Goal: Complete application form

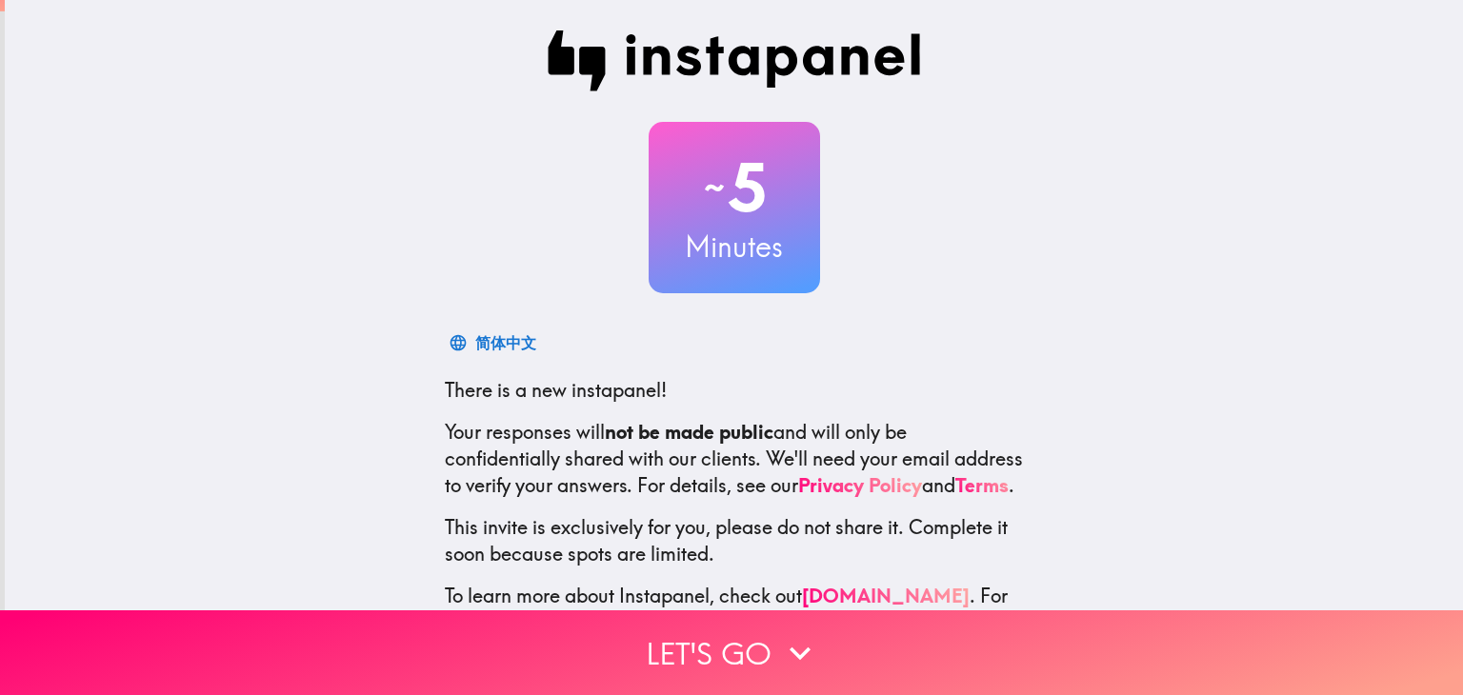
scroll to position [97, 0]
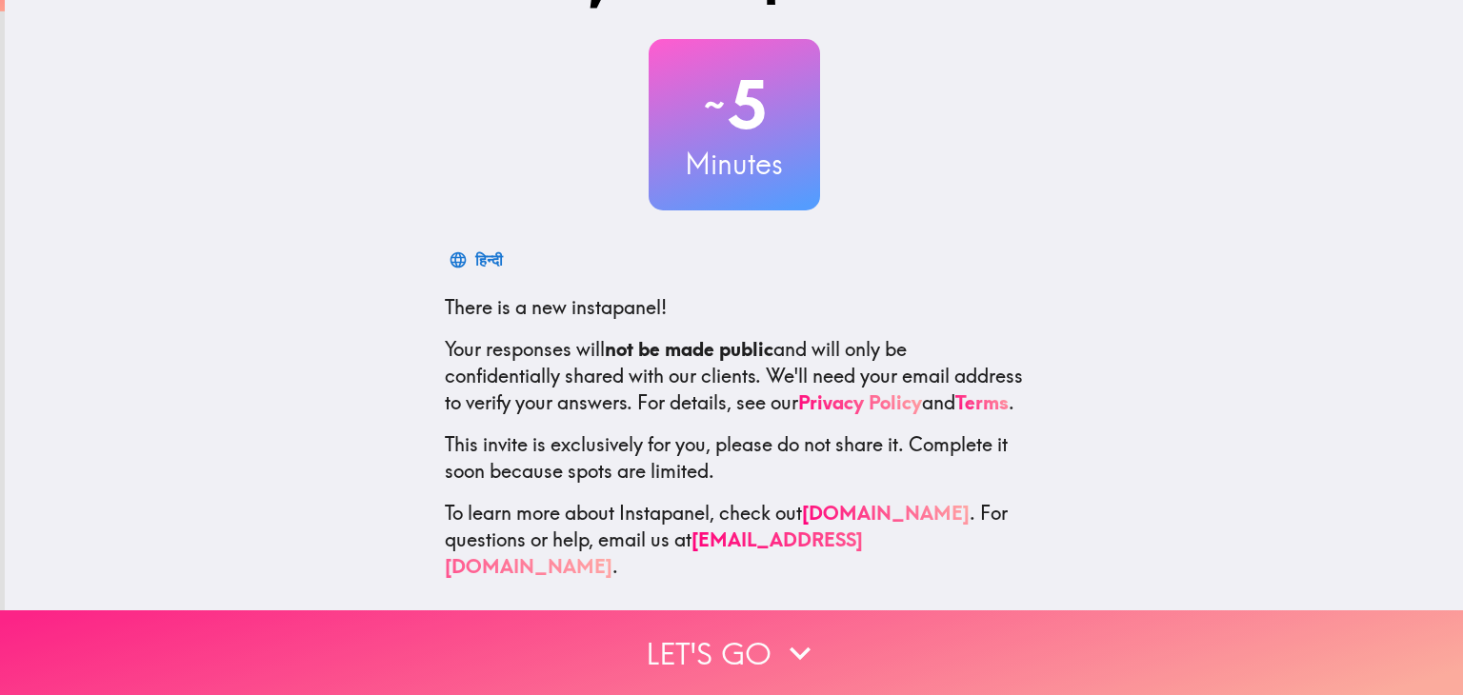
click at [740, 637] on button "Let's go" at bounding box center [731, 653] width 1463 height 85
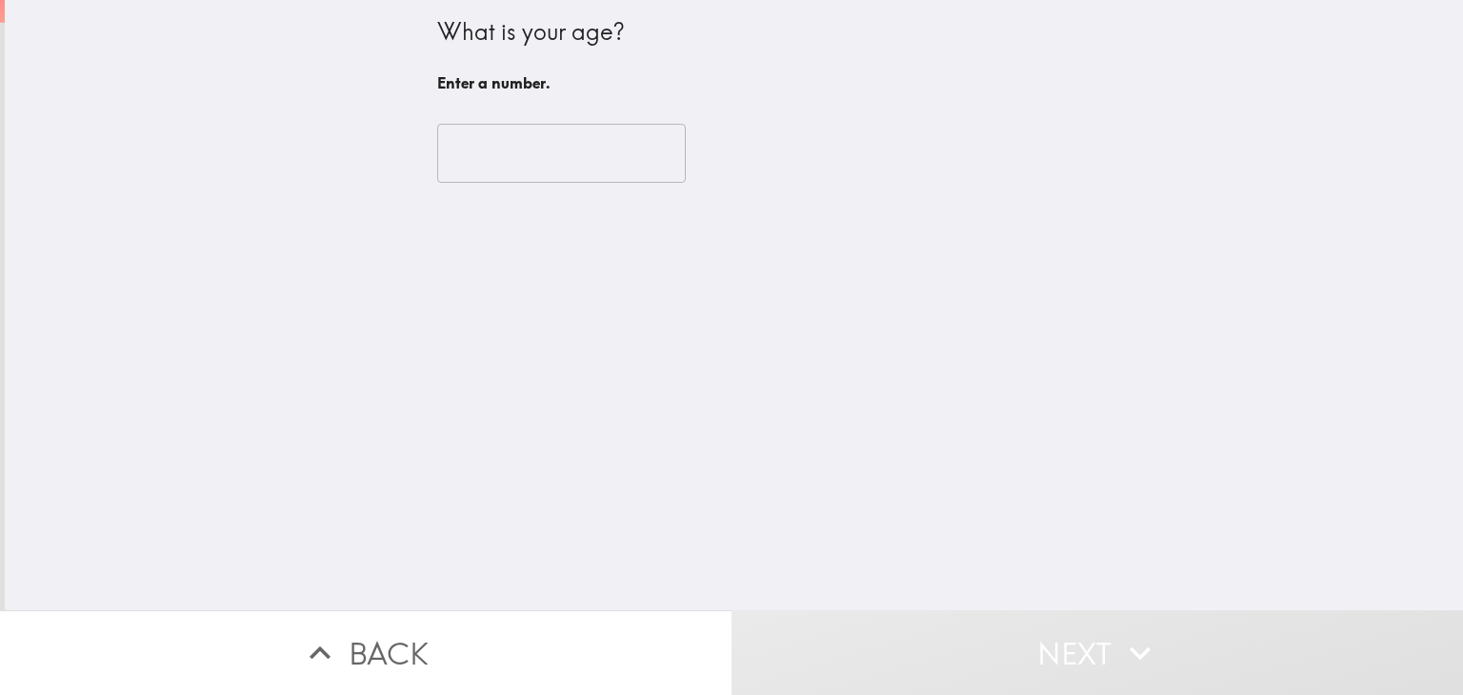
click at [489, 153] on input "number" at bounding box center [561, 153] width 249 height 59
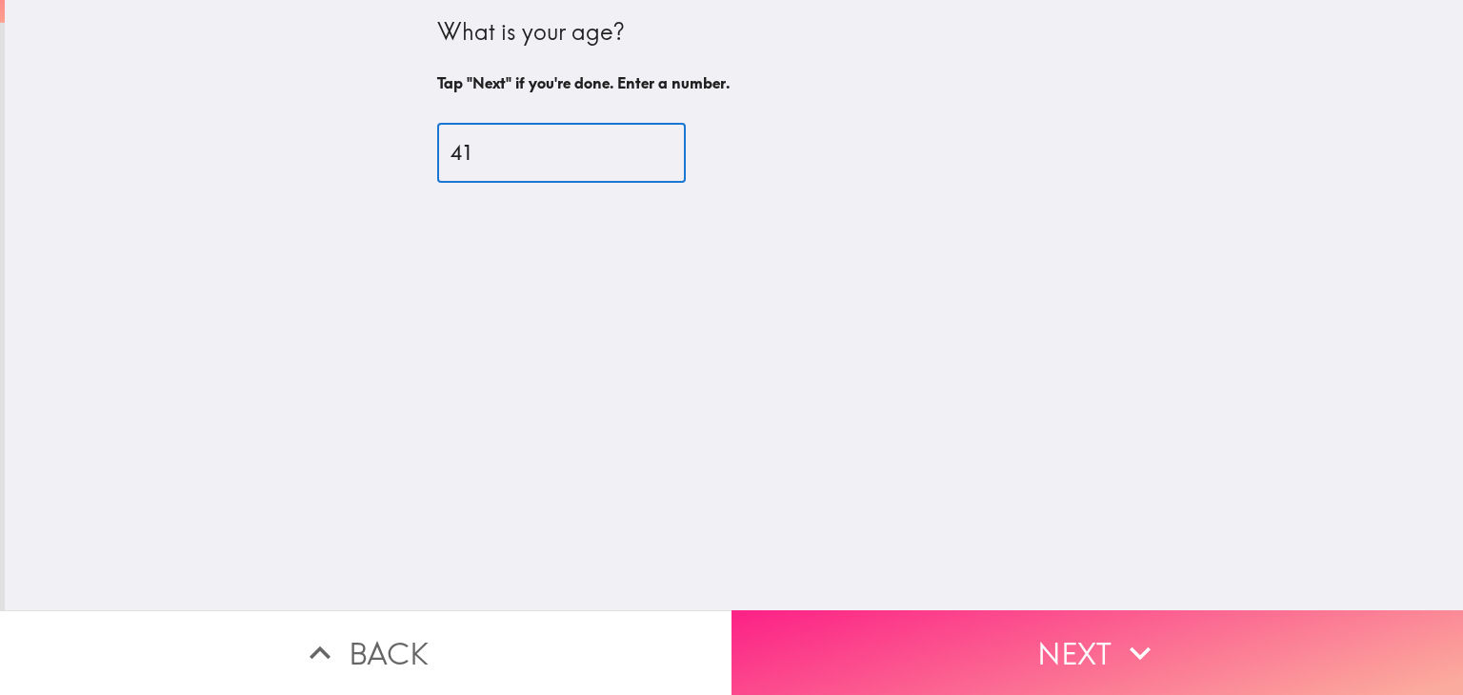
type input "41"
click at [994, 631] on button "Next" at bounding box center [1096, 653] width 731 height 85
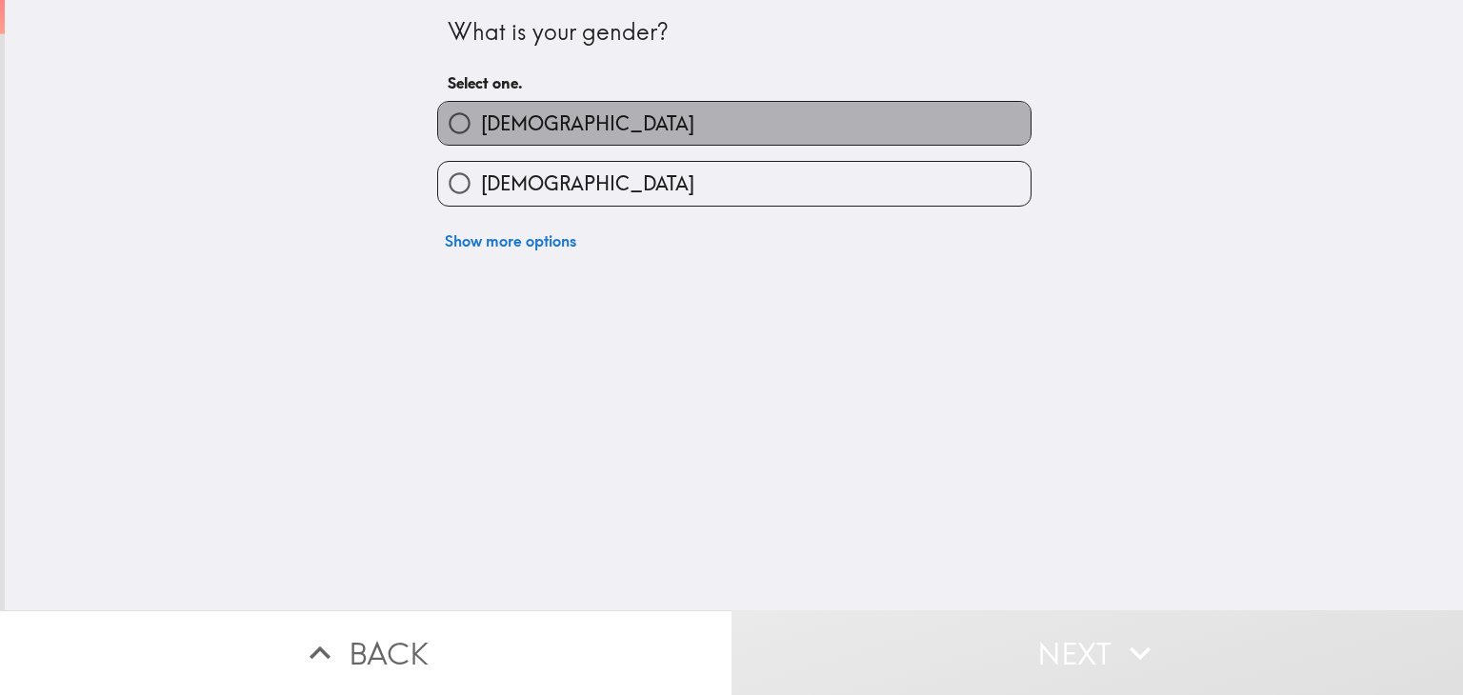
click at [515, 123] on label "[DEMOGRAPHIC_DATA]" at bounding box center [734, 123] width 592 height 43
click at [481, 123] on input "[DEMOGRAPHIC_DATA]" at bounding box center [459, 123] width 43 height 43
radio input "true"
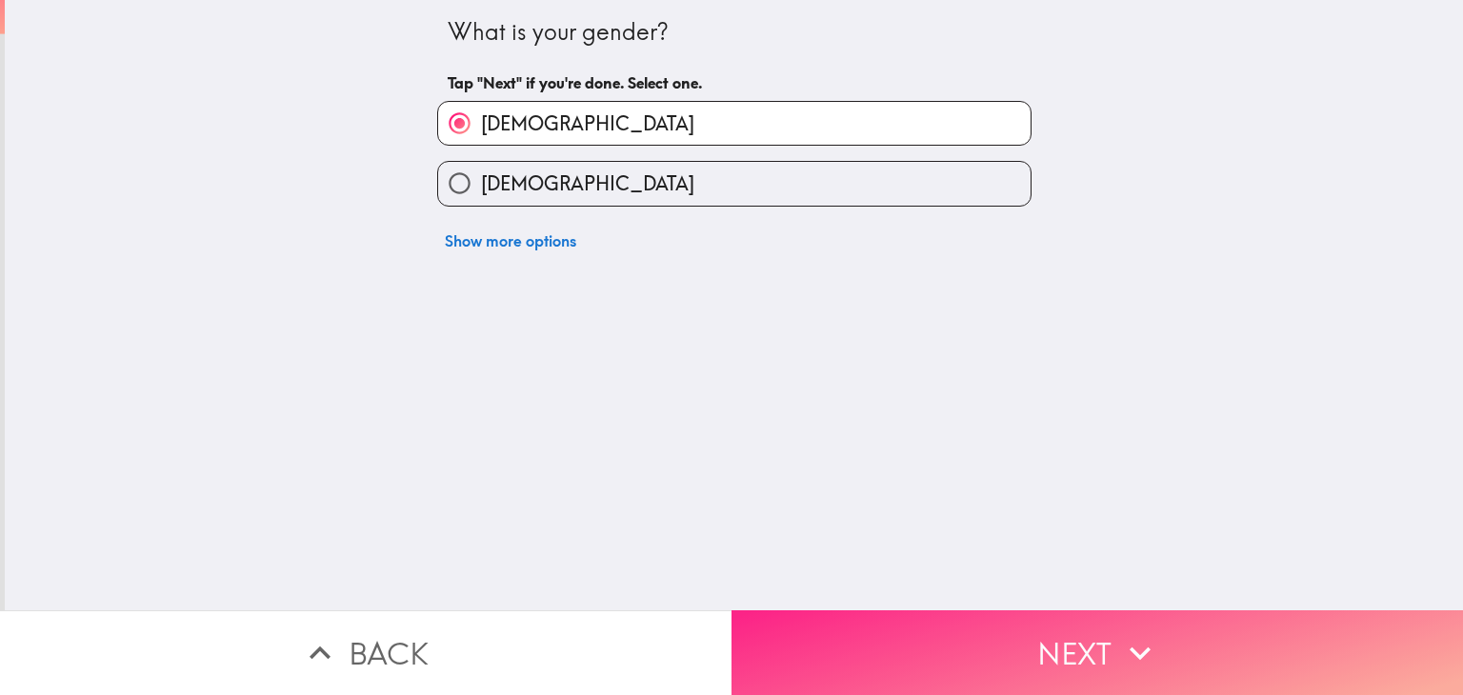
click at [1081, 632] on button "Next" at bounding box center [1096, 653] width 731 height 85
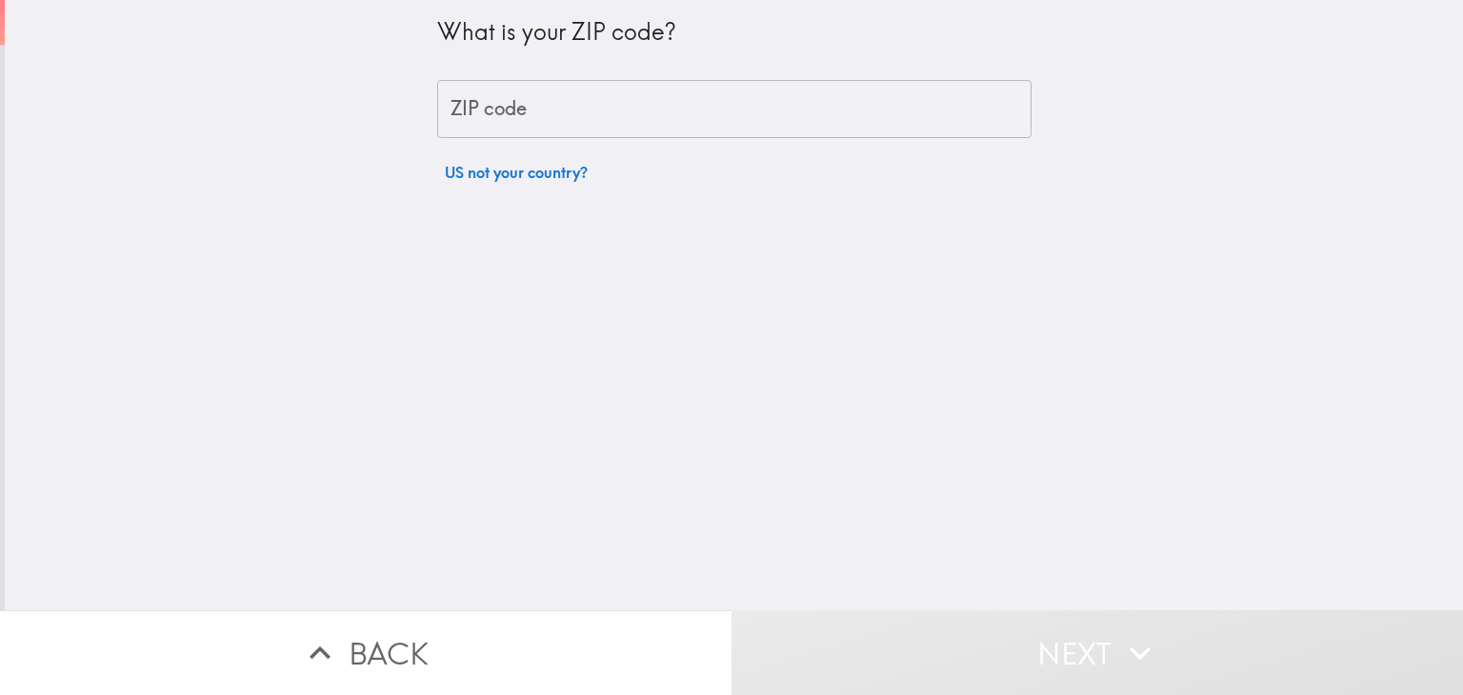
click at [500, 111] on input "ZIP code" at bounding box center [734, 109] width 594 height 59
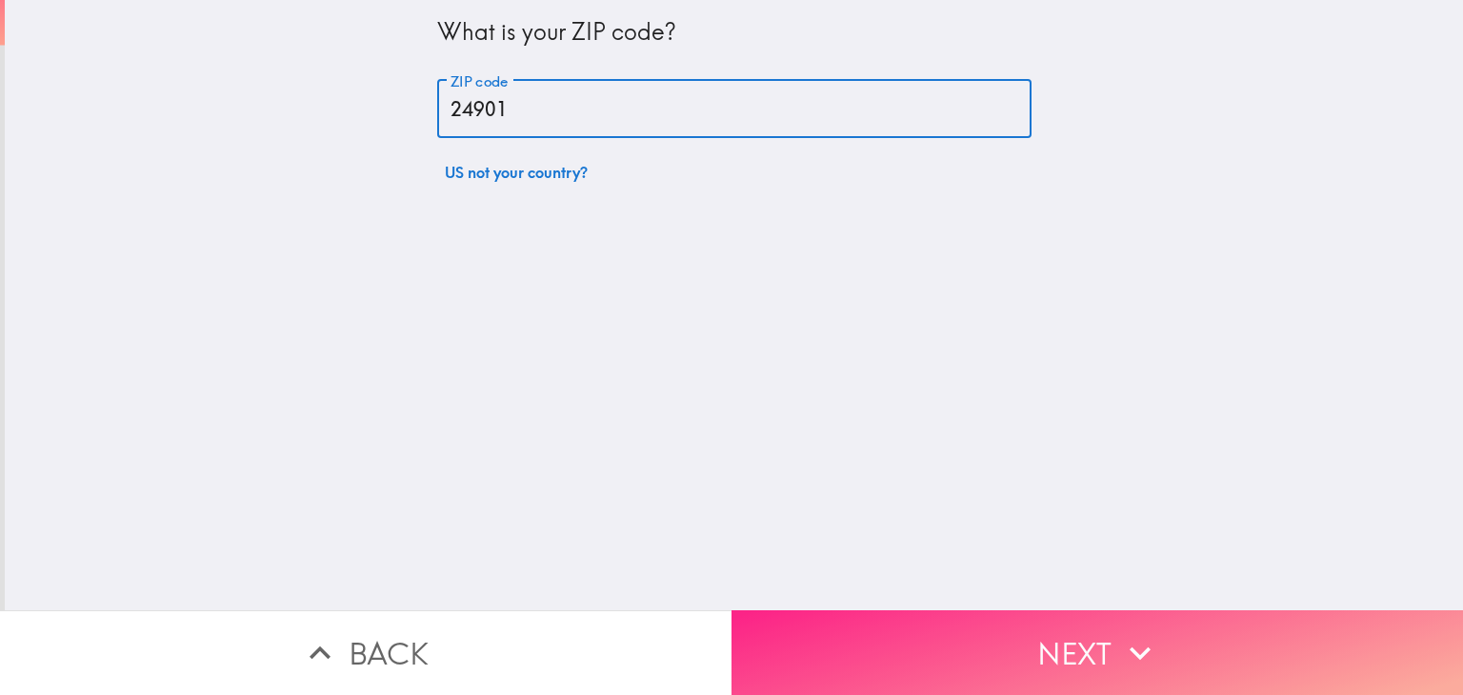
type input "24901"
click at [972, 629] on button "Next" at bounding box center [1096, 653] width 731 height 85
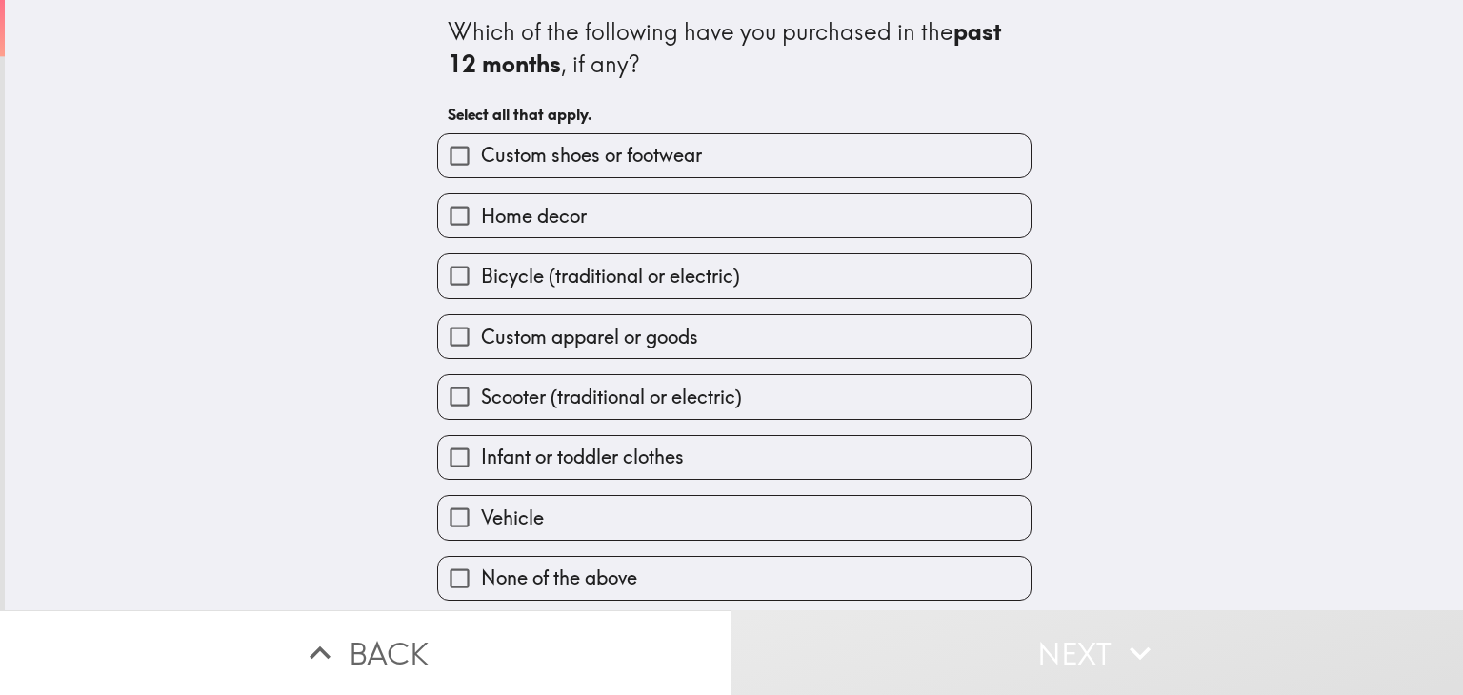
click at [564, 219] on span "Home decor" at bounding box center [534, 216] width 106 height 27
click at [481, 219] on input "Home decor" at bounding box center [459, 215] width 43 height 43
checkbox input "true"
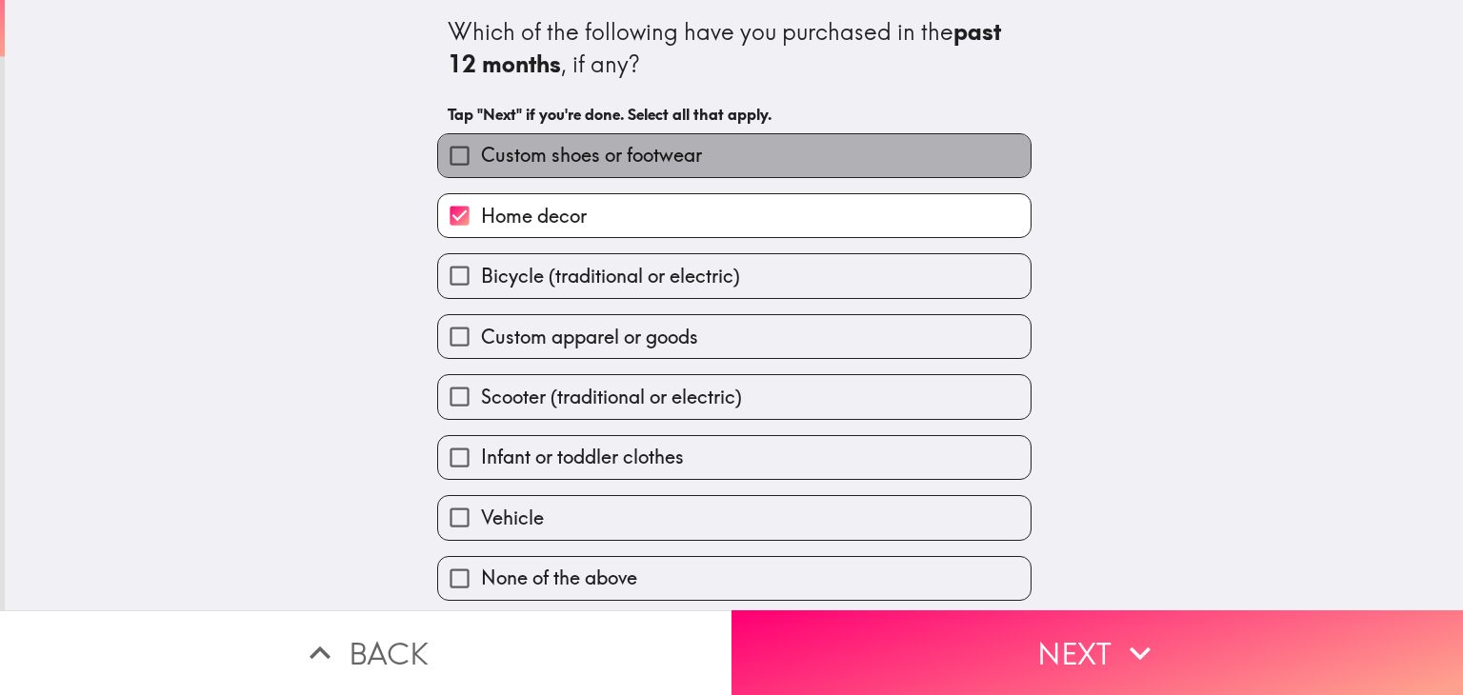
click at [571, 161] on span "Custom shoes or footwear" at bounding box center [591, 155] width 221 height 27
click at [481, 161] on input "Custom shoes or footwear" at bounding box center [459, 155] width 43 height 43
checkbox input "true"
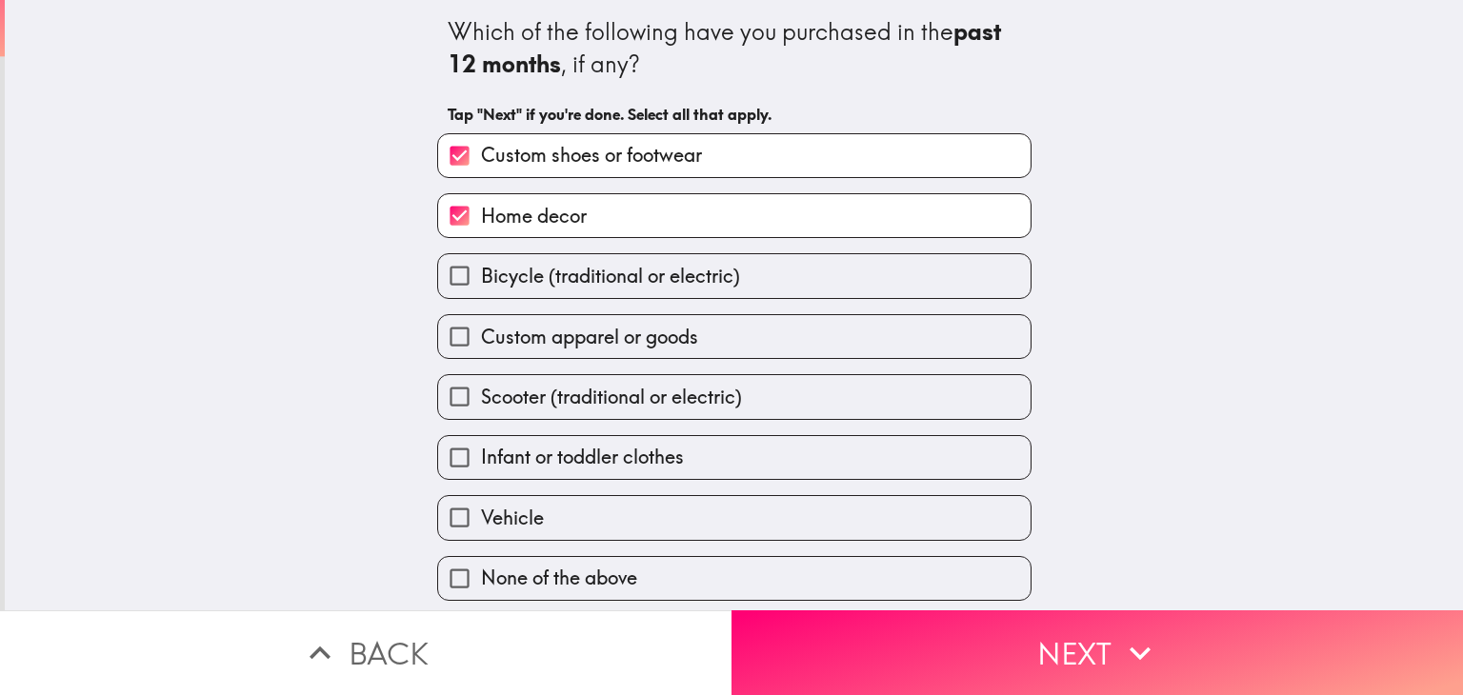
click at [571, 336] on span "Custom apparel or goods" at bounding box center [589, 337] width 217 height 27
click at [481, 336] on input "Custom apparel or goods" at bounding box center [459, 336] width 43 height 43
checkbox input "true"
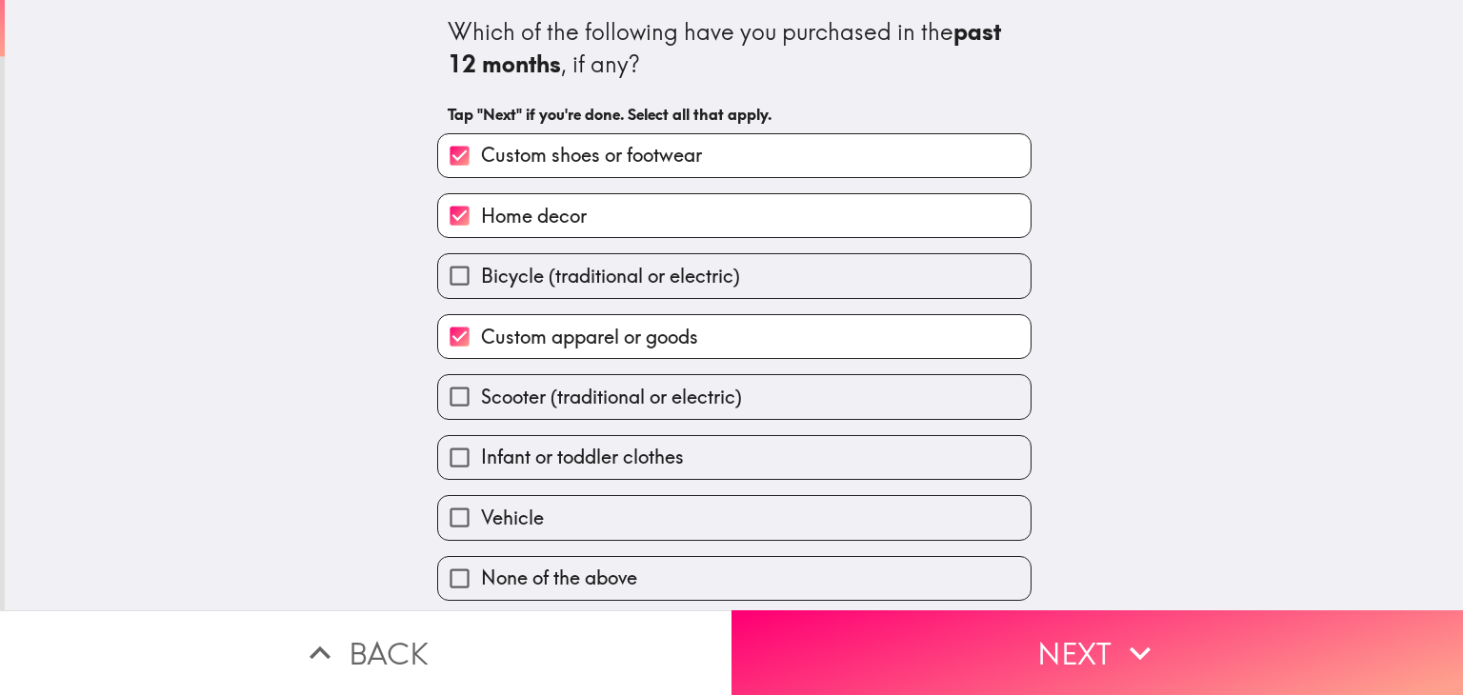
click at [571, 394] on span "Scooter (traditional or electric)" at bounding box center [611, 397] width 261 height 27
click at [481, 394] on input "Scooter (traditional or electric)" at bounding box center [459, 396] width 43 height 43
checkbox input "true"
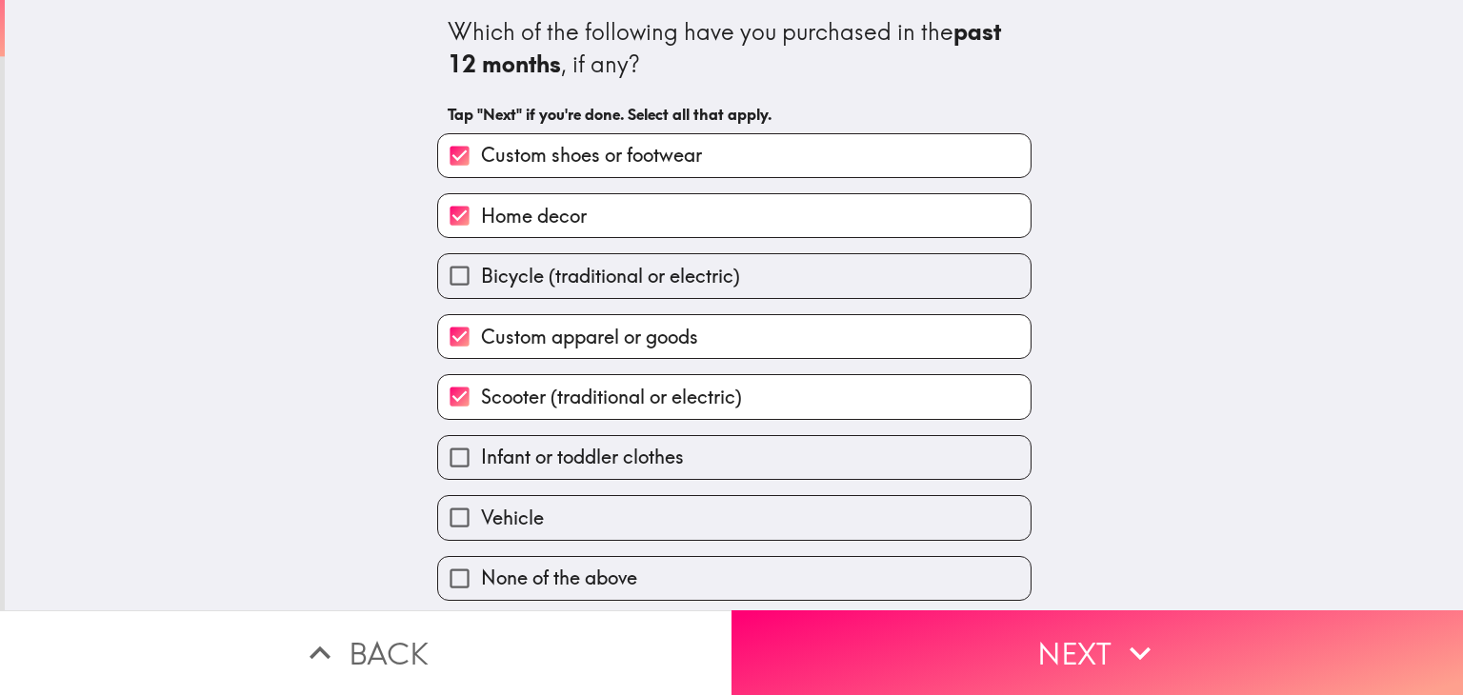
scroll to position [2, 0]
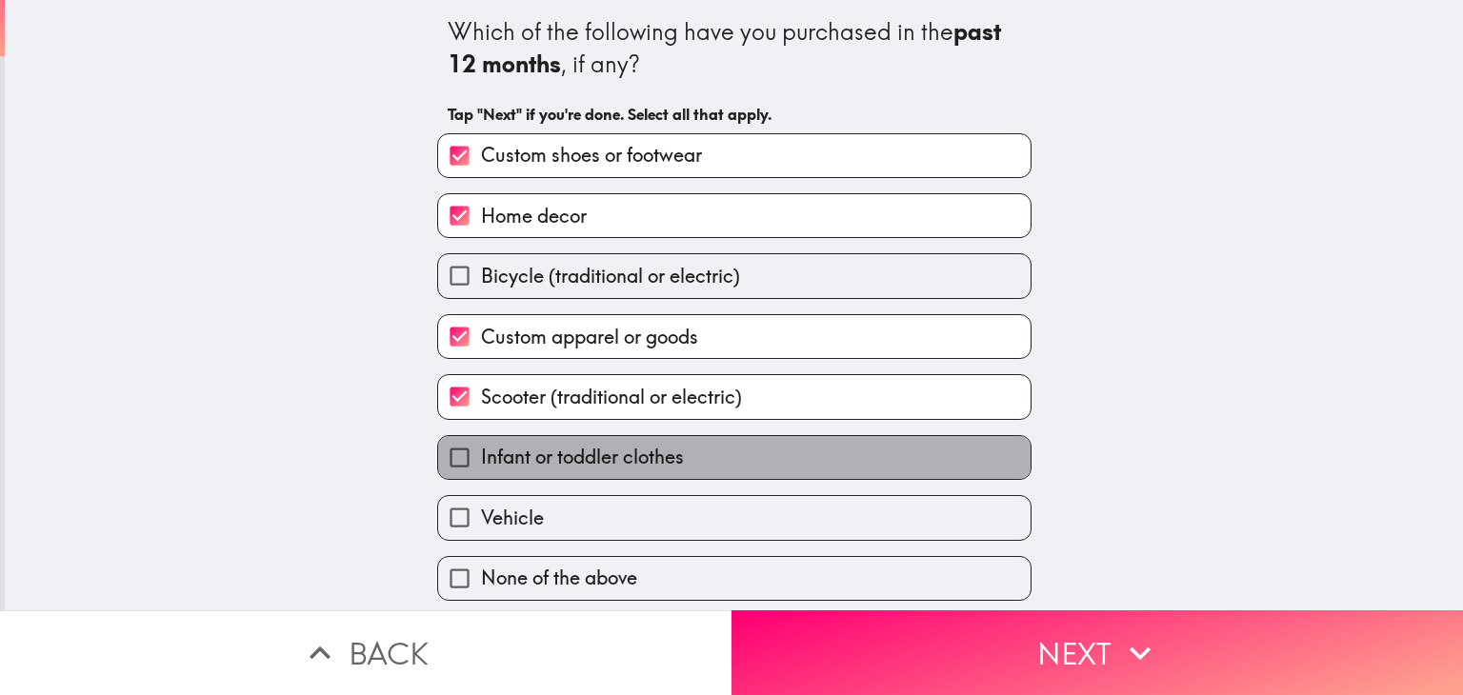
click at [606, 447] on span "Infant or toddler clothes" at bounding box center [582, 457] width 203 height 27
click at [481, 447] on input "Infant or toddler clothes" at bounding box center [459, 457] width 43 height 43
checkbox input "true"
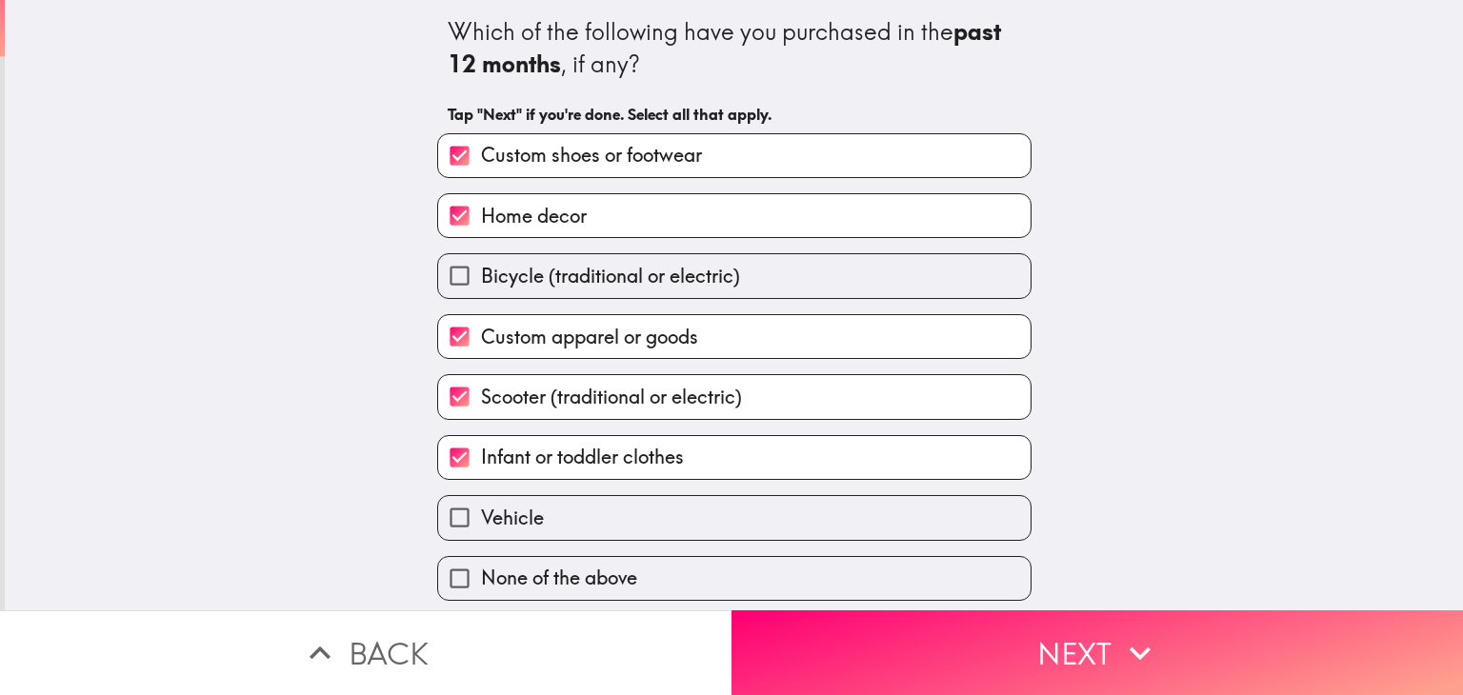
click at [736, 266] on label "Bicycle (traditional or electric)" at bounding box center [734, 275] width 592 height 43
click at [481, 266] on input "Bicycle (traditional or electric)" at bounding box center [459, 275] width 43 height 43
checkbox input "true"
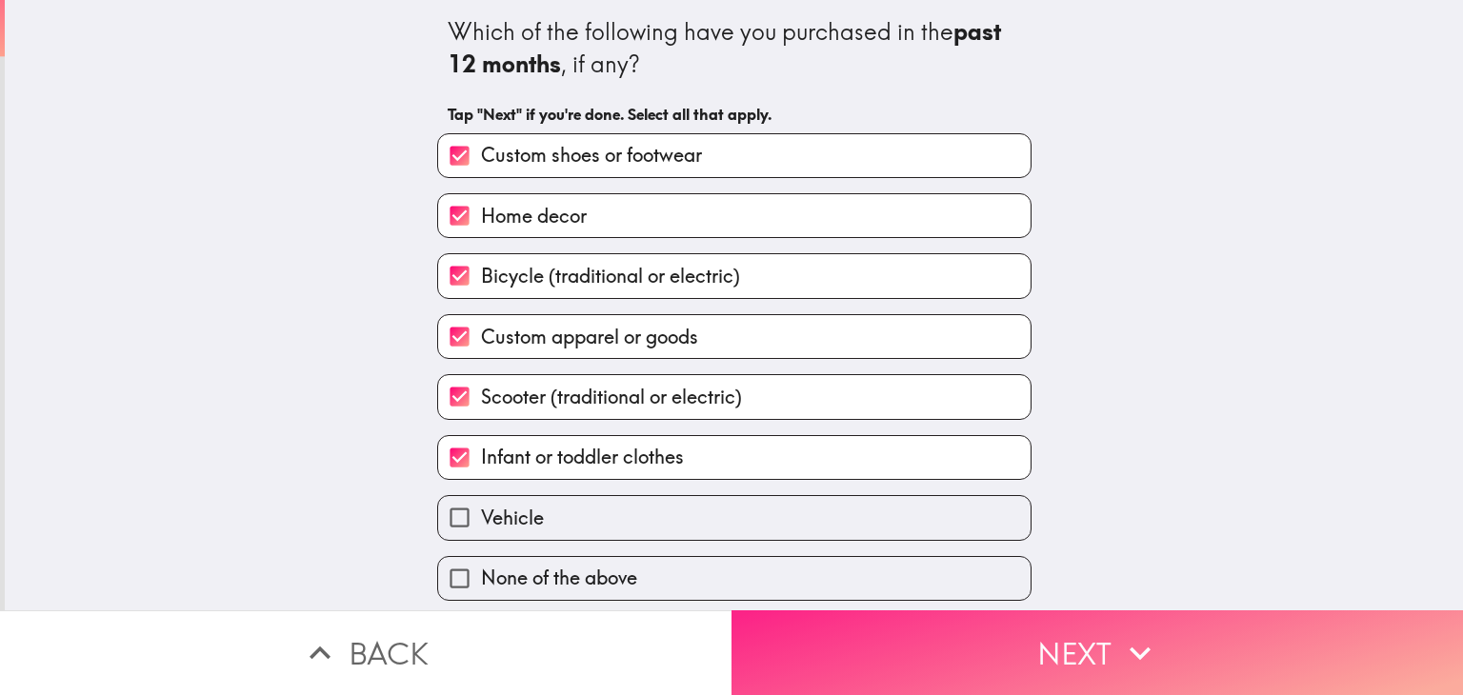
click at [1068, 632] on button "Next" at bounding box center [1096, 653] width 731 height 85
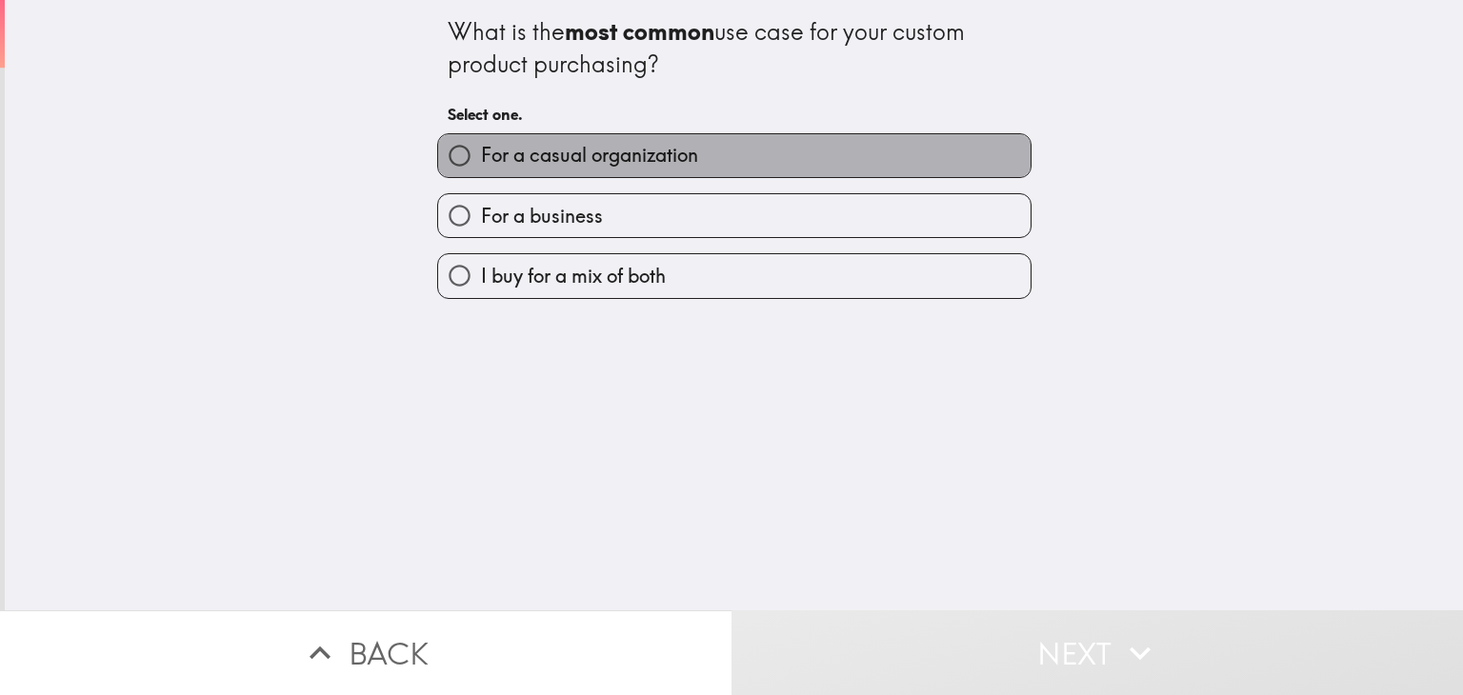
click at [651, 164] on span "For a casual organization" at bounding box center [589, 155] width 217 height 27
click at [481, 164] on input "For a casual organization" at bounding box center [459, 155] width 43 height 43
radio input "true"
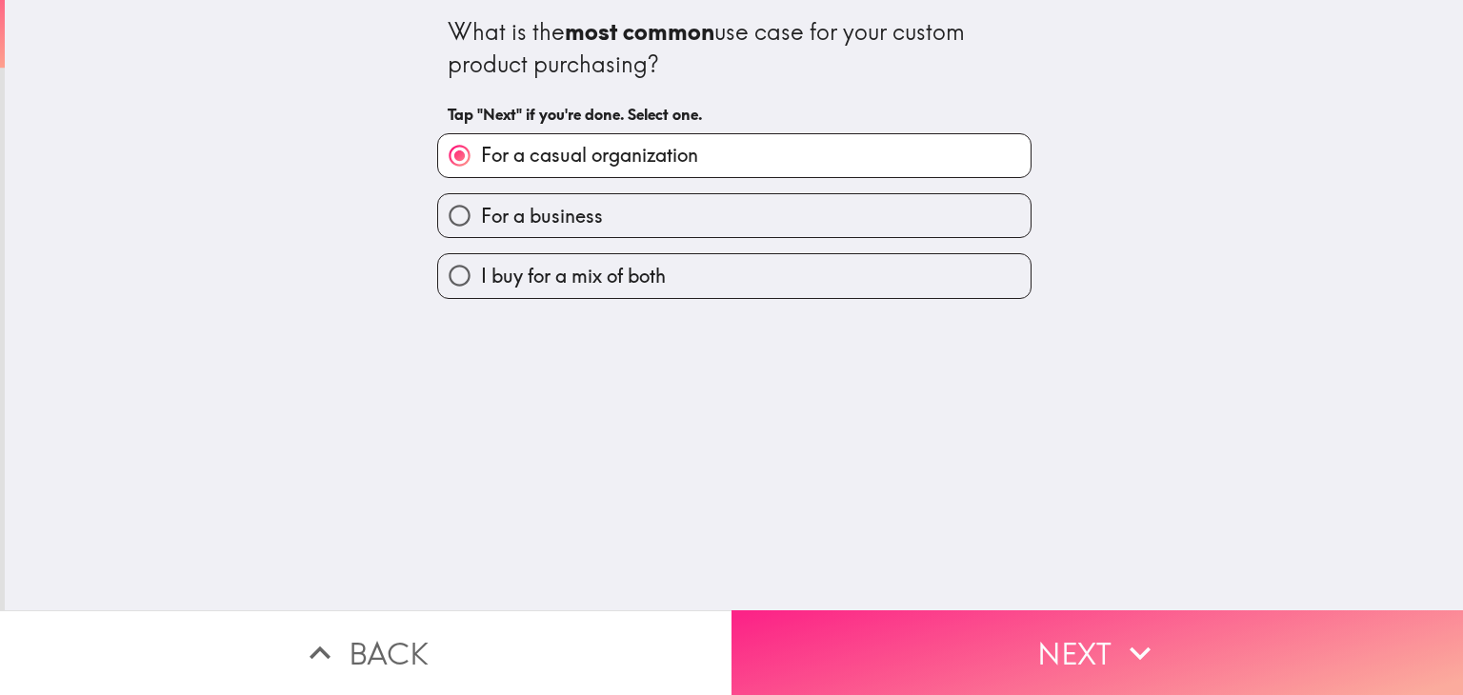
click at [994, 627] on button "Next" at bounding box center [1096, 653] width 731 height 85
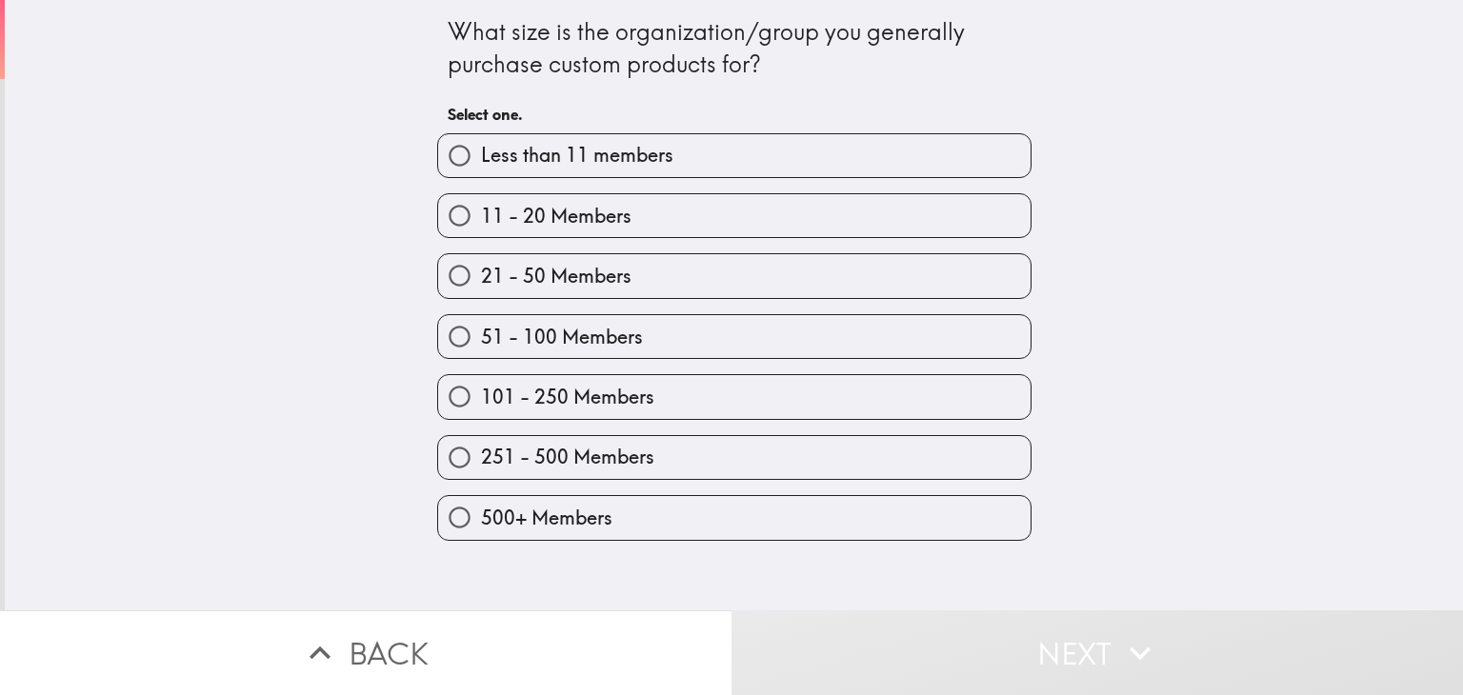
click at [712, 523] on label "500+ Members" at bounding box center [734, 517] width 592 height 43
click at [481, 523] on input "500+ Members" at bounding box center [459, 517] width 43 height 43
radio input "true"
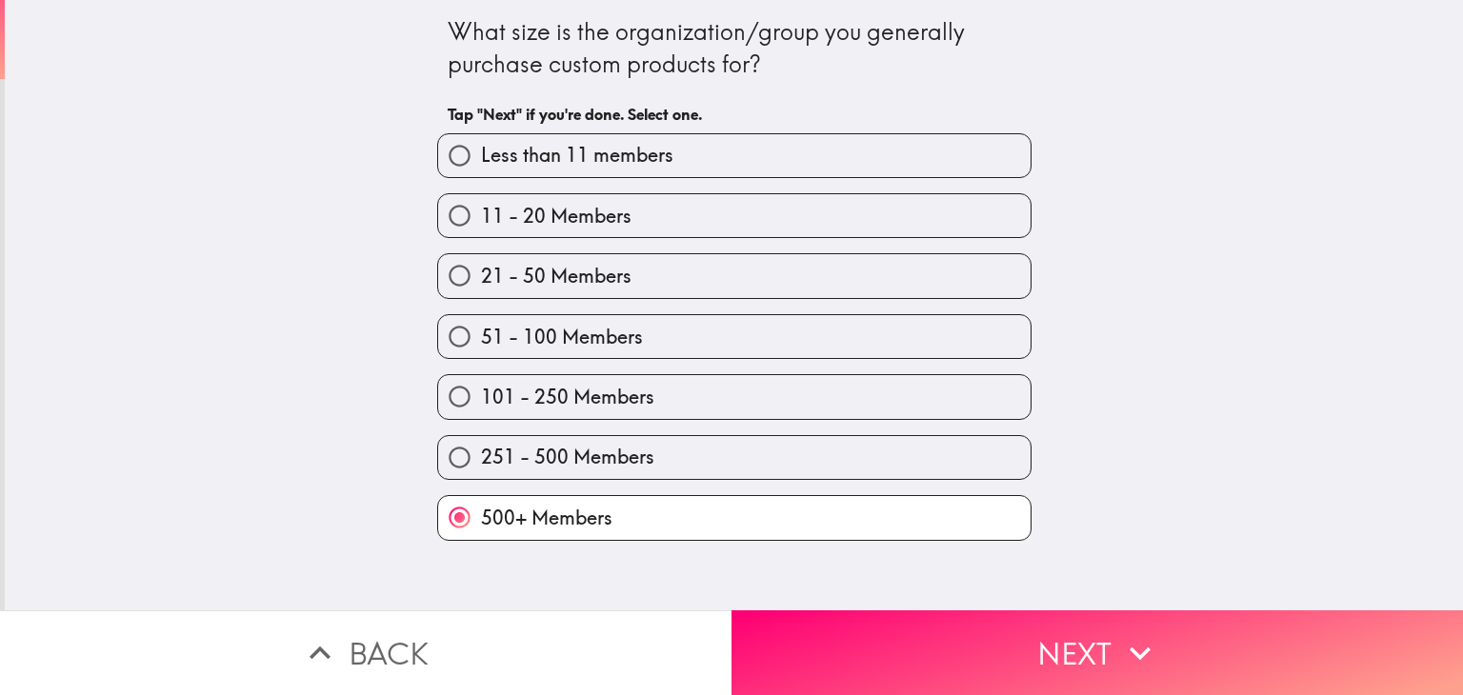
click at [937, 651] on button "Next" at bounding box center [1096, 653] width 731 height 85
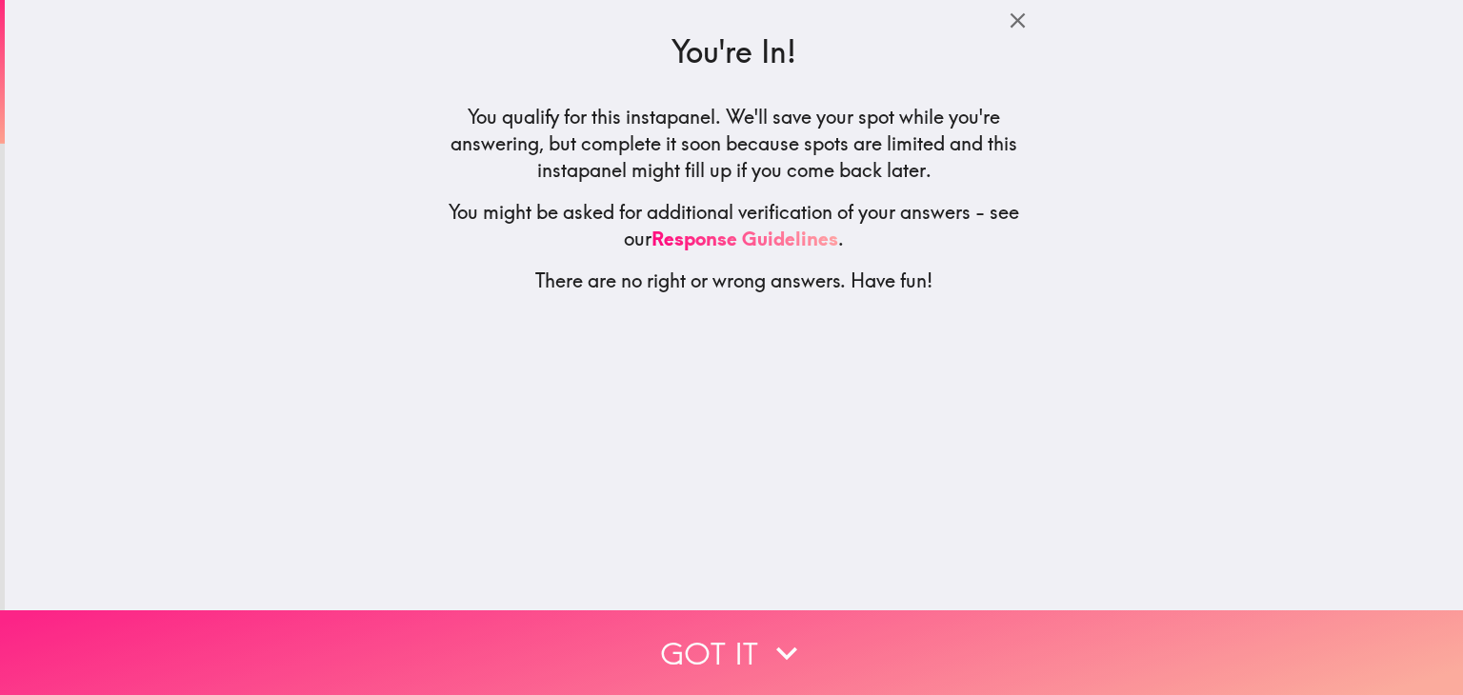
click at [748, 643] on button "Got it" at bounding box center [731, 653] width 1463 height 85
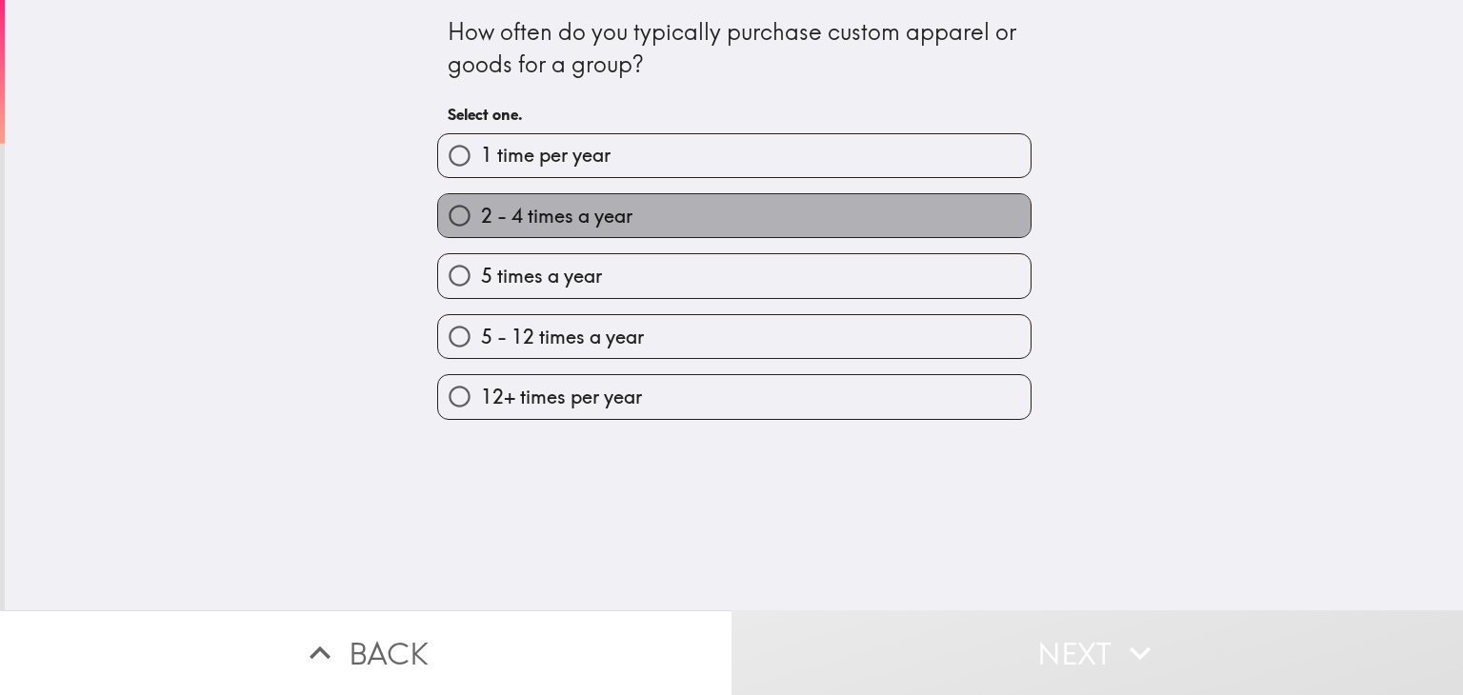
click at [664, 220] on label "2 - 4 times a year" at bounding box center [734, 215] width 592 height 43
click at [481, 220] on input "2 - 4 times a year" at bounding box center [459, 215] width 43 height 43
radio input "true"
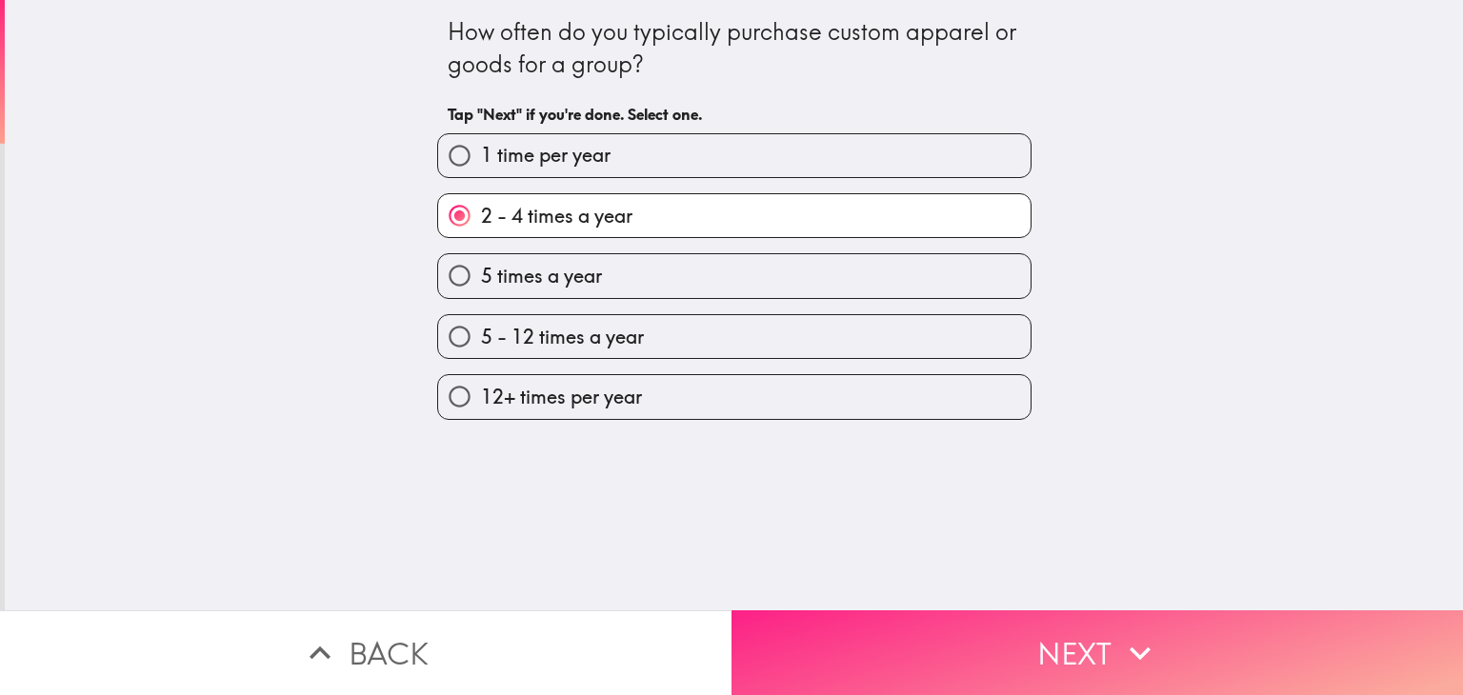
click at [975, 626] on button "Next" at bounding box center [1096, 653] width 731 height 85
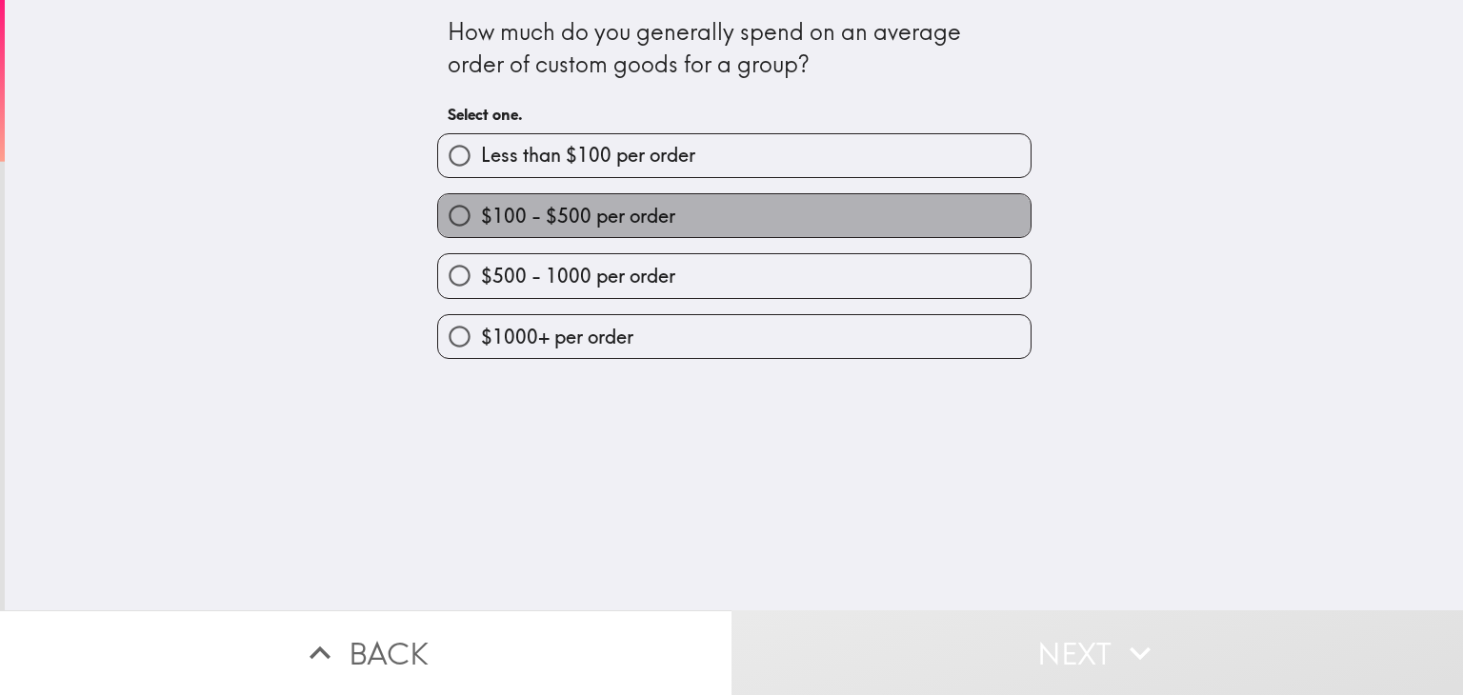
click at [667, 214] on label "$100 - $500 per order" at bounding box center [734, 215] width 592 height 43
click at [481, 214] on input "$100 - $500 per order" at bounding box center [459, 215] width 43 height 43
radio input "true"
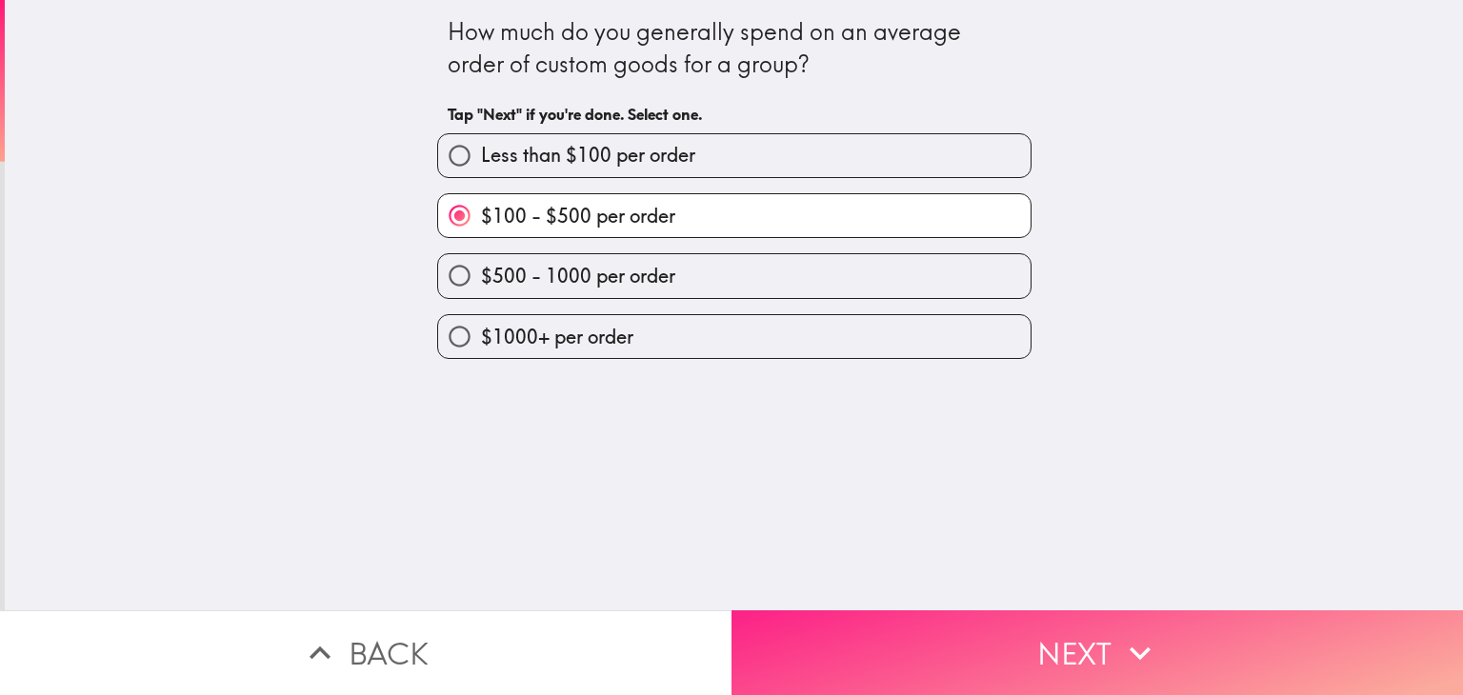
click at [955, 631] on button "Next" at bounding box center [1096, 653] width 731 height 85
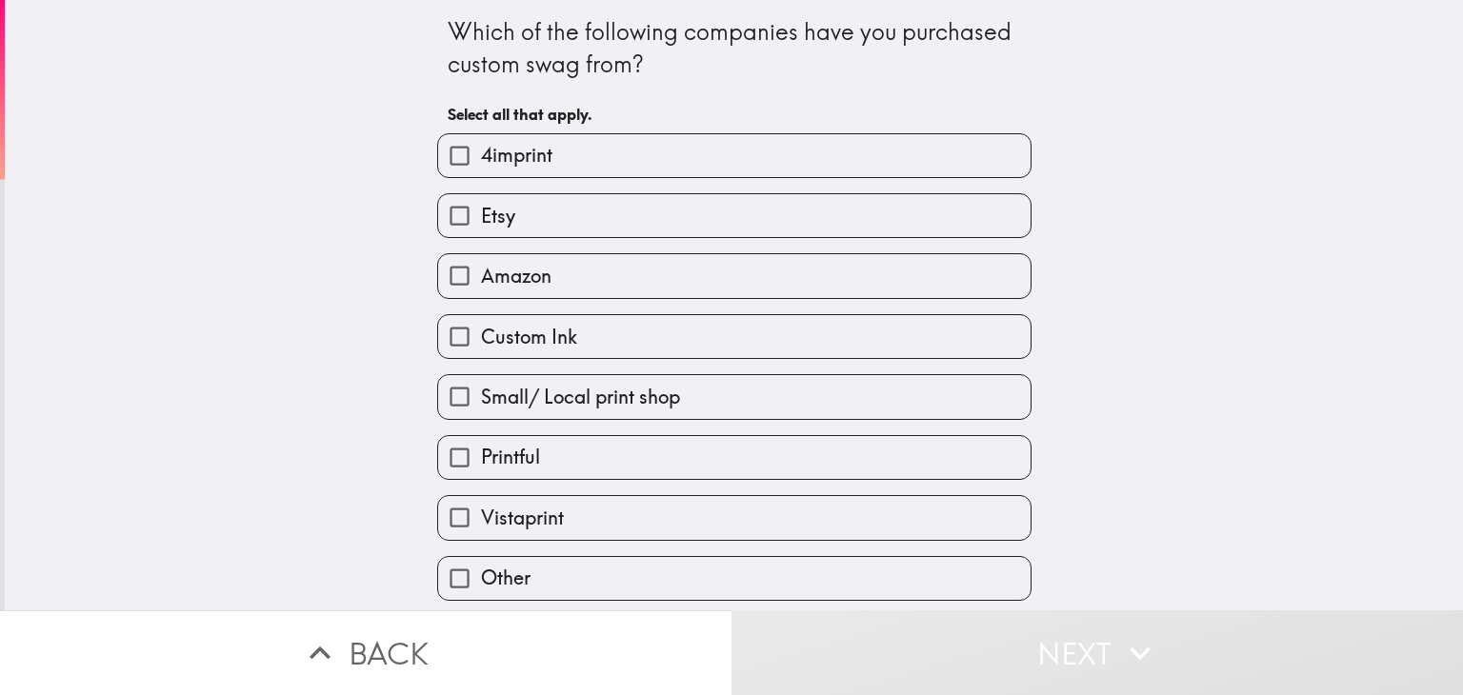
click at [591, 205] on label "Etsy" at bounding box center [734, 215] width 592 height 43
click at [481, 205] on input "Etsy" at bounding box center [459, 215] width 43 height 43
checkbox input "true"
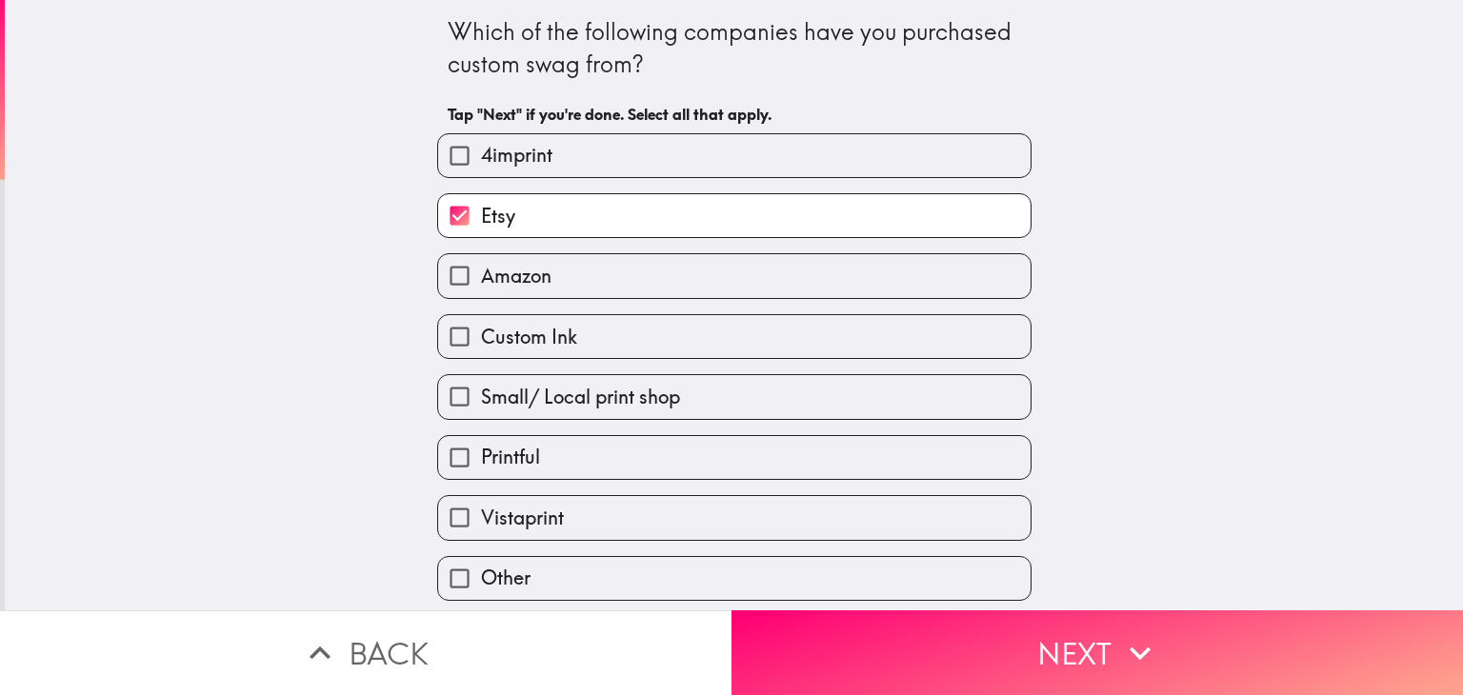
click at [591, 265] on label "Amazon" at bounding box center [734, 275] width 592 height 43
click at [481, 265] on input "Amazon" at bounding box center [459, 275] width 43 height 43
checkbox input "true"
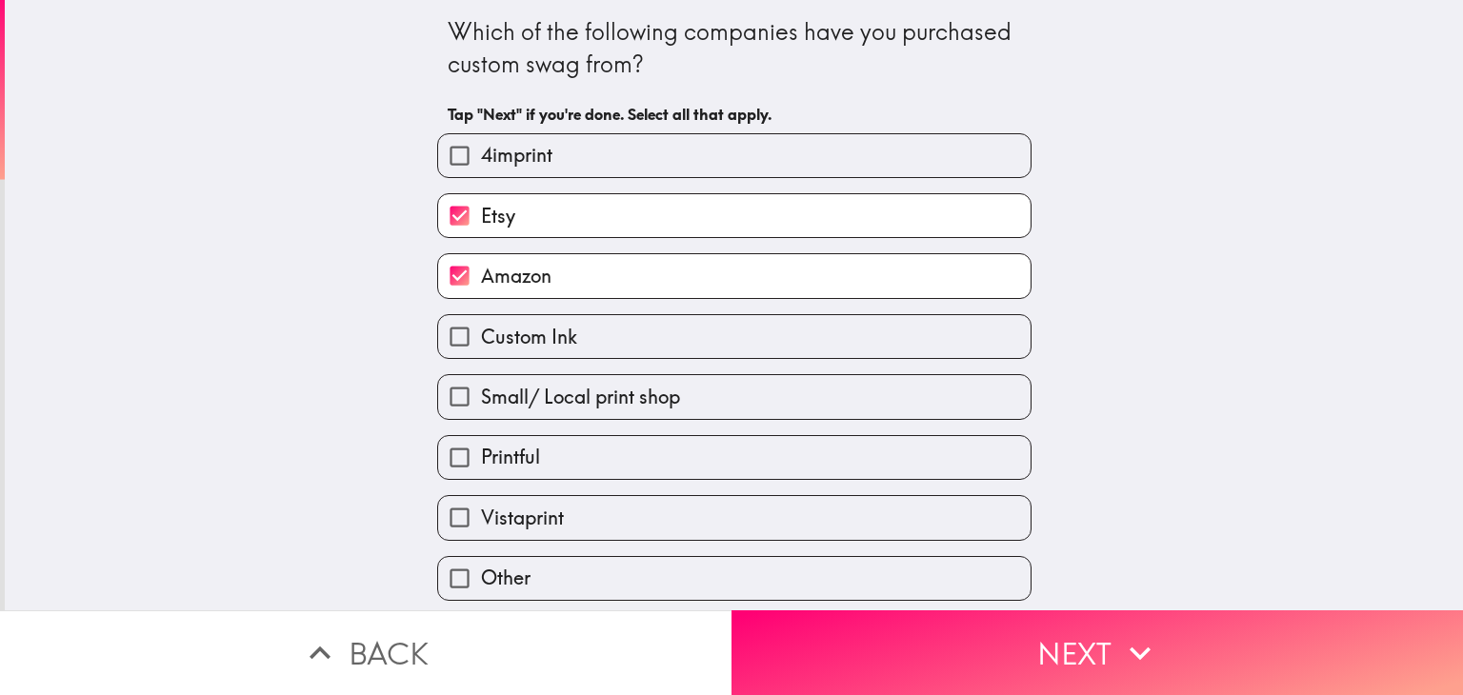
click at [597, 452] on label "Printful" at bounding box center [734, 457] width 592 height 43
click at [481, 452] on input "Printful" at bounding box center [459, 457] width 43 height 43
checkbox input "true"
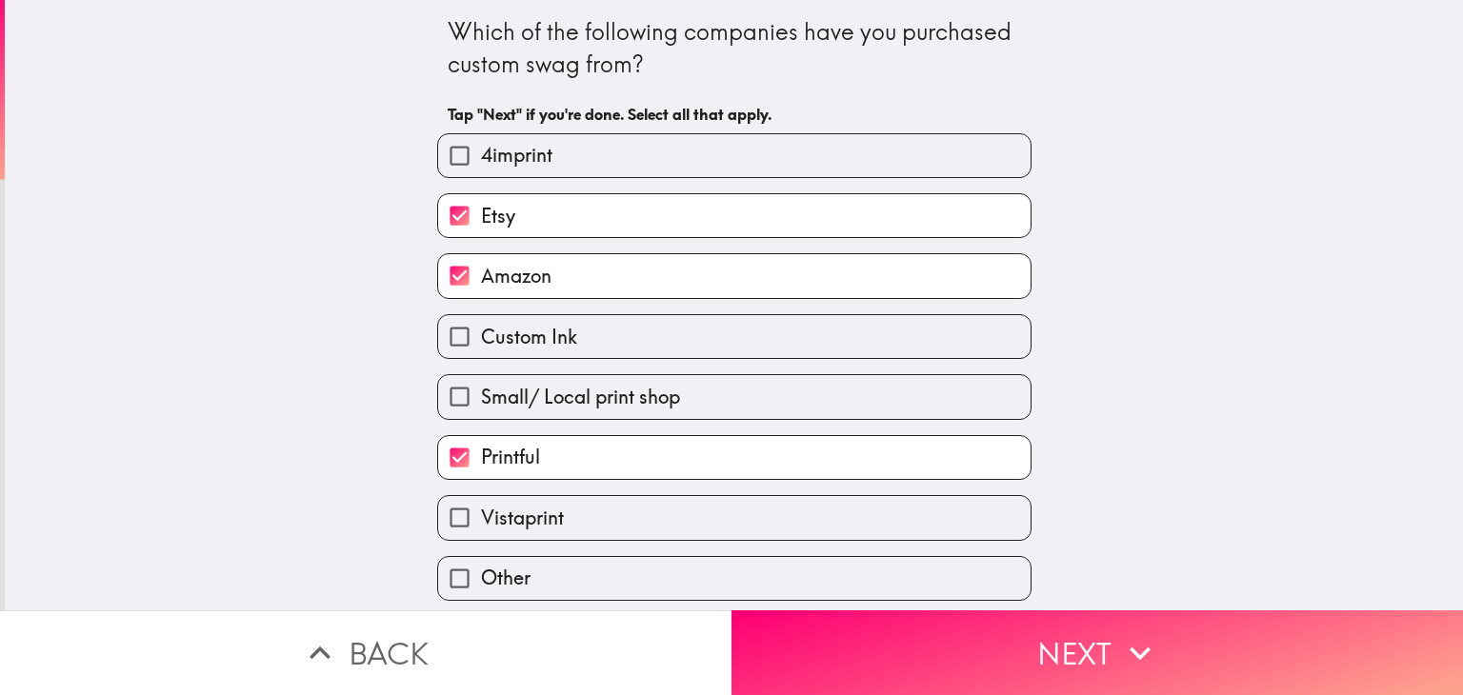
click at [602, 510] on label "Vistaprint" at bounding box center [734, 517] width 592 height 43
click at [481, 510] on input "Vistaprint" at bounding box center [459, 517] width 43 height 43
checkbox input "true"
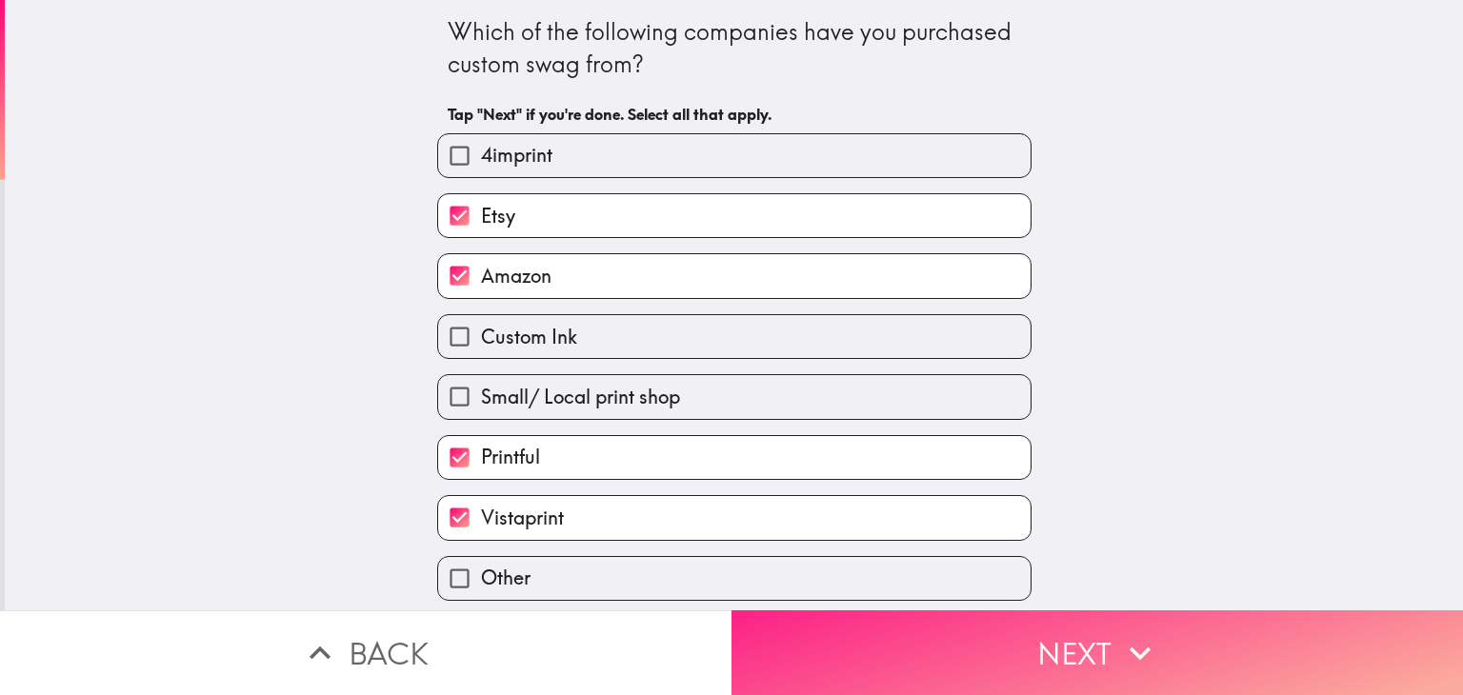
click at [980, 656] on button "Next" at bounding box center [1096, 653] width 731 height 85
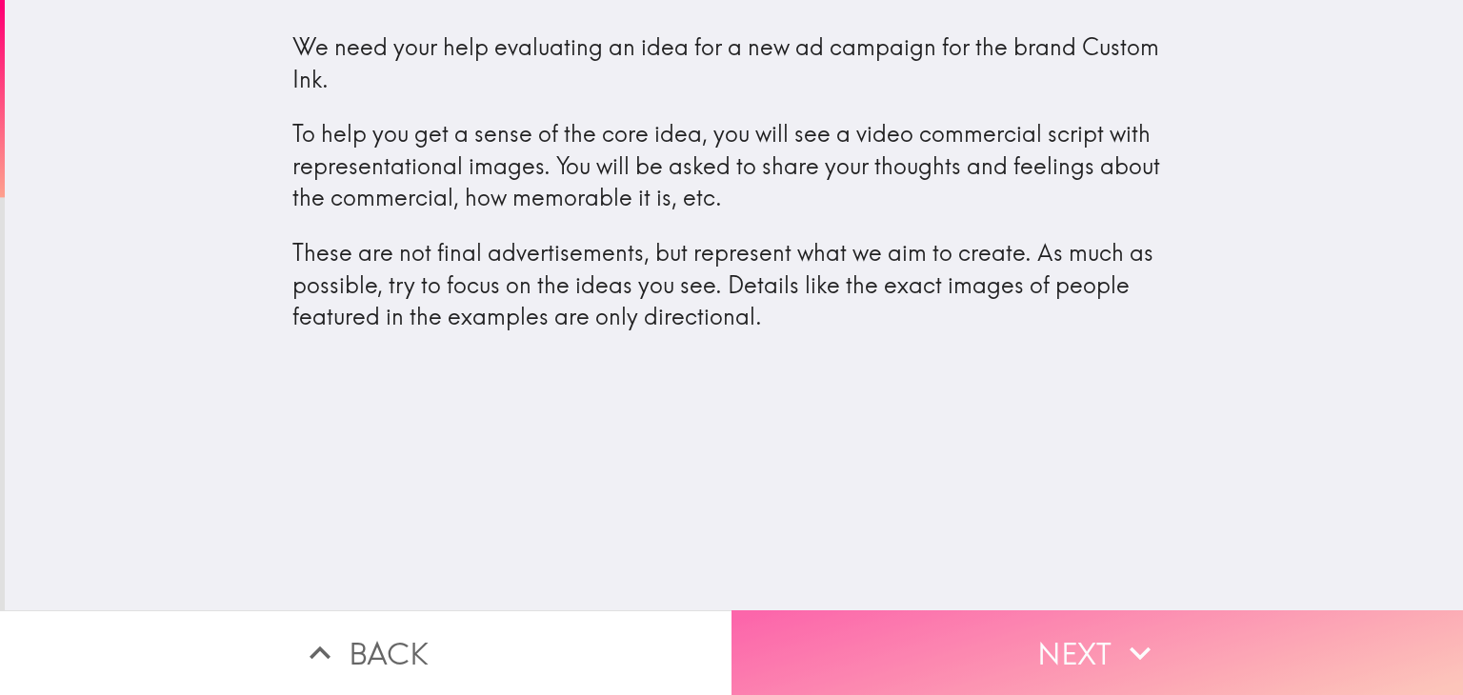
click at [951, 629] on button "Next" at bounding box center [1096, 653] width 731 height 85
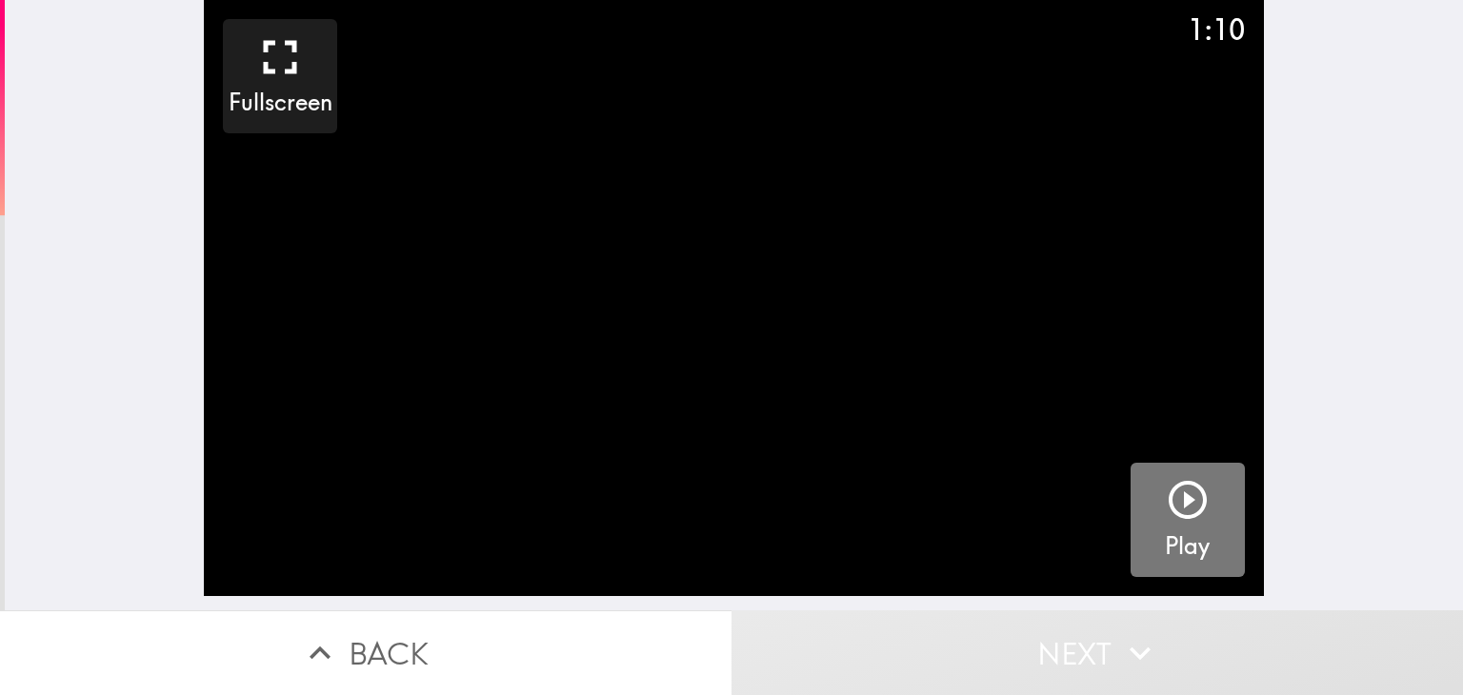
click at [1167, 497] on icon "button" at bounding box center [1188, 500] width 46 height 46
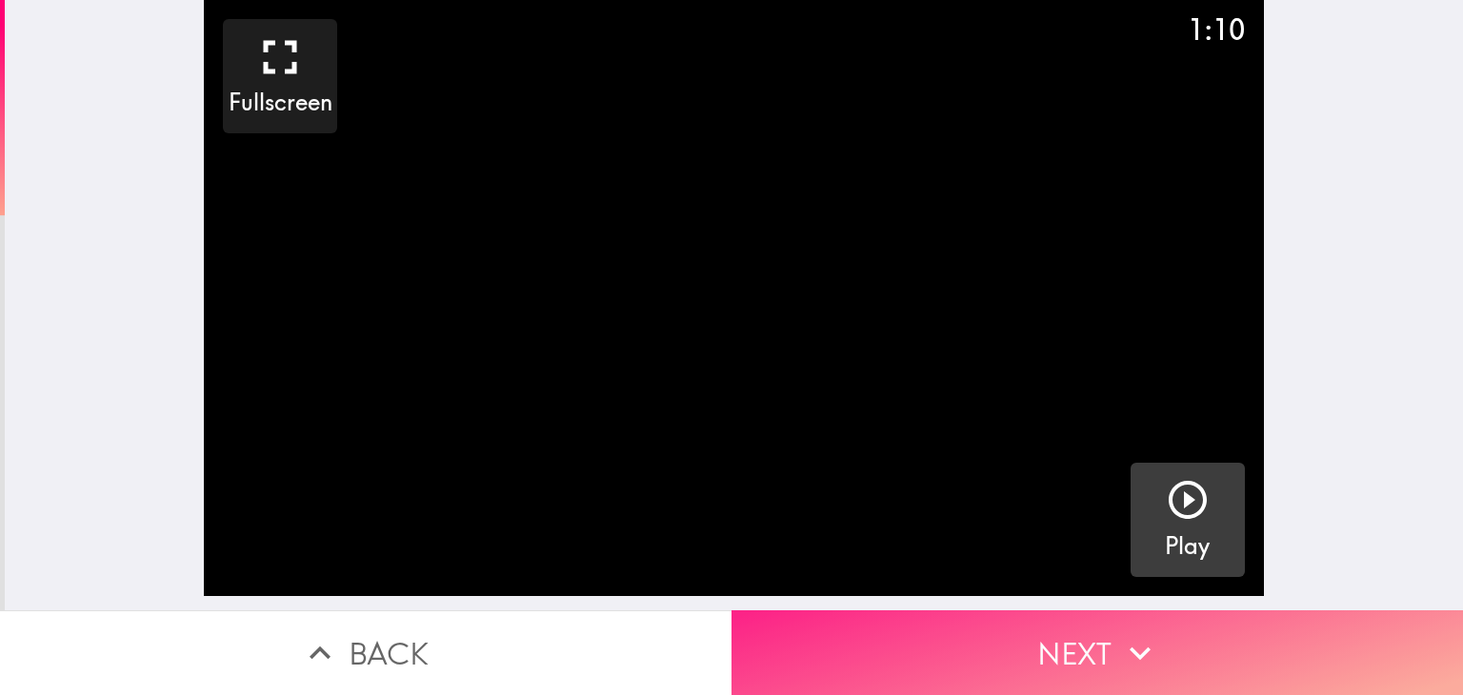
click at [1039, 637] on button "Next" at bounding box center [1096, 653] width 731 height 85
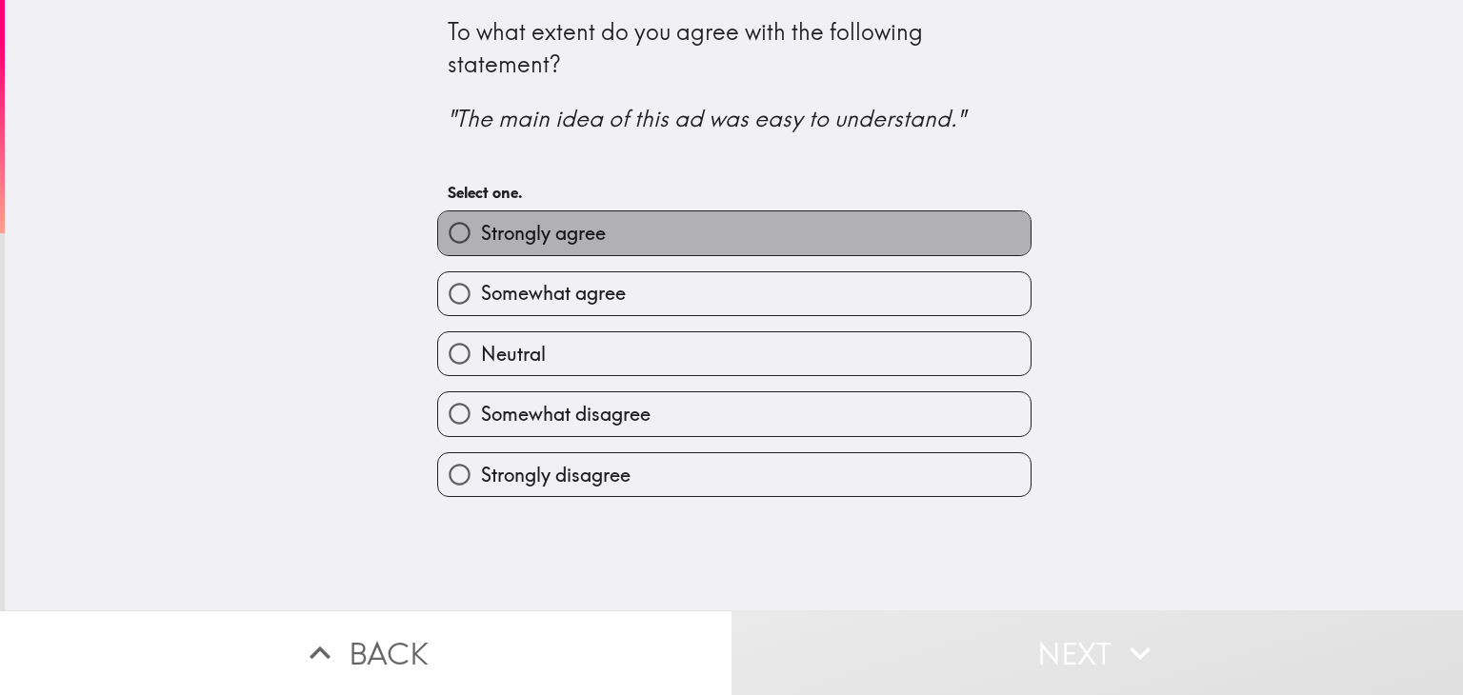
click at [577, 236] on span "Strongly agree" at bounding box center [543, 233] width 125 height 27
click at [481, 236] on input "Strongly agree" at bounding box center [459, 232] width 43 height 43
radio input "true"
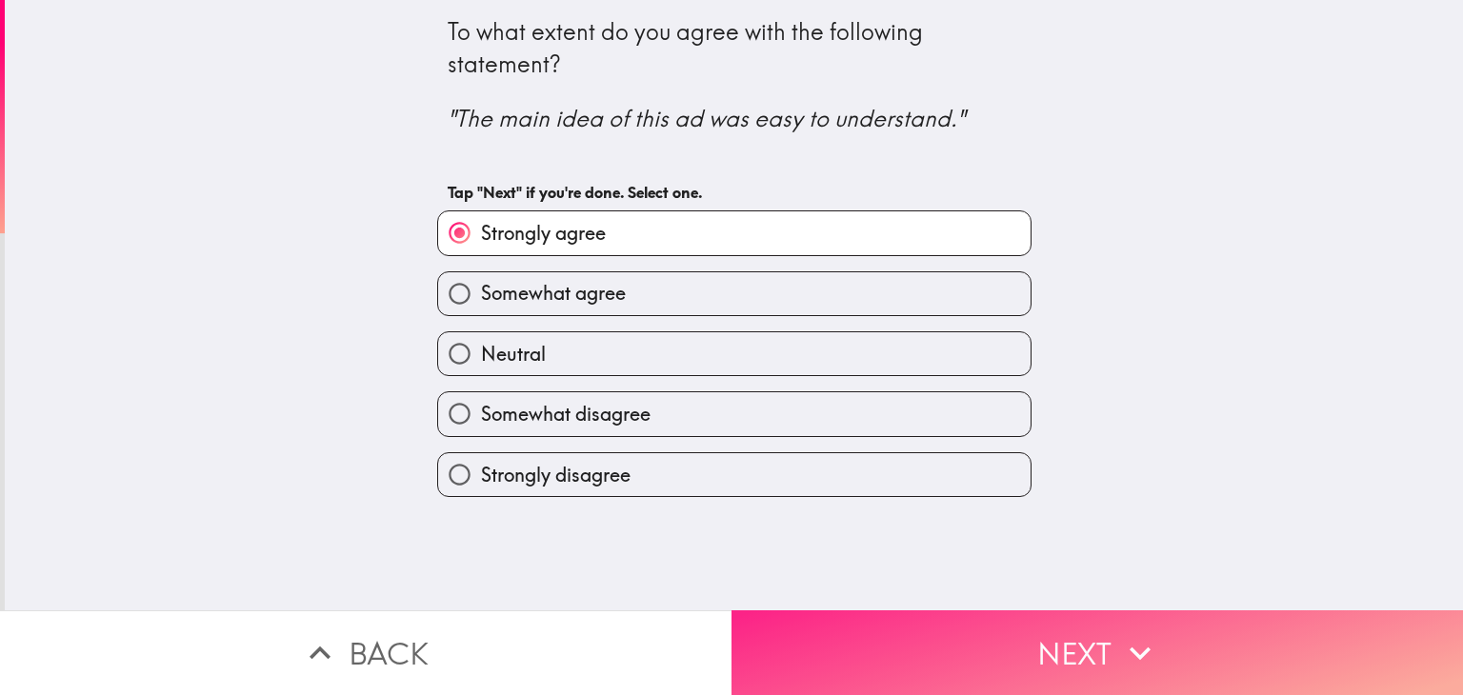
click at [1101, 632] on button "Next" at bounding box center [1096, 653] width 731 height 85
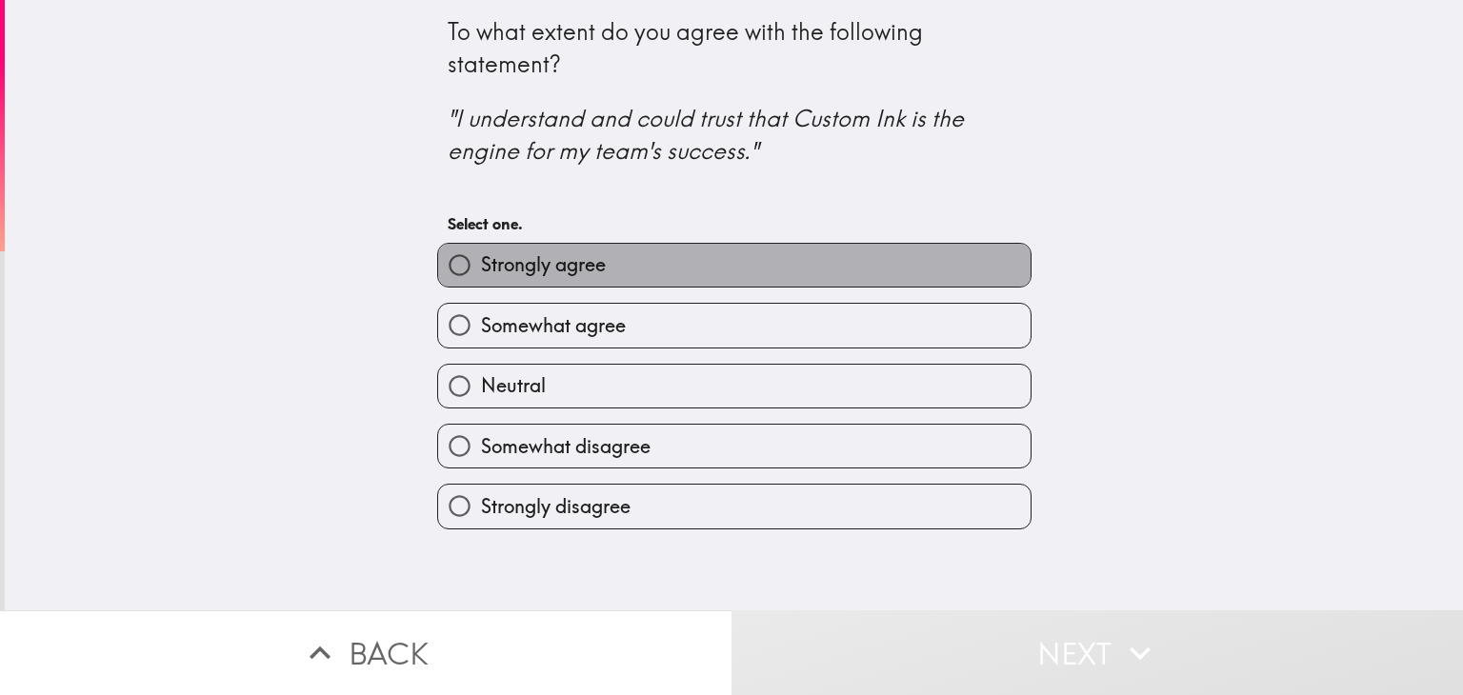
click at [749, 285] on label "Strongly agree" at bounding box center [734, 265] width 592 height 43
click at [481, 285] on input "Strongly agree" at bounding box center [459, 265] width 43 height 43
radio input "true"
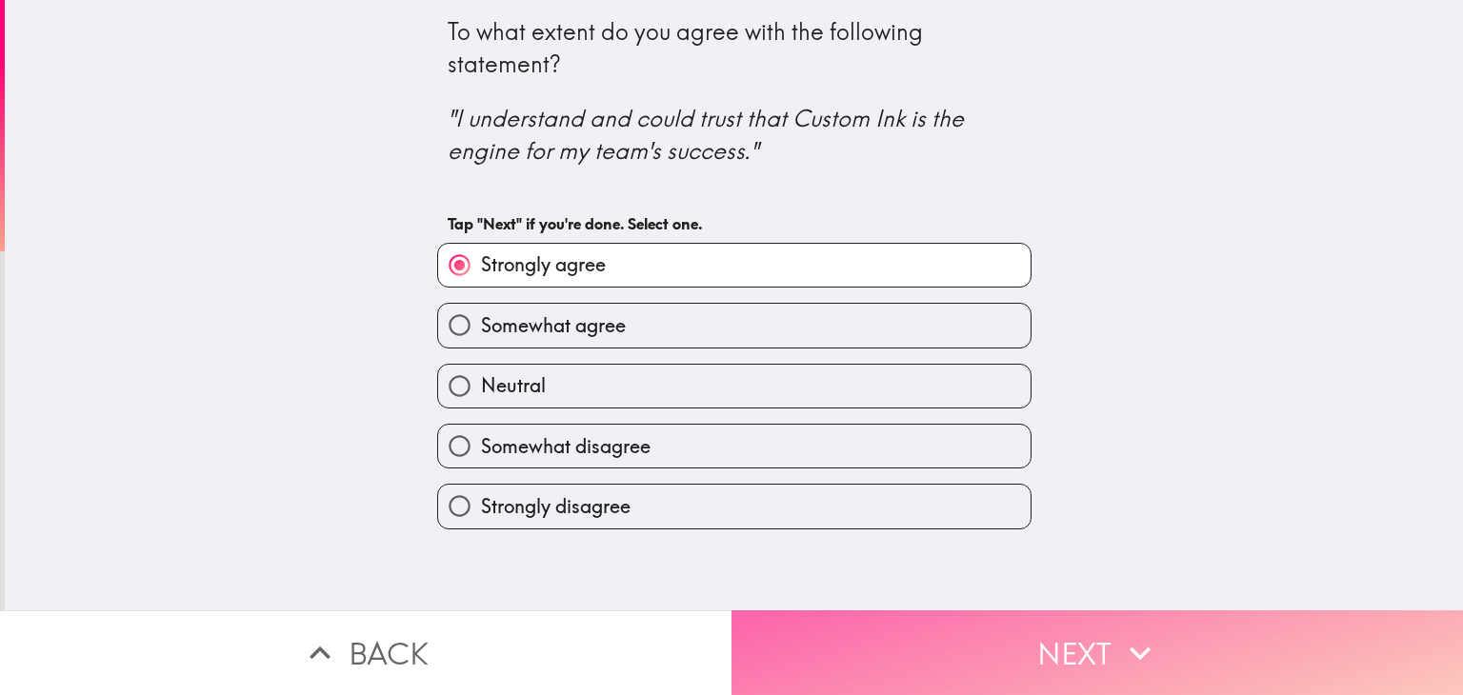
click at [1021, 632] on button "Next" at bounding box center [1096, 653] width 731 height 85
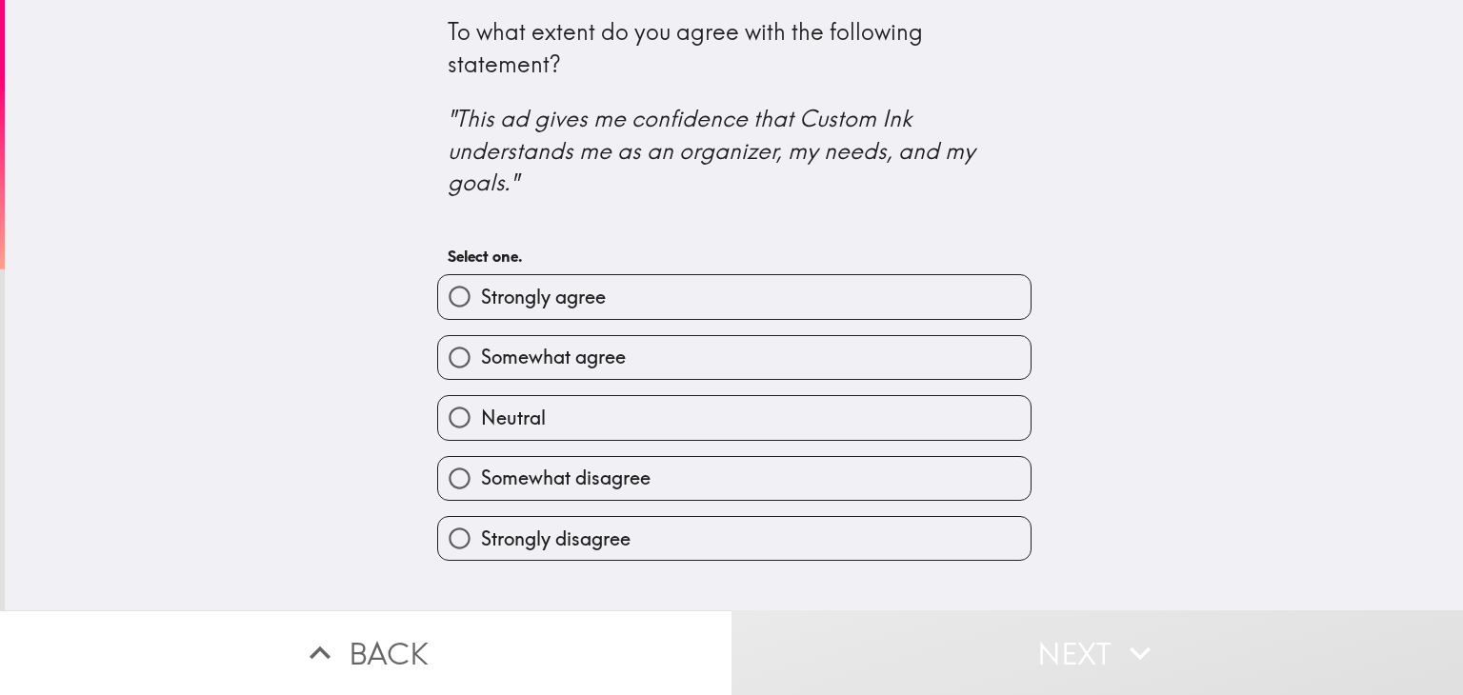
click at [793, 306] on label "Strongly agree" at bounding box center [734, 296] width 592 height 43
click at [481, 306] on input "Strongly agree" at bounding box center [459, 296] width 43 height 43
radio input "true"
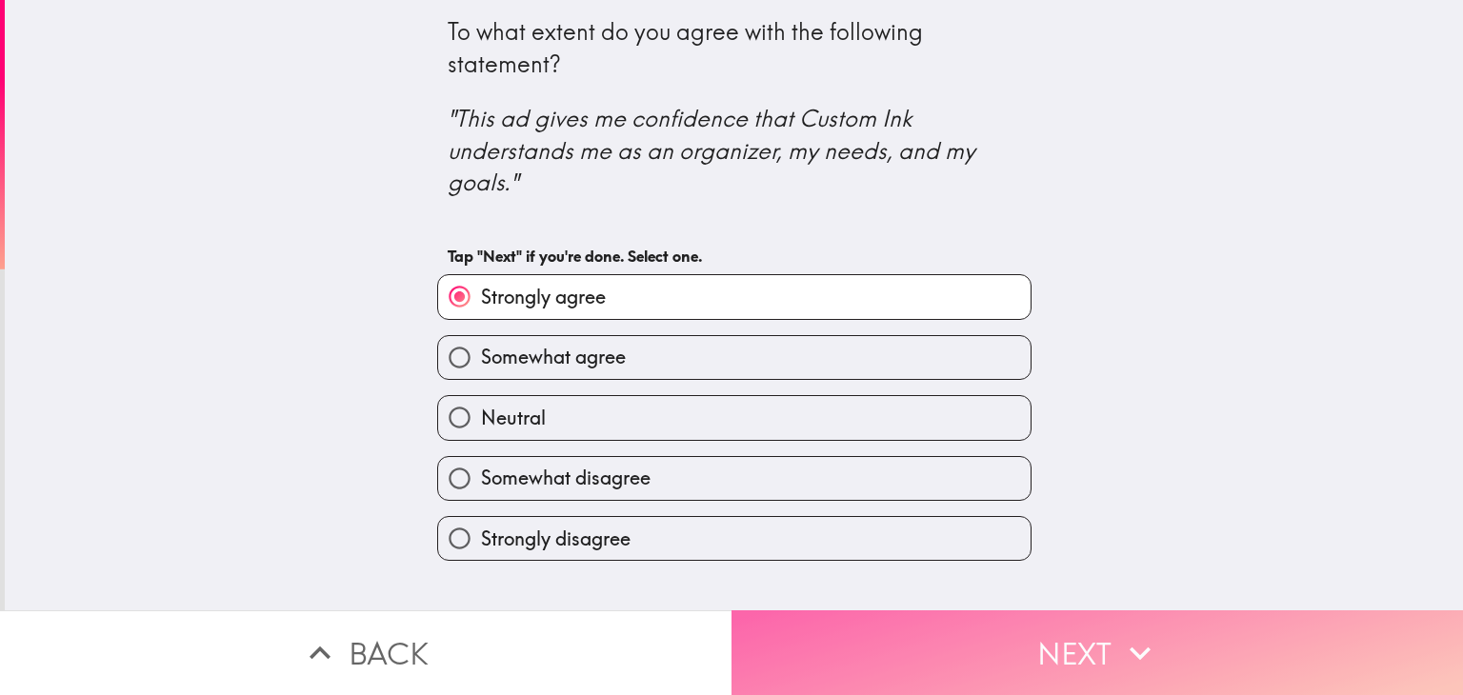
click at [1034, 628] on button "Next" at bounding box center [1096, 653] width 731 height 85
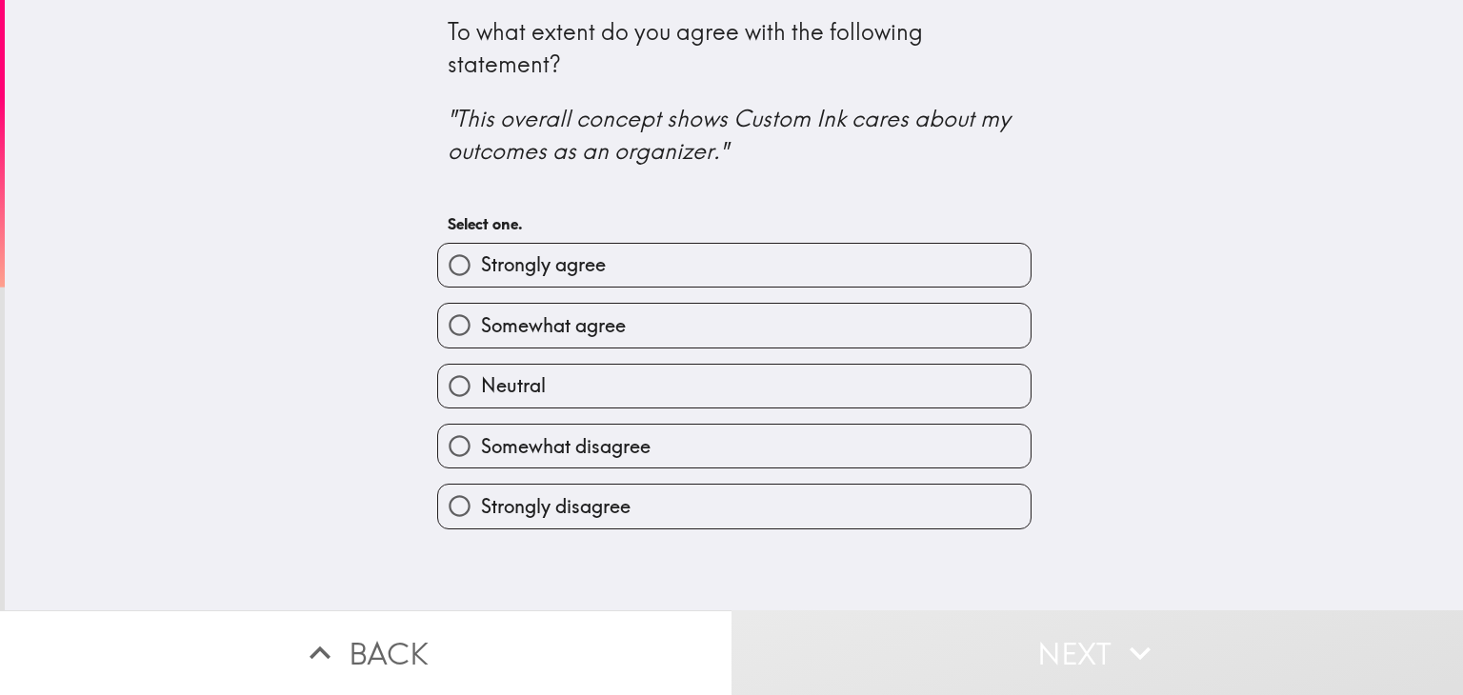
click at [780, 270] on label "Strongly agree" at bounding box center [734, 265] width 592 height 43
click at [481, 270] on input "Strongly agree" at bounding box center [459, 265] width 43 height 43
radio input "true"
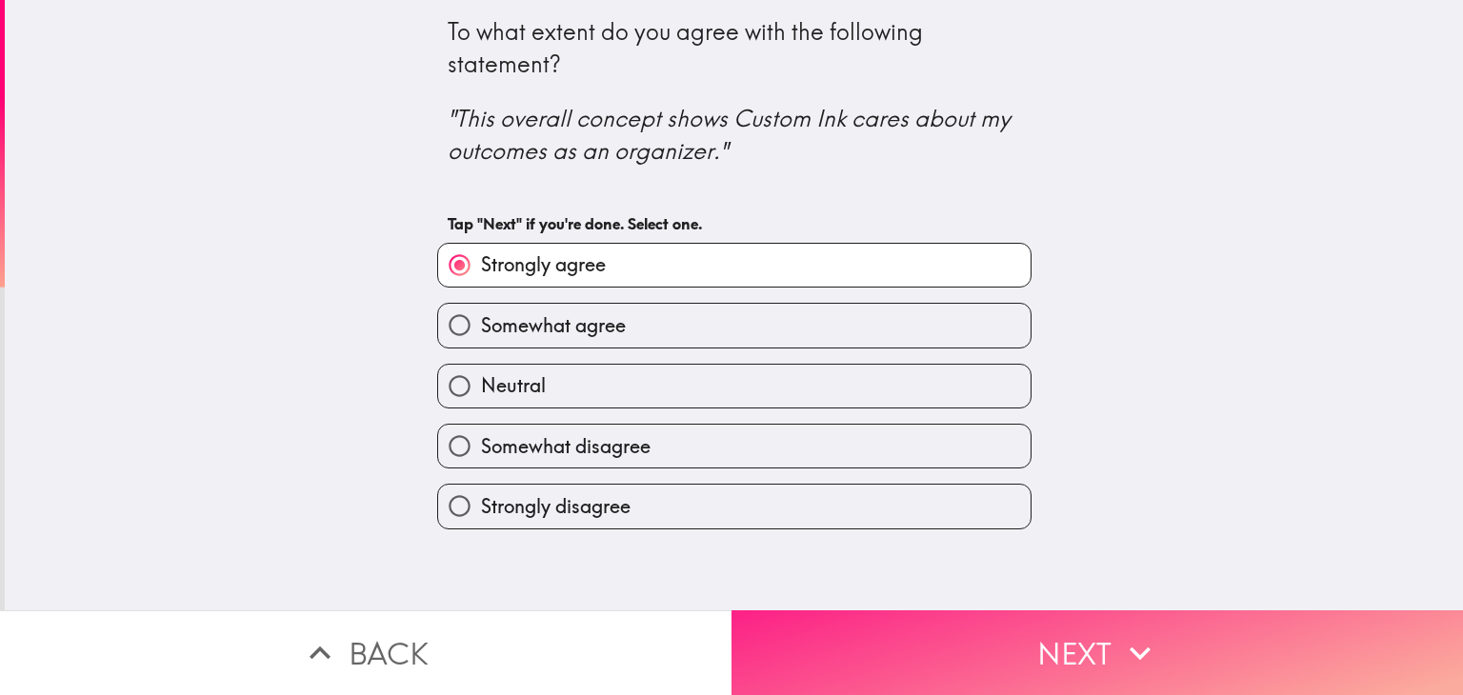
click at [942, 644] on button "Next" at bounding box center [1096, 653] width 731 height 85
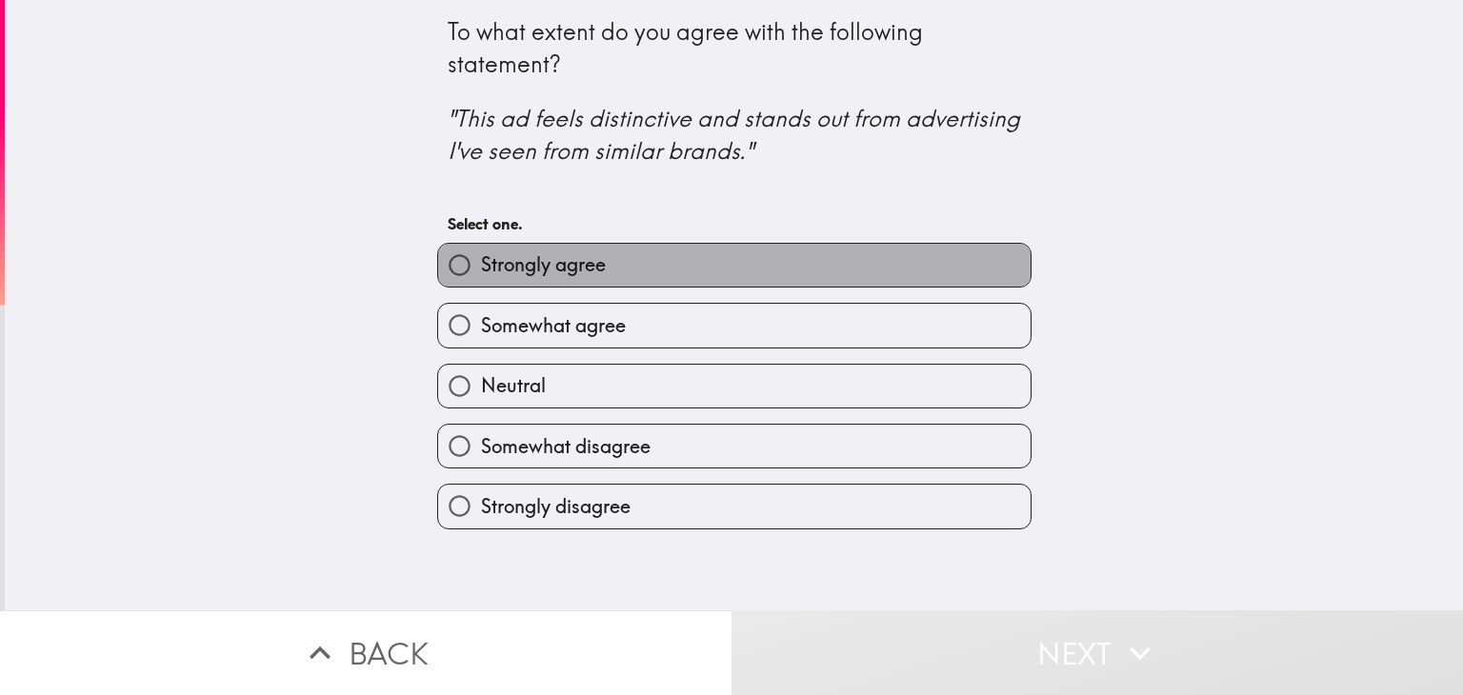
click at [784, 276] on label "Strongly agree" at bounding box center [734, 265] width 592 height 43
click at [481, 276] on input "Strongly agree" at bounding box center [459, 265] width 43 height 43
radio input "true"
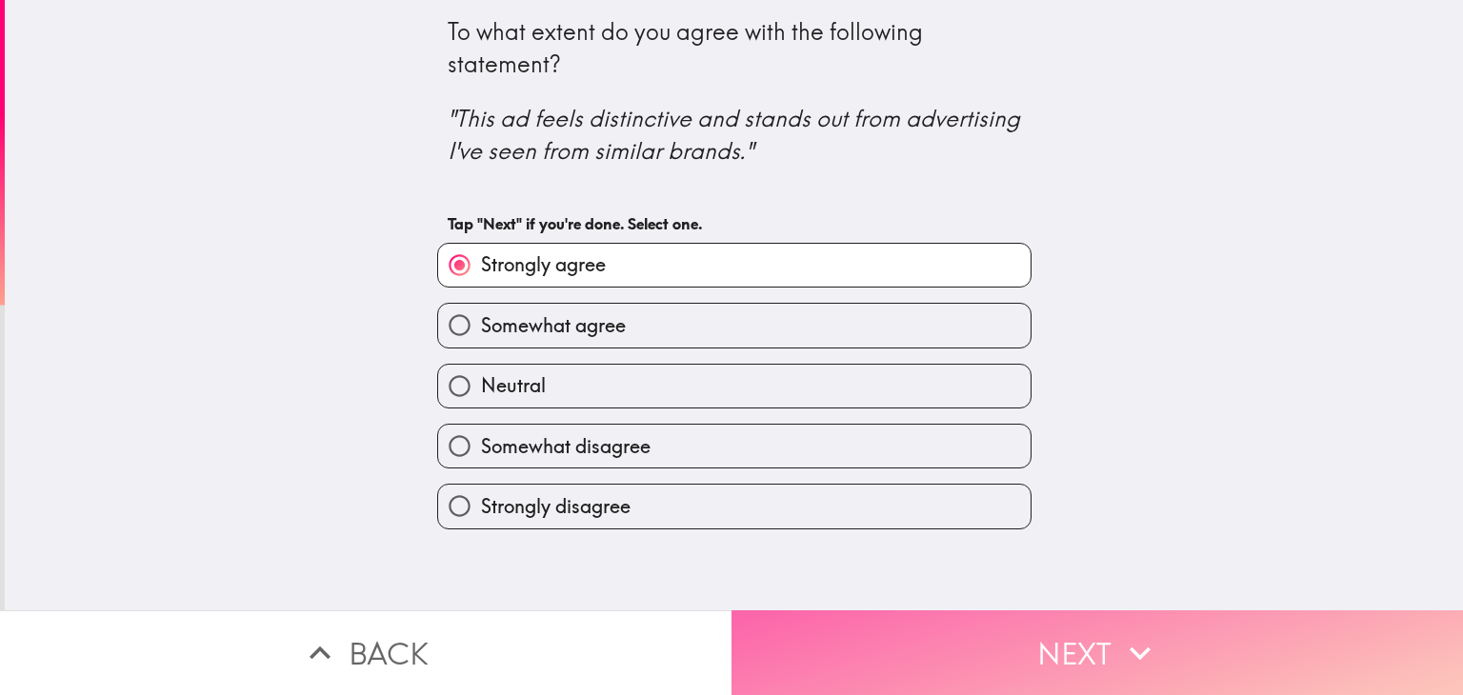
click at [975, 649] on button "Next" at bounding box center [1096, 653] width 731 height 85
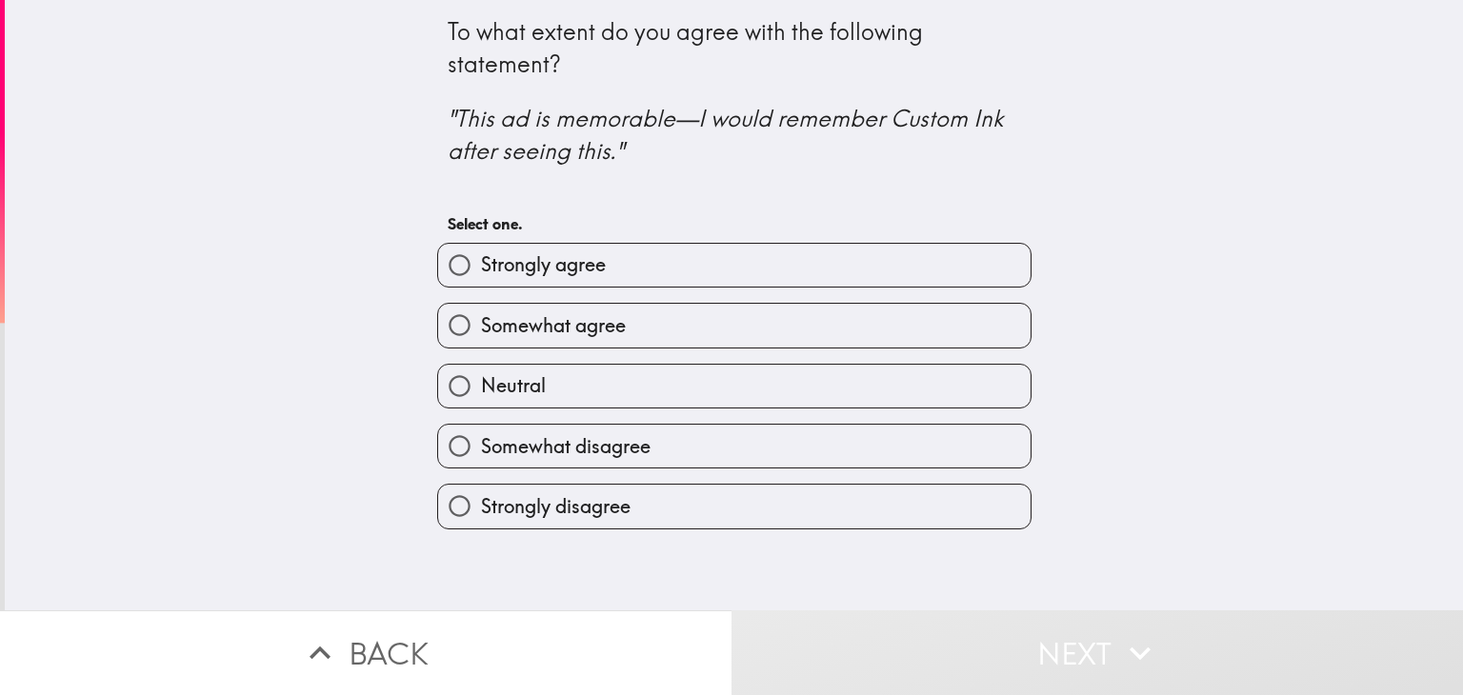
click at [804, 316] on label "Somewhat agree" at bounding box center [734, 325] width 592 height 43
click at [481, 316] on input "Somewhat agree" at bounding box center [459, 325] width 43 height 43
radio input "true"
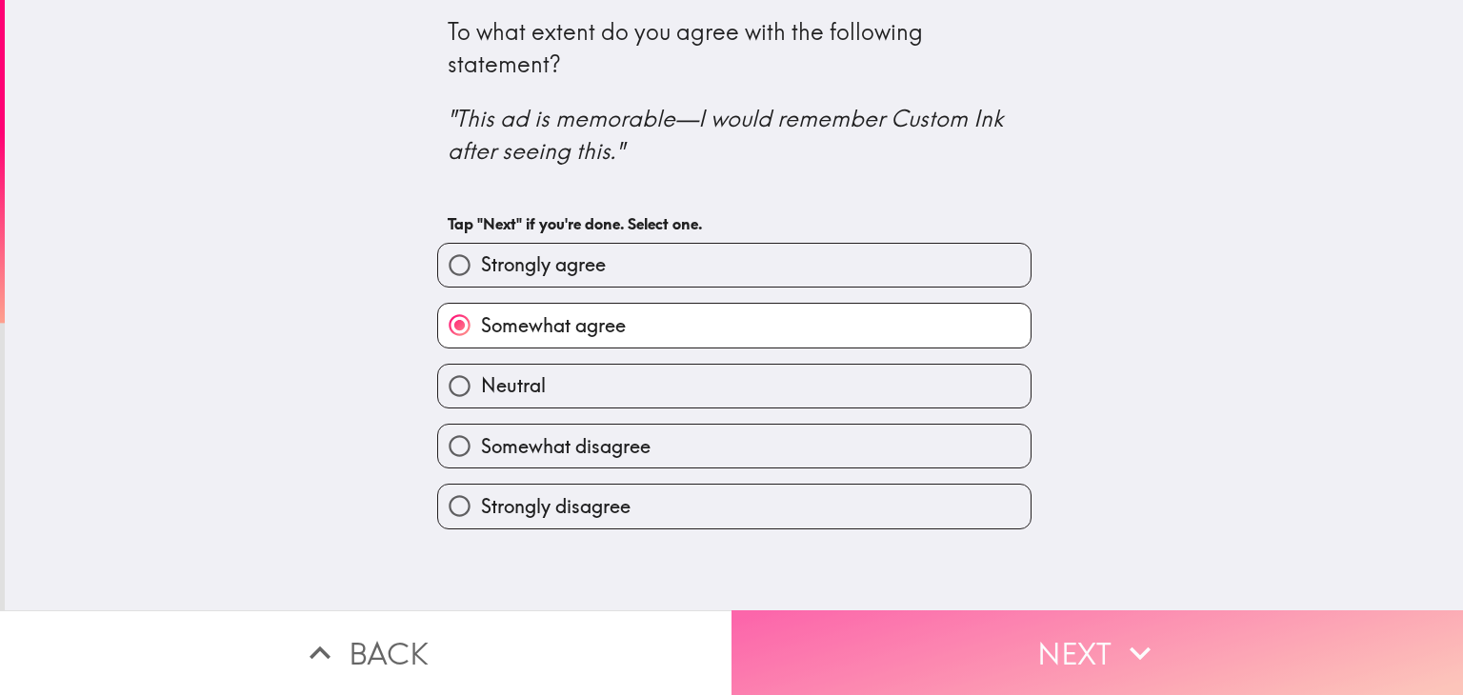
click at [1022, 662] on button "Next" at bounding box center [1096, 653] width 731 height 85
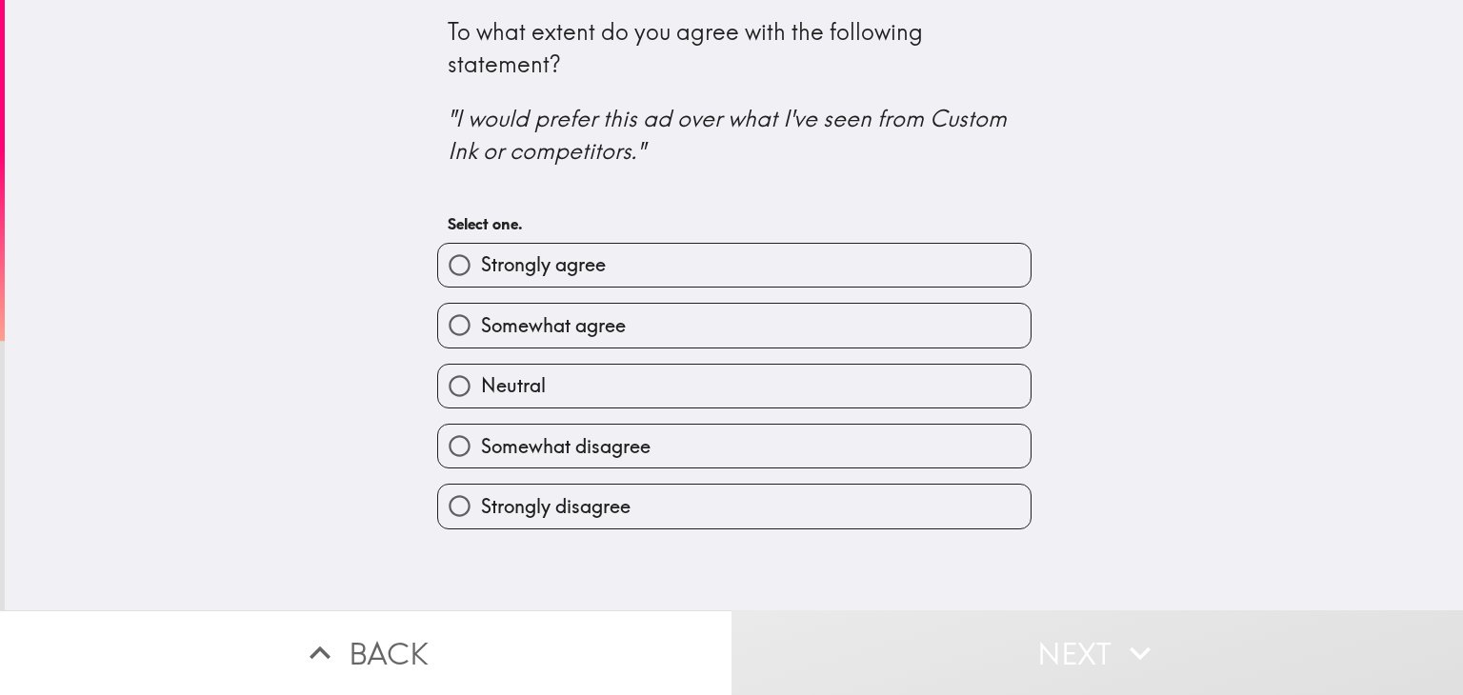
click at [776, 275] on label "Strongly agree" at bounding box center [734, 265] width 592 height 43
click at [481, 275] on input "Strongly agree" at bounding box center [459, 265] width 43 height 43
radio input "true"
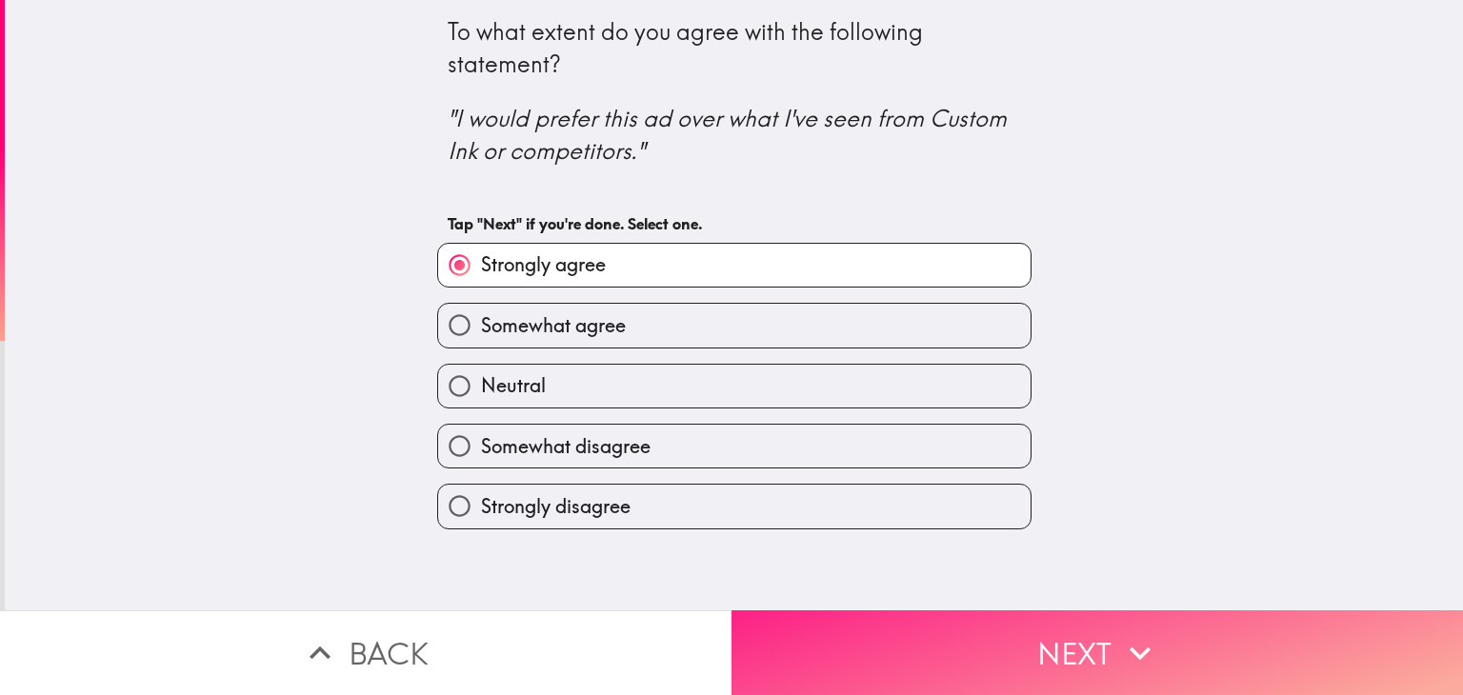
click at [1031, 648] on button "Next" at bounding box center [1096, 653] width 731 height 85
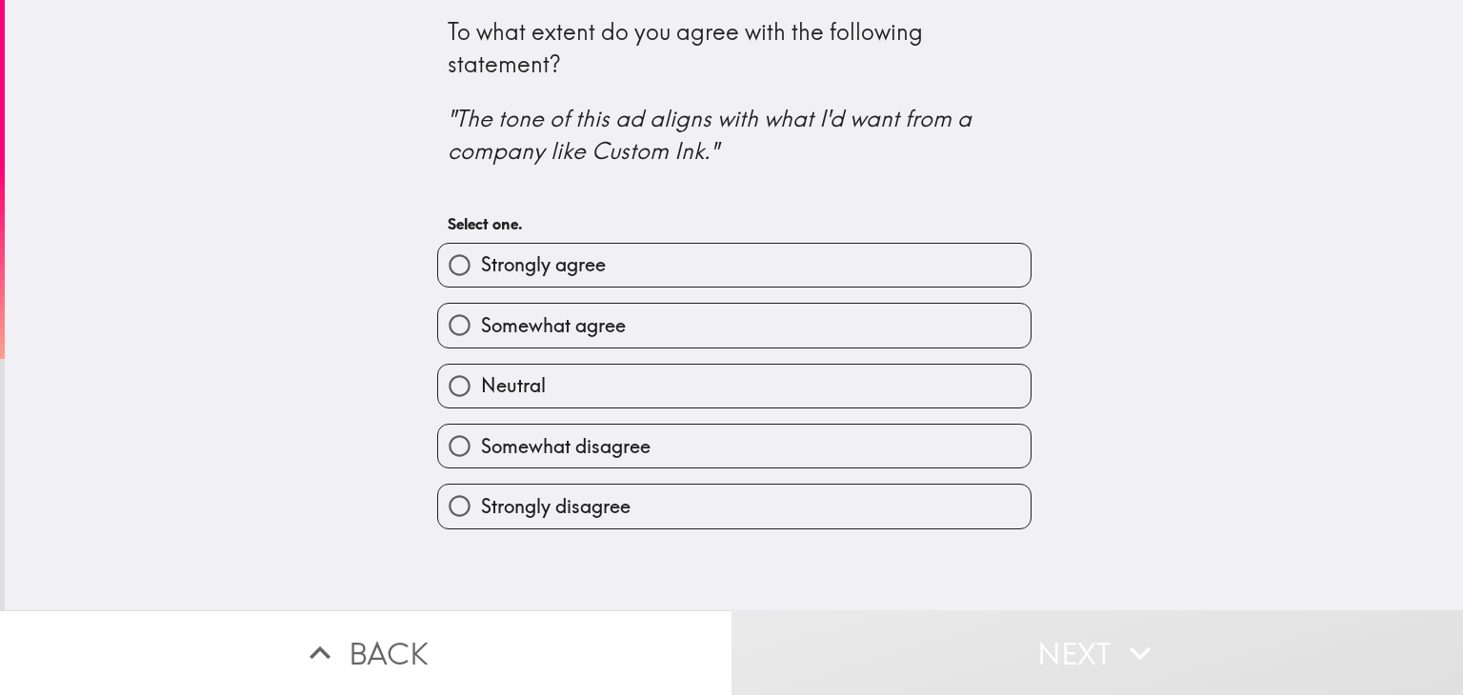
click at [773, 268] on label "Strongly agree" at bounding box center [734, 265] width 592 height 43
click at [481, 268] on input "Strongly agree" at bounding box center [459, 265] width 43 height 43
radio input "true"
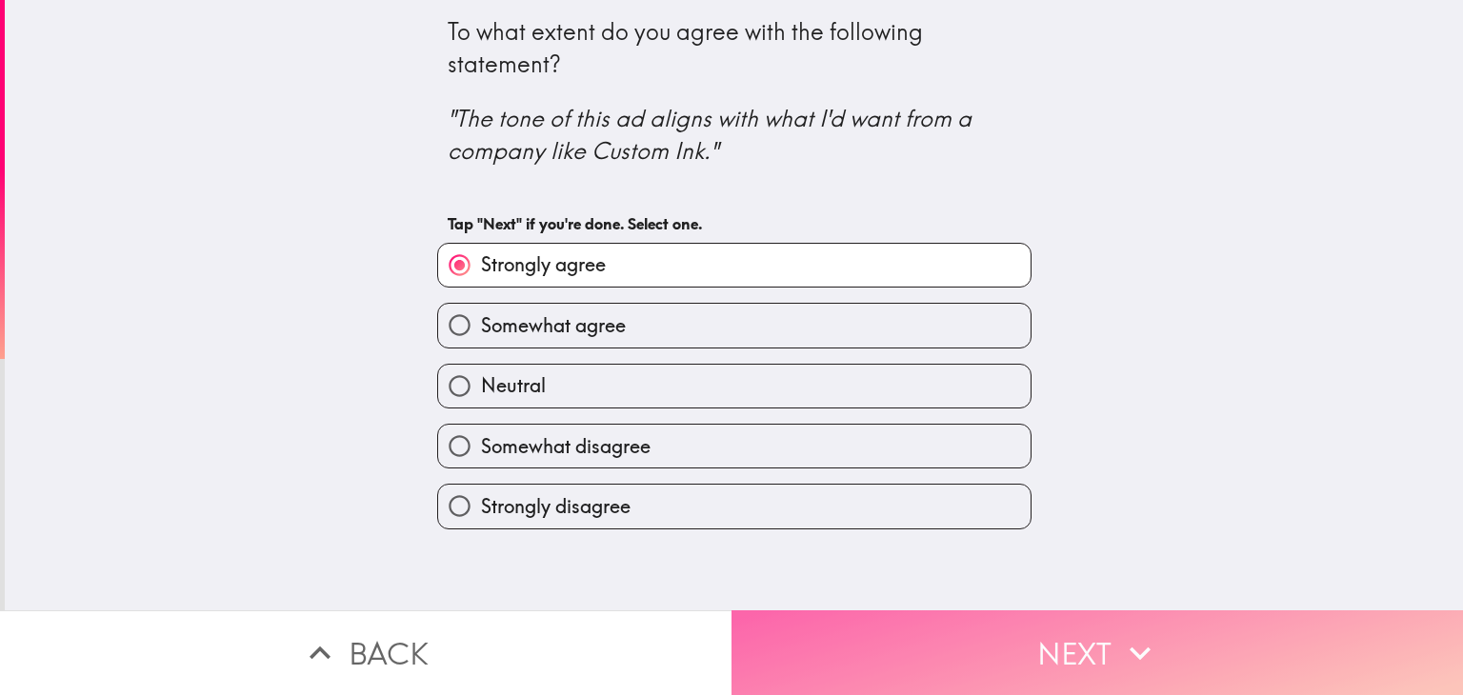
click at [1031, 641] on button "Next" at bounding box center [1096, 653] width 731 height 85
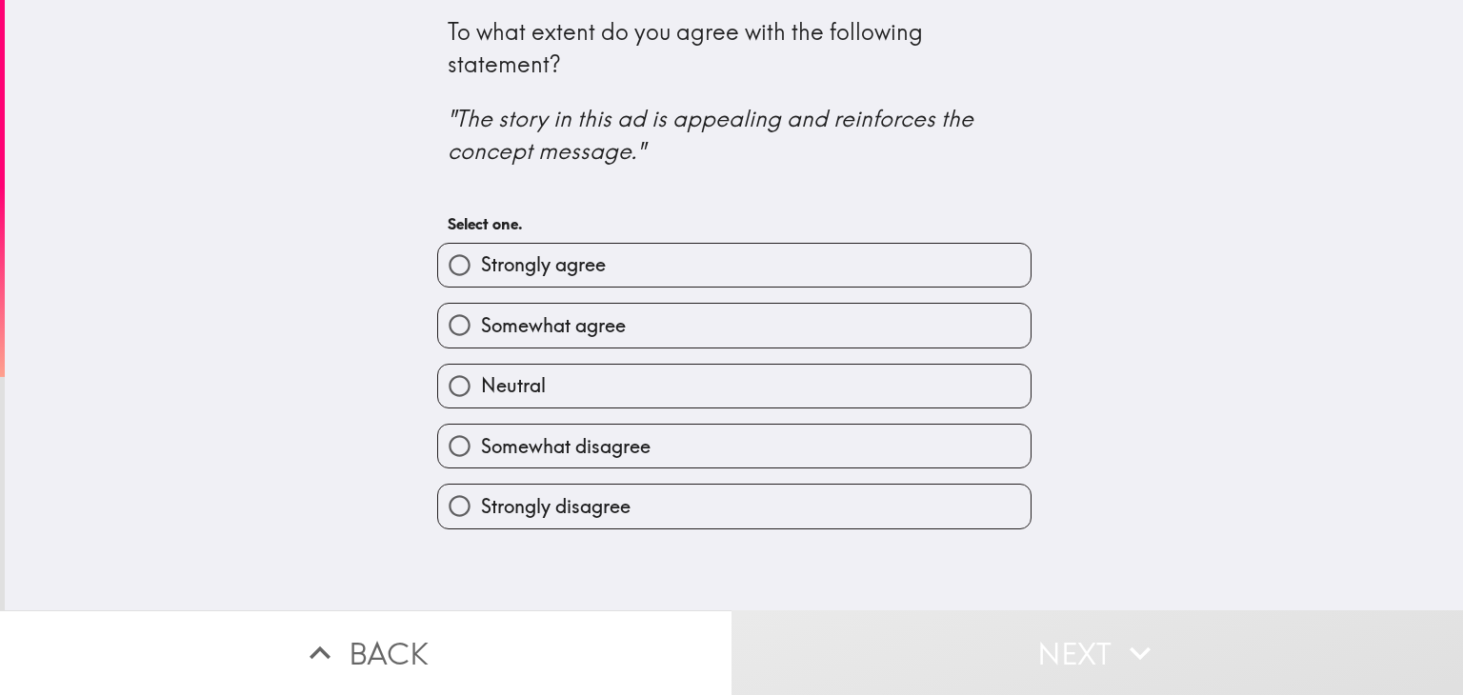
click at [768, 271] on label "Strongly agree" at bounding box center [734, 265] width 592 height 43
click at [481, 271] on input "Strongly agree" at bounding box center [459, 265] width 43 height 43
radio input "true"
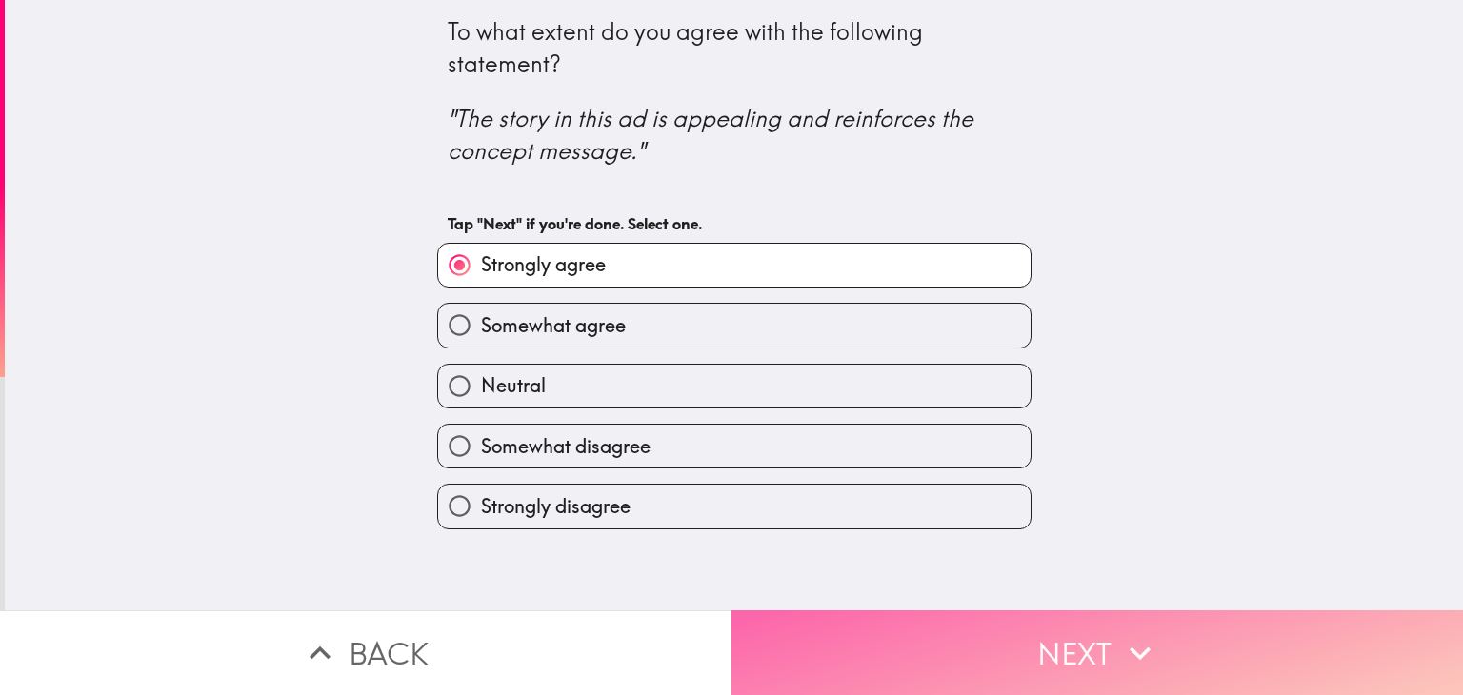
click at [1006, 632] on button "Next" at bounding box center [1096, 653] width 731 height 85
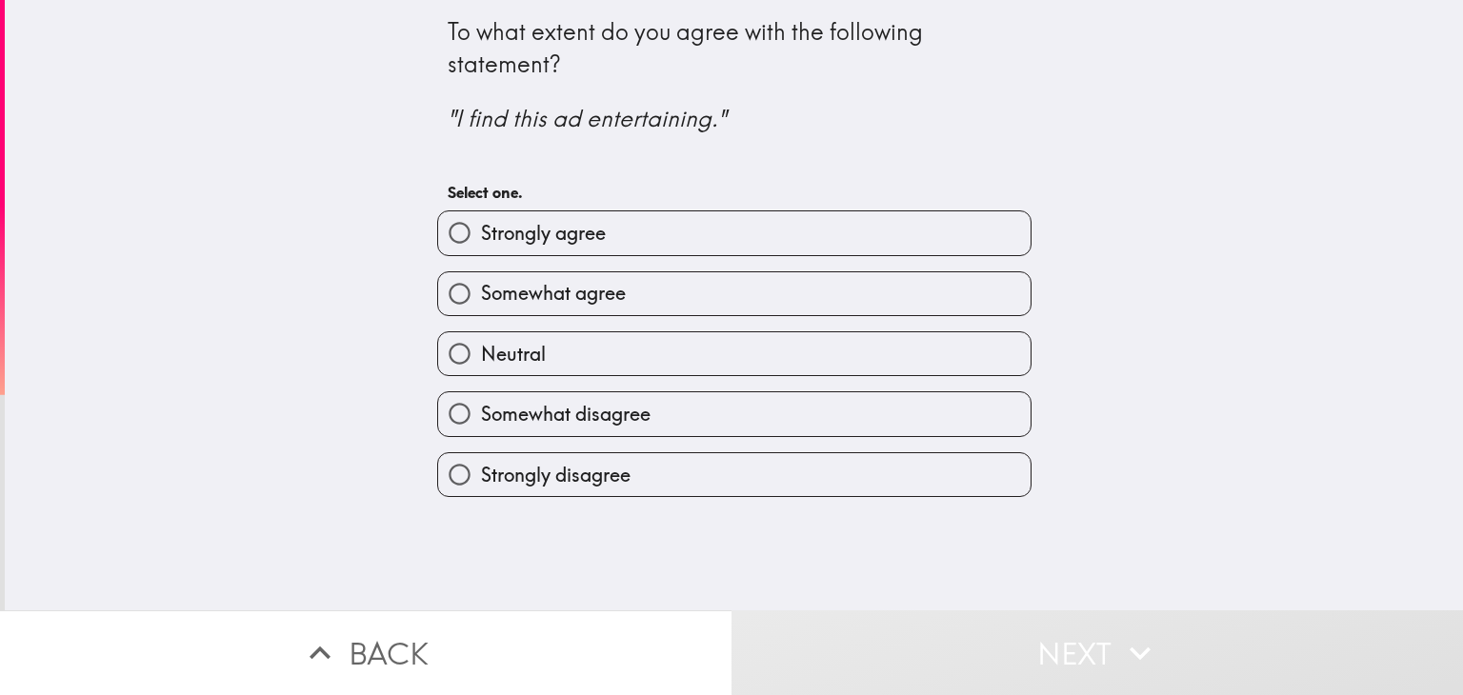
click at [791, 238] on label "Strongly agree" at bounding box center [734, 232] width 592 height 43
click at [481, 238] on input "Strongly agree" at bounding box center [459, 232] width 43 height 43
radio input "true"
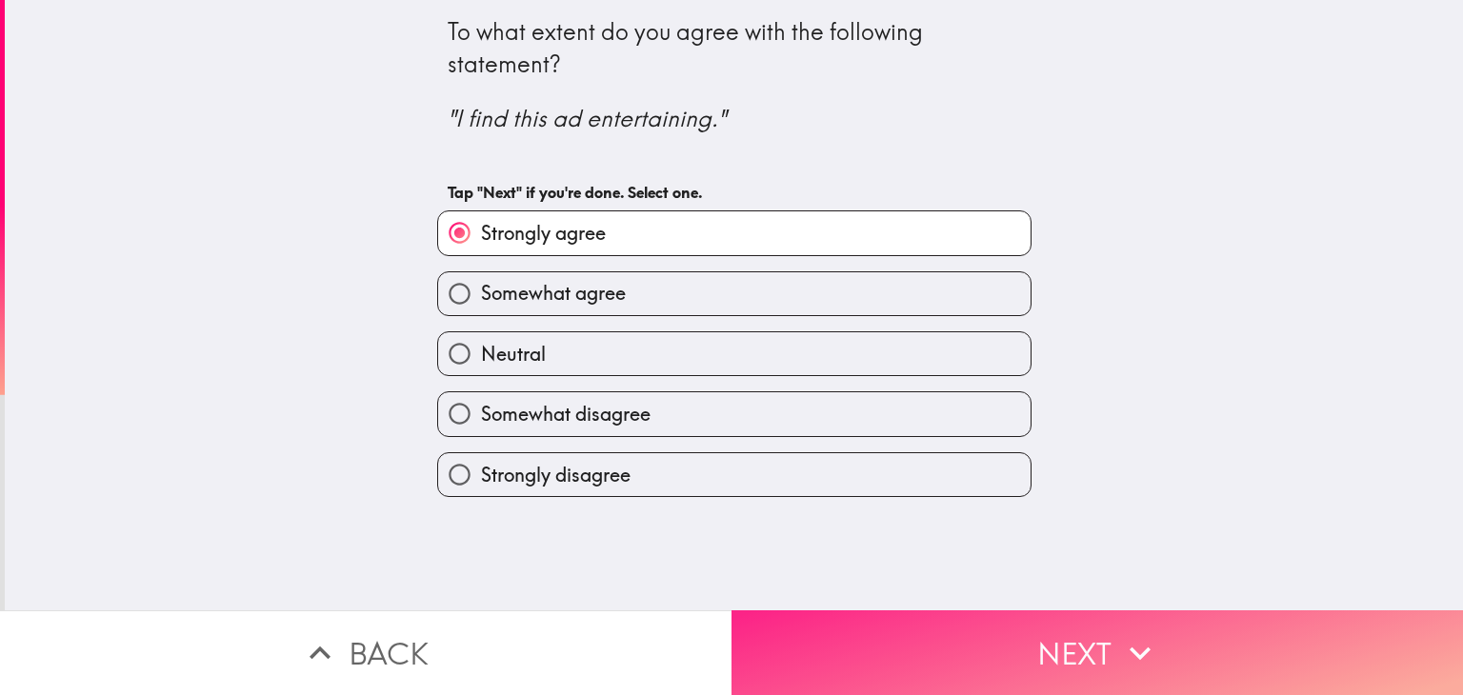
click at [1059, 651] on button "Next" at bounding box center [1096, 653] width 731 height 85
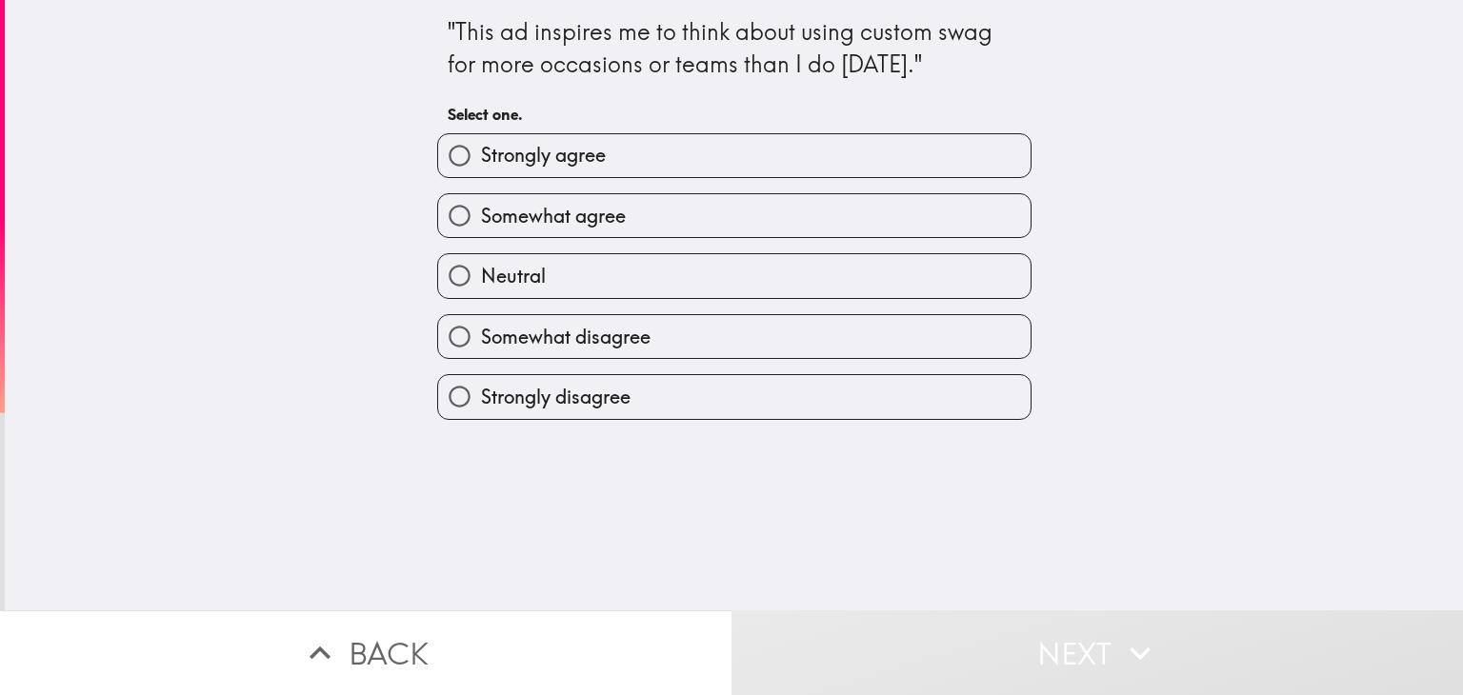
click at [751, 173] on label "Strongly agree" at bounding box center [734, 155] width 592 height 43
click at [481, 173] on input "Strongly agree" at bounding box center [459, 155] width 43 height 43
radio input "true"
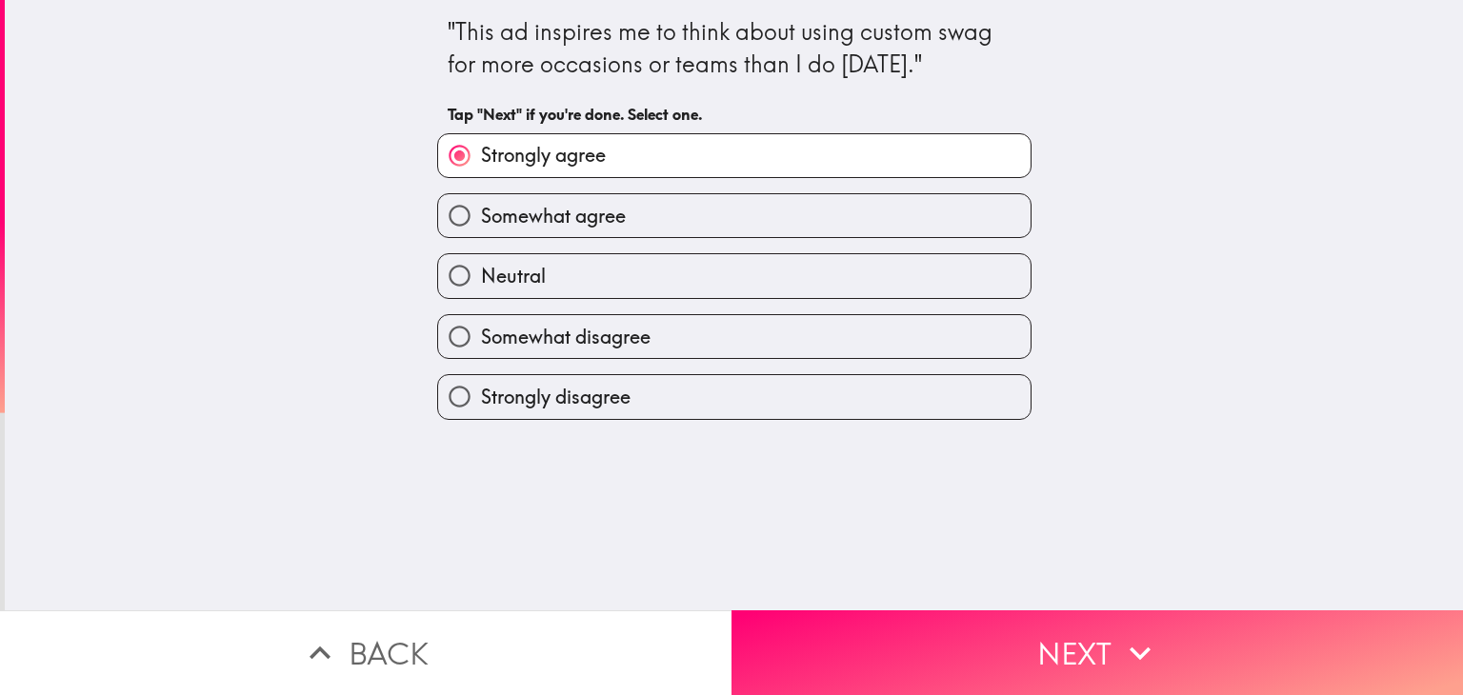
click at [789, 214] on label "Somewhat agree" at bounding box center [734, 215] width 592 height 43
click at [481, 214] on input "Somewhat agree" at bounding box center [459, 215] width 43 height 43
radio input "true"
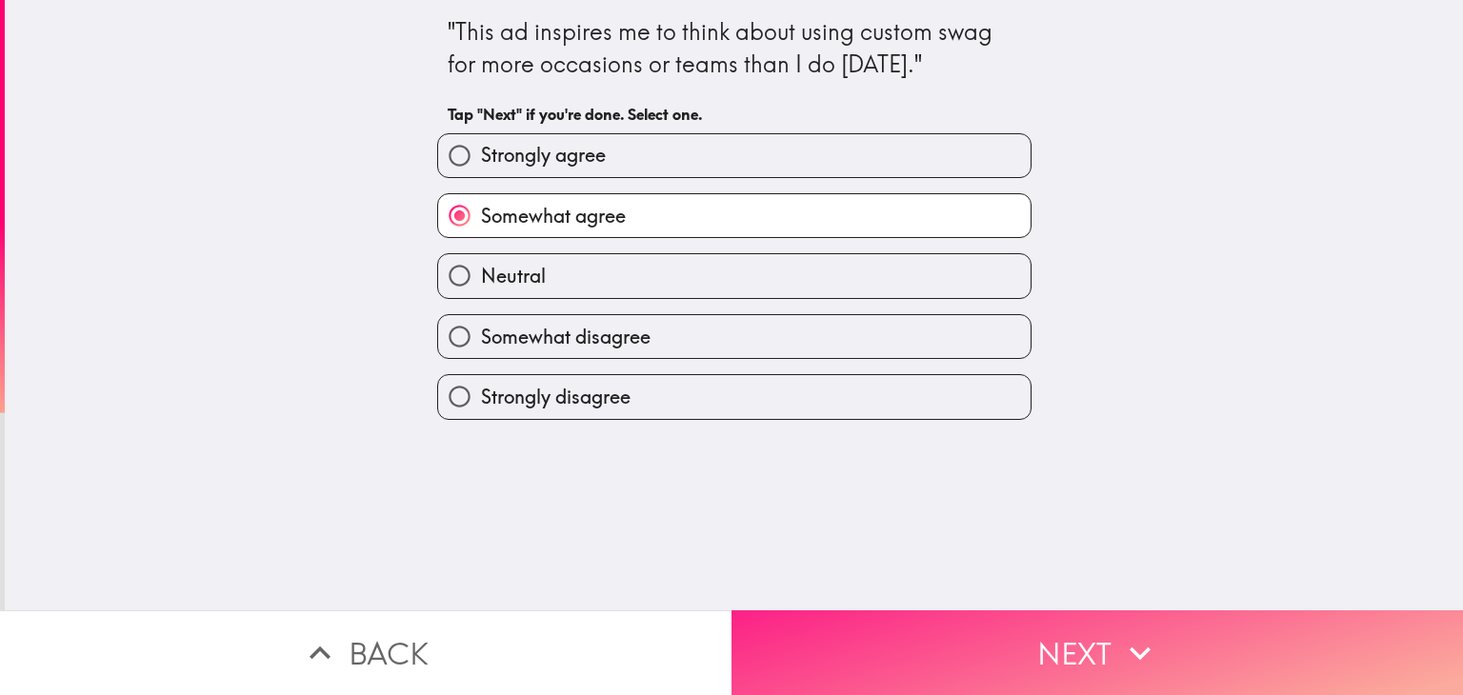
click at [1056, 649] on button "Next" at bounding box center [1096, 653] width 731 height 85
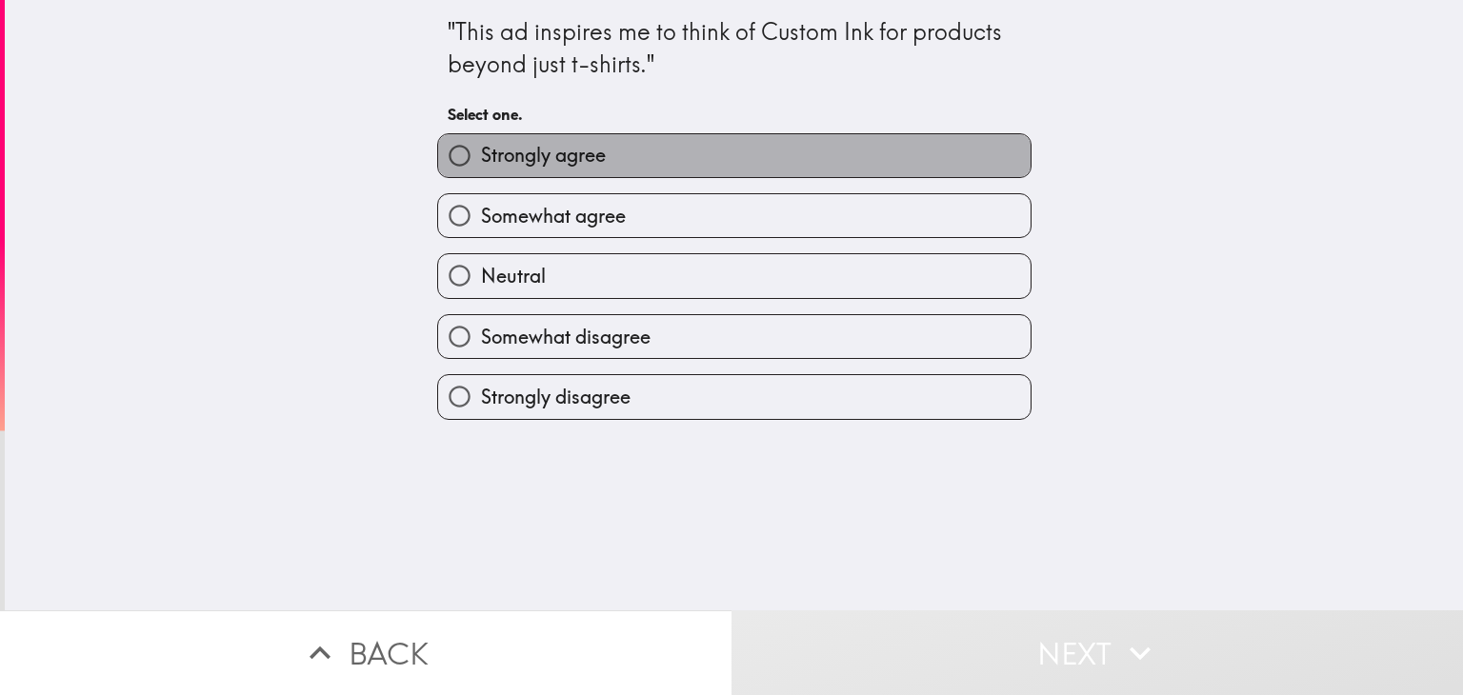
click at [786, 168] on label "Strongly agree" at bounding box center [734, 155] width 592 height 43
click at [481, 168] on input "Strongly agree" at bounding box center [459, 155] width 43 height 43
radio input "true"
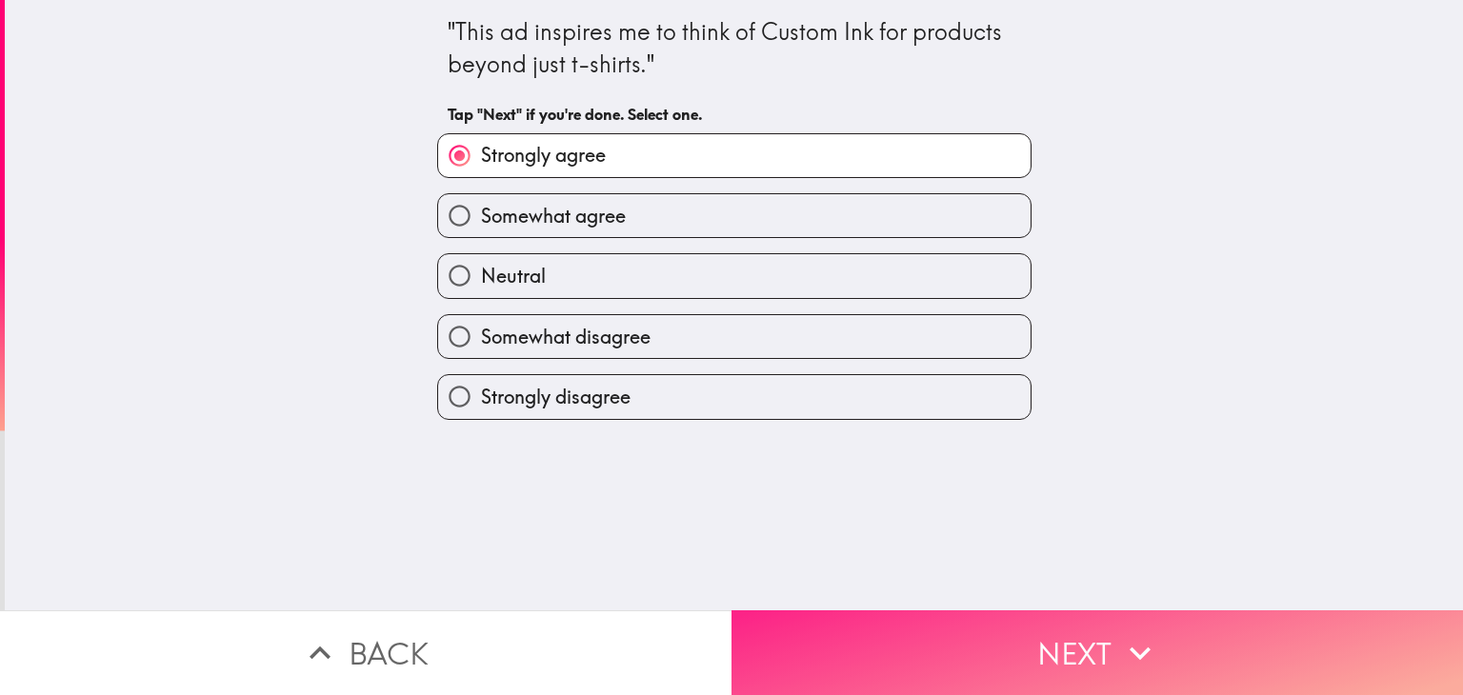
click at [1021, 630] on button "Next" at bounding box center [1096, 653] width 731 height 85
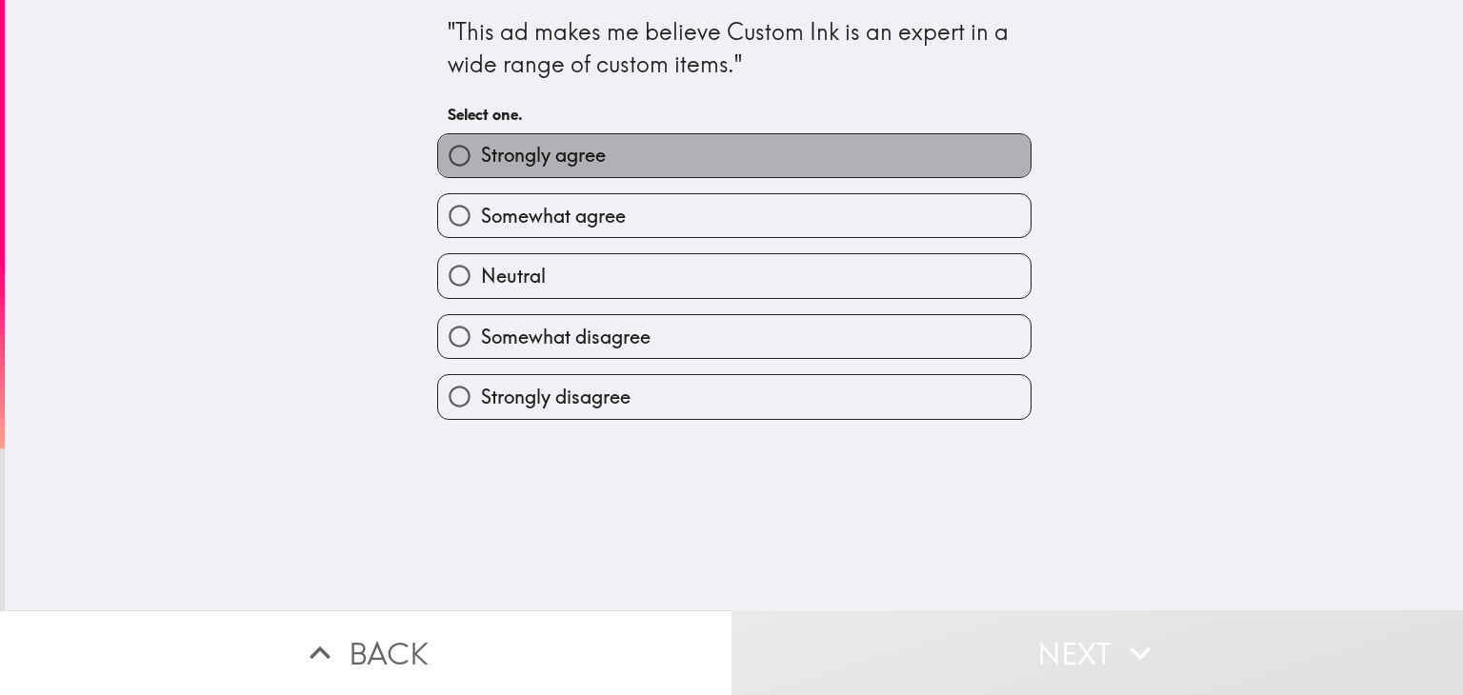
click at [792, 170] on label "Strongly agree" at bounding box center [734, 155] width 592 height 43
click at [481, 170] on input "Strongly agree" at bounding box center [459, 155] width 43 height 43
radio input "true"
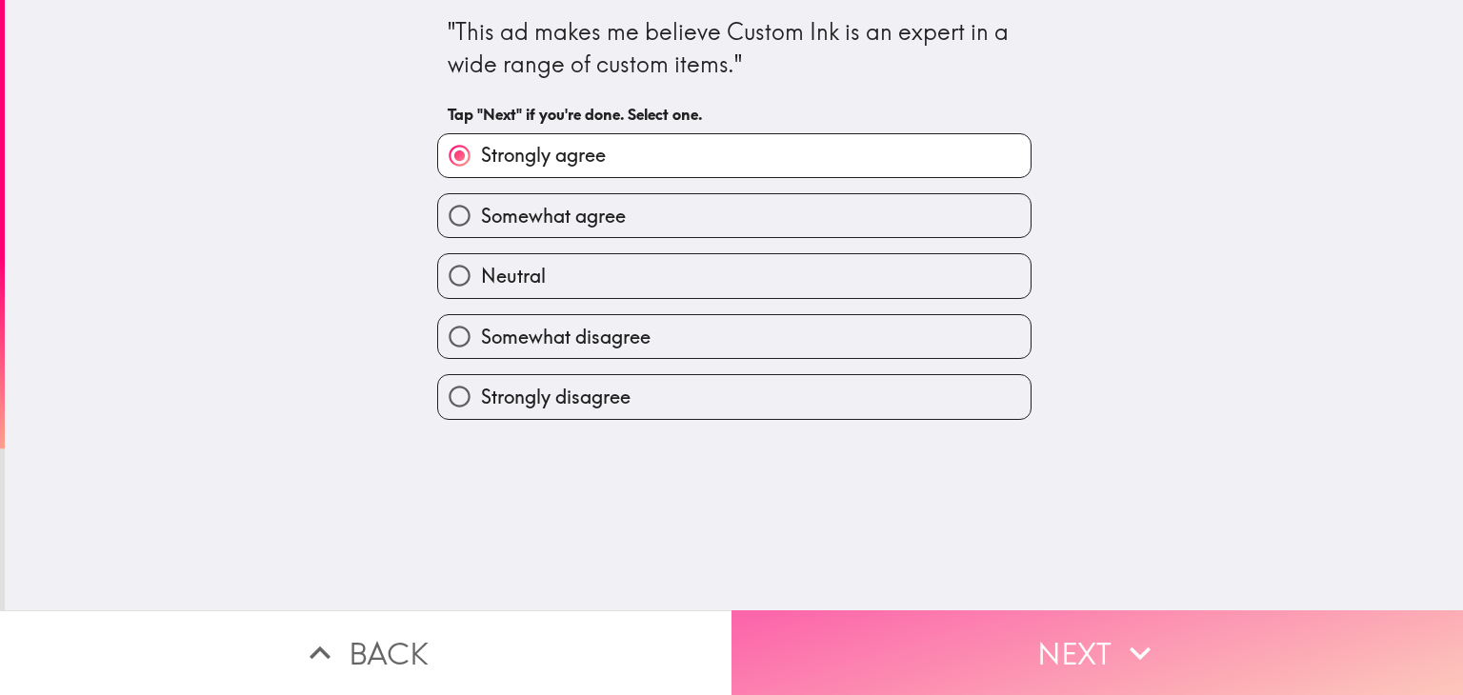
click at [1017, 628] on button "Next" at bounding box center [1096, 653] width 731 height 85
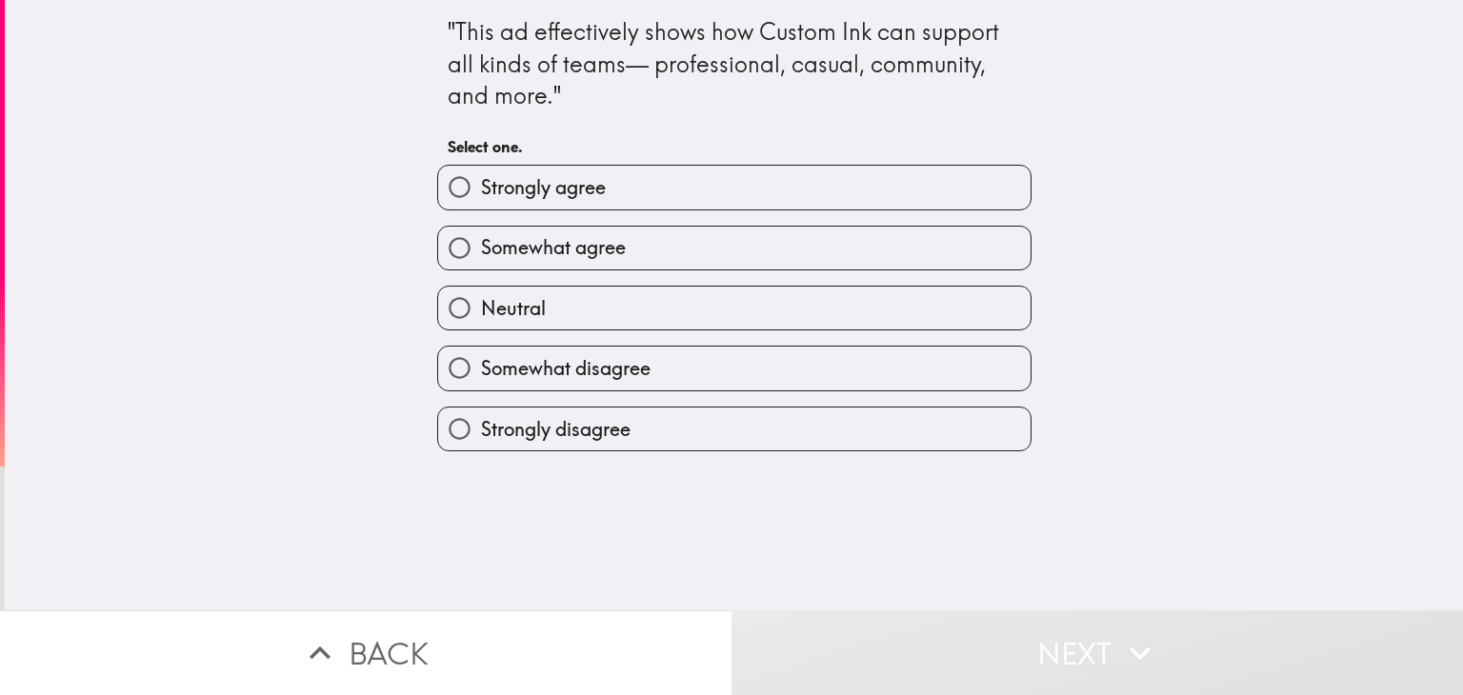
click at [819, 195] on label "Strongly agree" at bounding box center [734, 187] width 592 height 43
click at [481, 195] on input "Strongly agree" at bounding box center [459, 187] width 43 height 43
radio input "true"
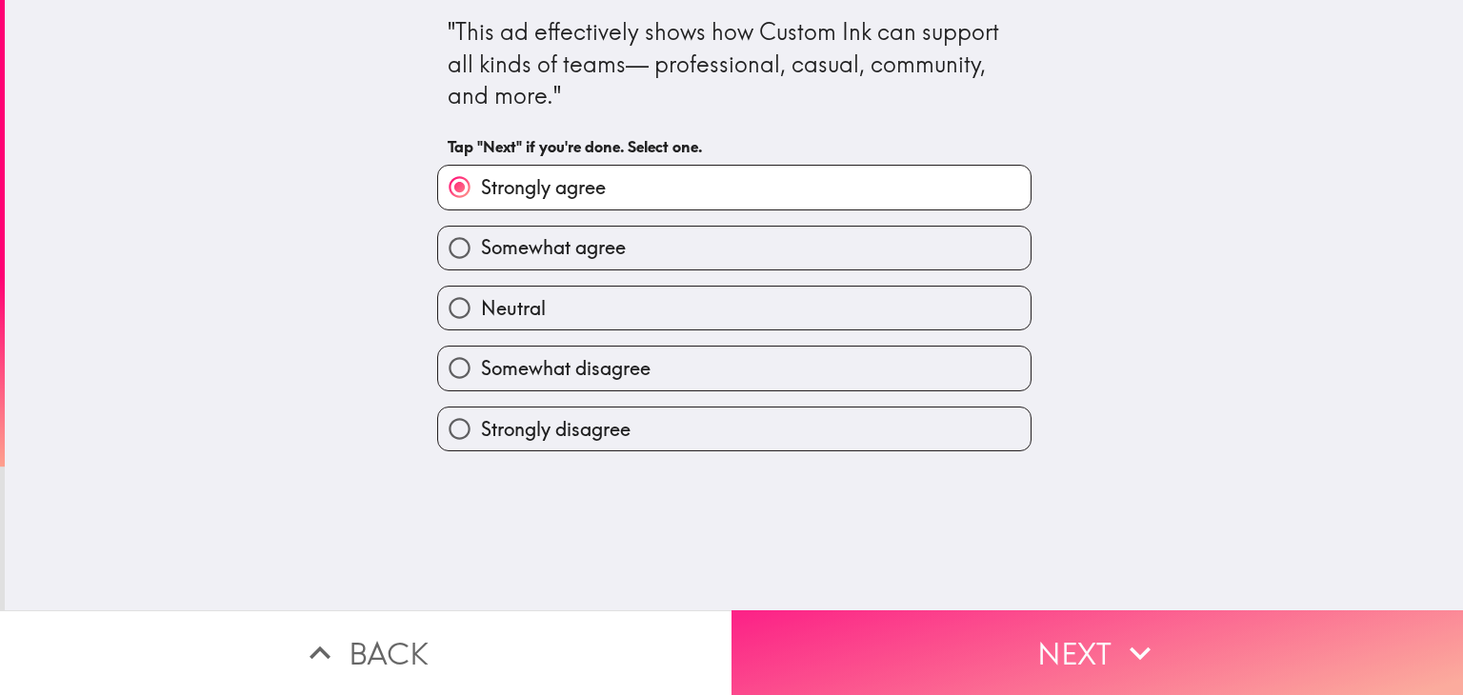
click at [957, 630] on button "Next" at bounding box center [1096, 653] width 731 height 85
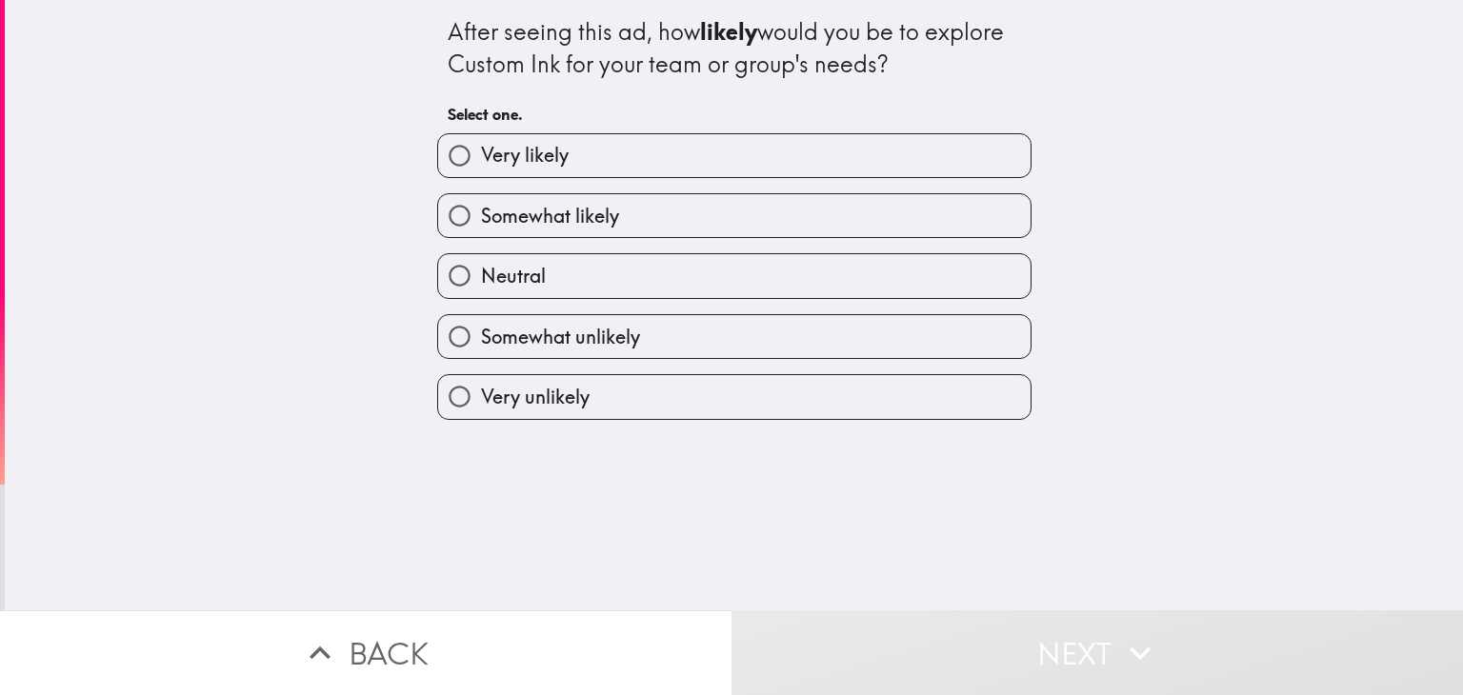
click at [846, 173] on label "Very likely" at bounding box center [734, 155] width 592 height 43
click at [481, 173] on input "Very likely" at bounding box center [459, 155] width 43 height 43
radio input "true"
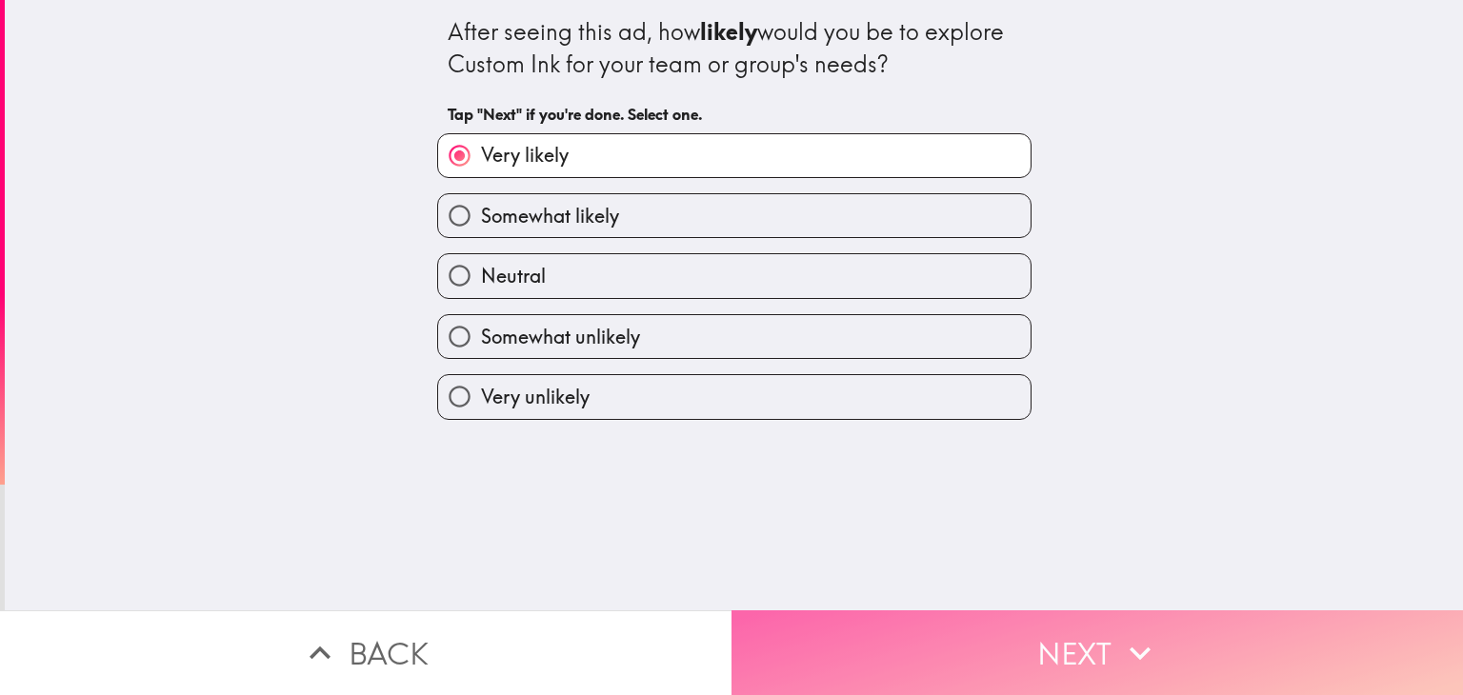
click at [926, 630] on button "Next" at bounding box center [1096, 653] width 731 height 85
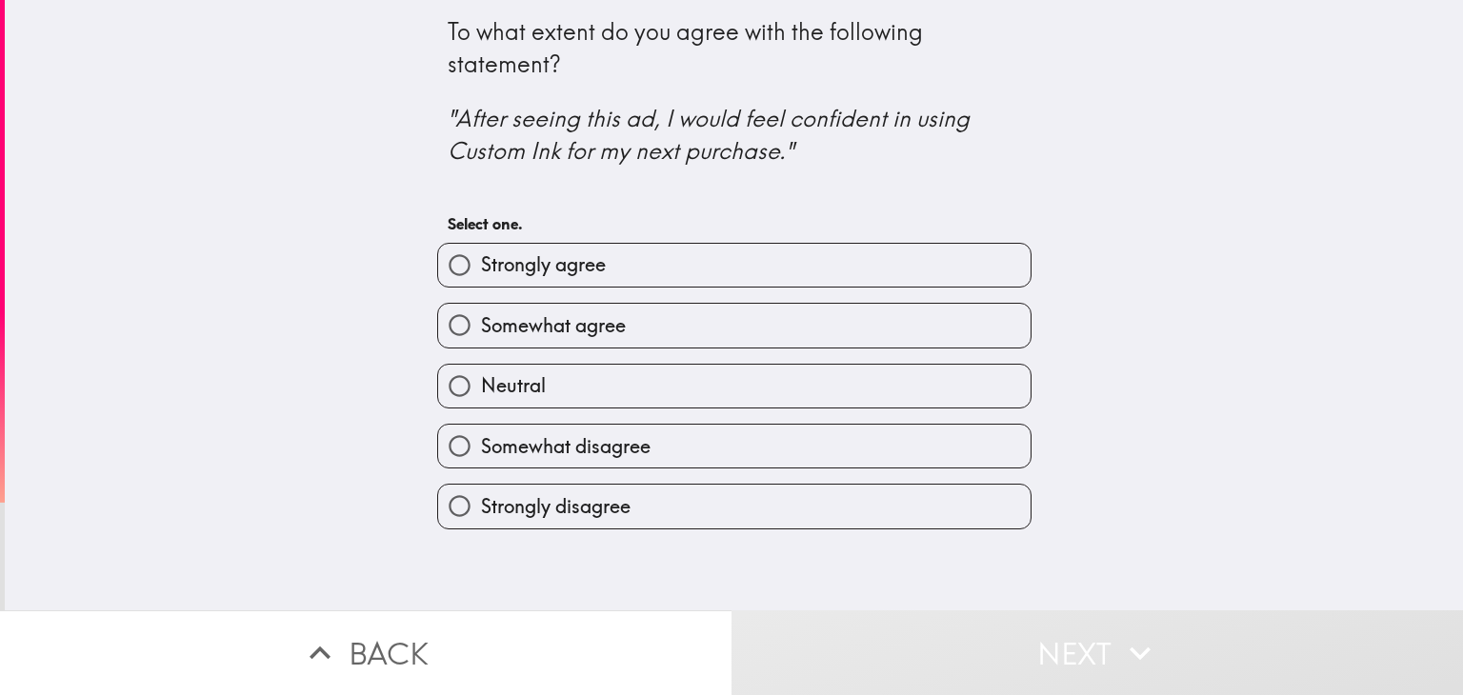
click at [820, 279] on label "Strongly agree" at bounding box center [734, 265] width 592 height 43
click at [481, 279] on input "Strongly agree" at bounding box center [459, 265] width 43 height 43
radio input "true"
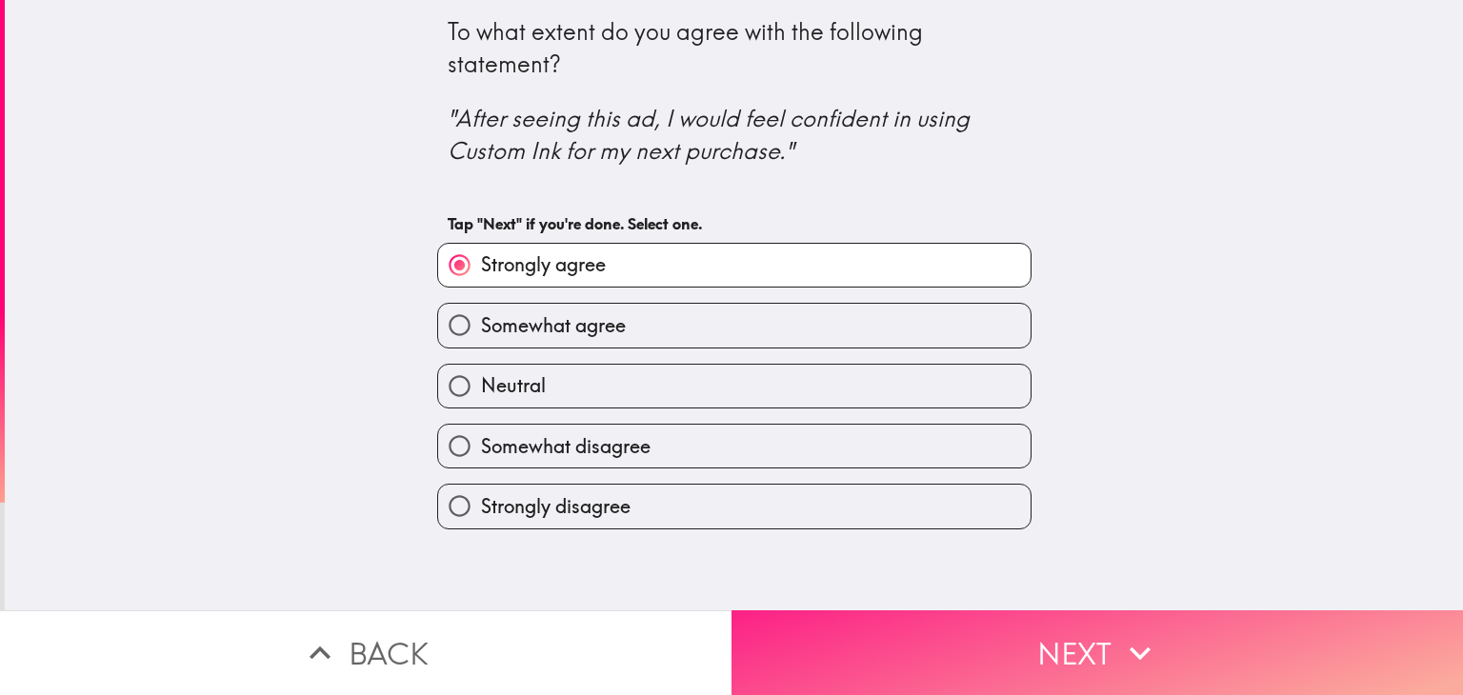
click at [988, 631] on button "Next" at bounding box center [1096, 653] width 731 height 85
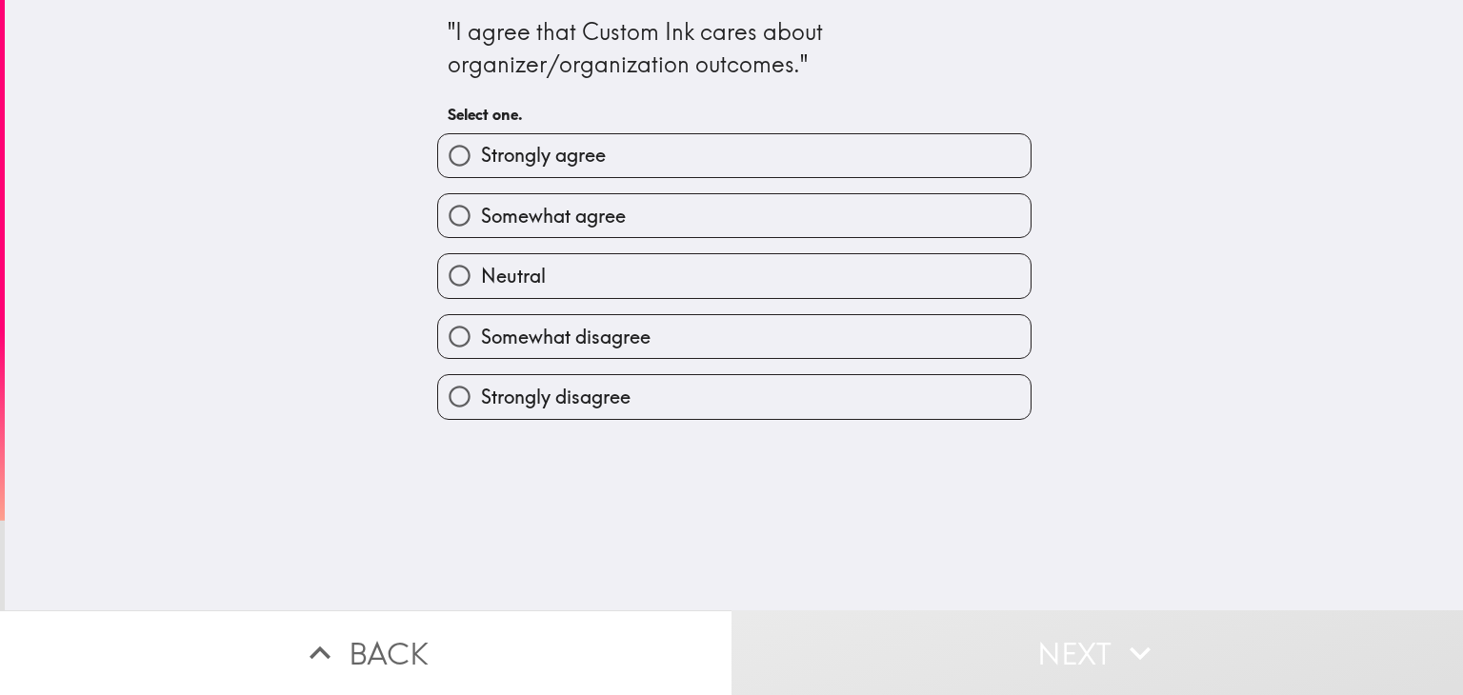
click at [754, 166] on label "Strongly agree" at bounding box center [734, 155] width 592 height 43
click at [481, 166] on input "Strongly agree" at bounding box center [459, 155] width 43 height 43
radio input "true"
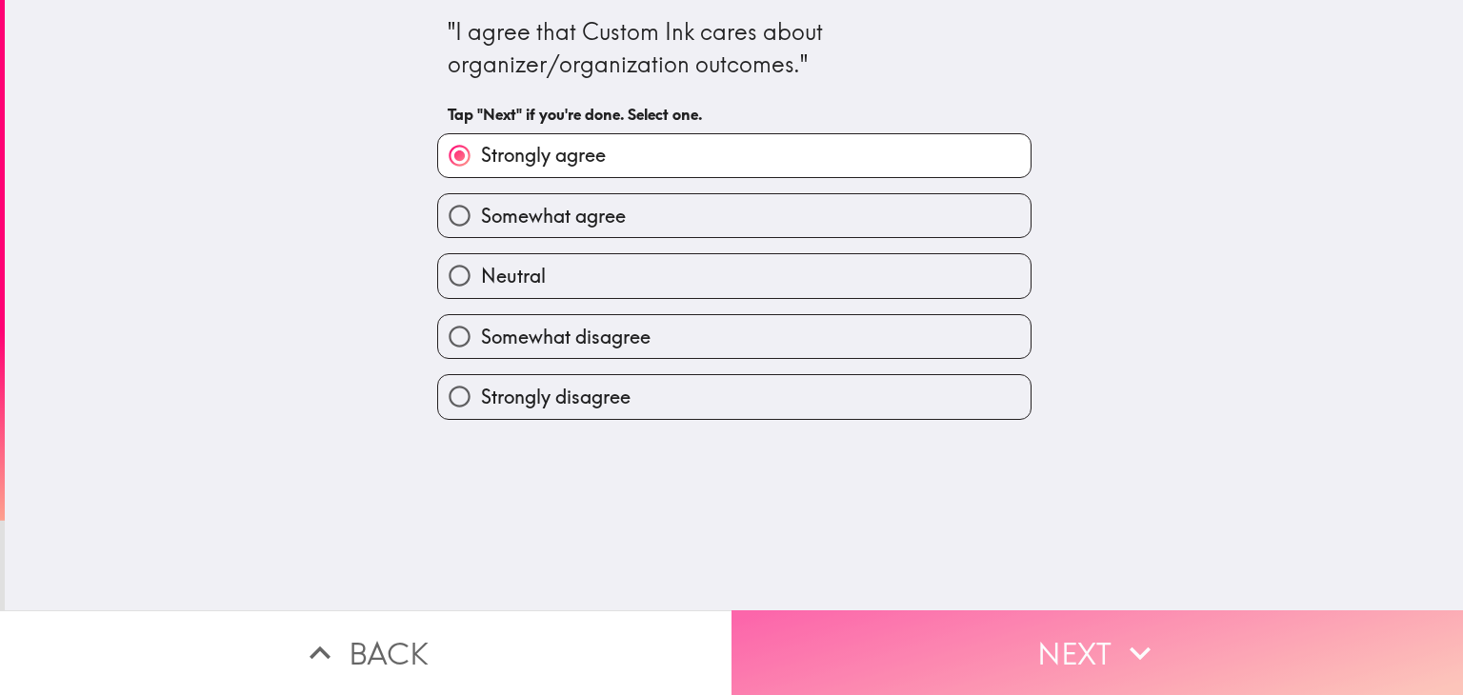
click at [960, 643] on button "Next" at bounding box center [1096, 653] width 731 height 85
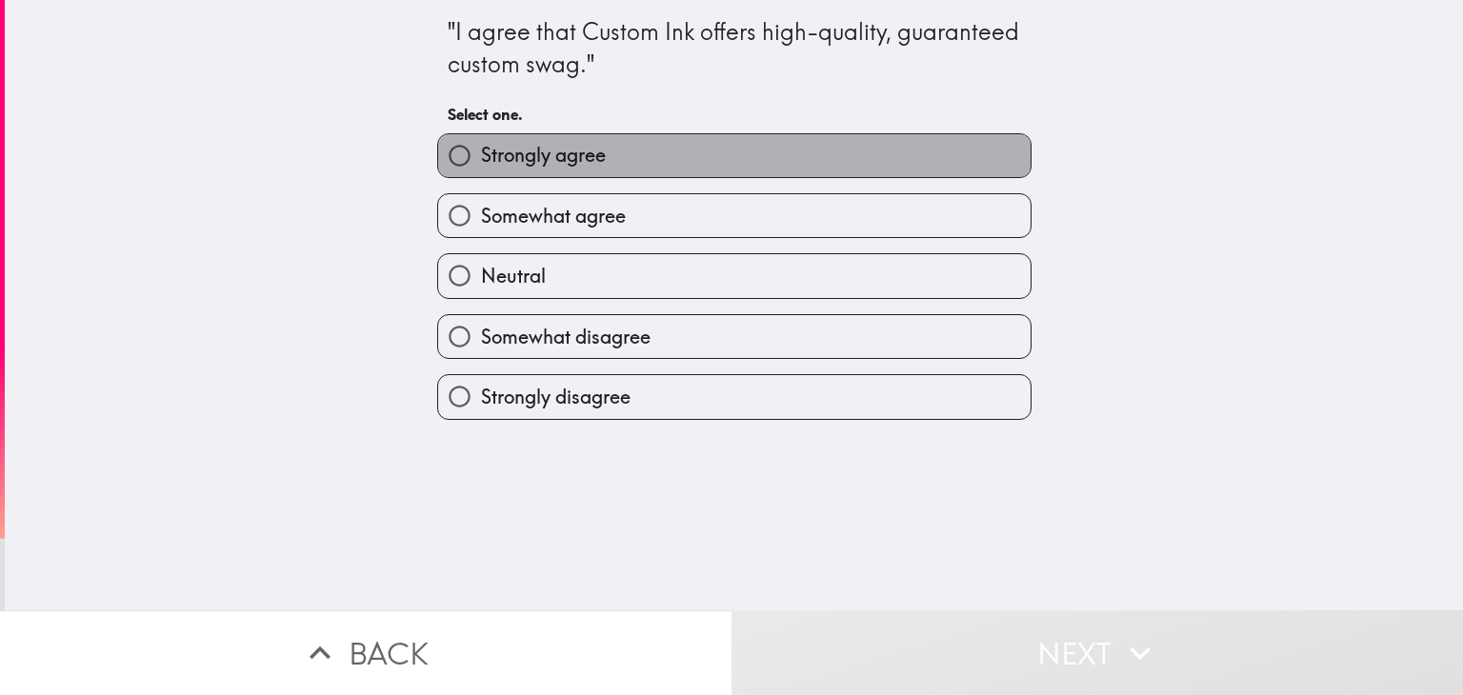
click at [751, 164] on label "Strongly agree" at bounding box center [734, 155] width 592 height 43
click at [481, 164] on input "Strongly agree" at bounding box center [459, 155] width 43 height 43
radio input "true"
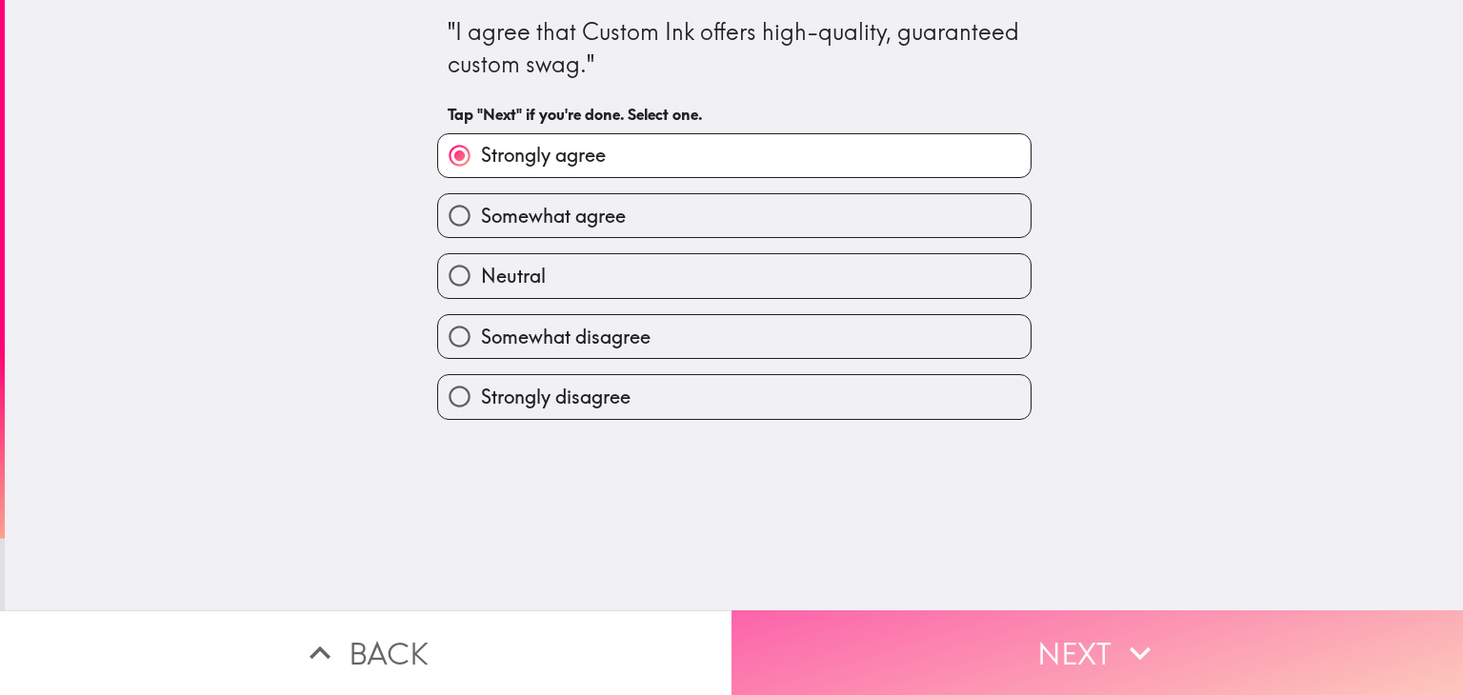
click at [987, 631] on button "Next" at bounding box center [1096, 653] width 731 height 85
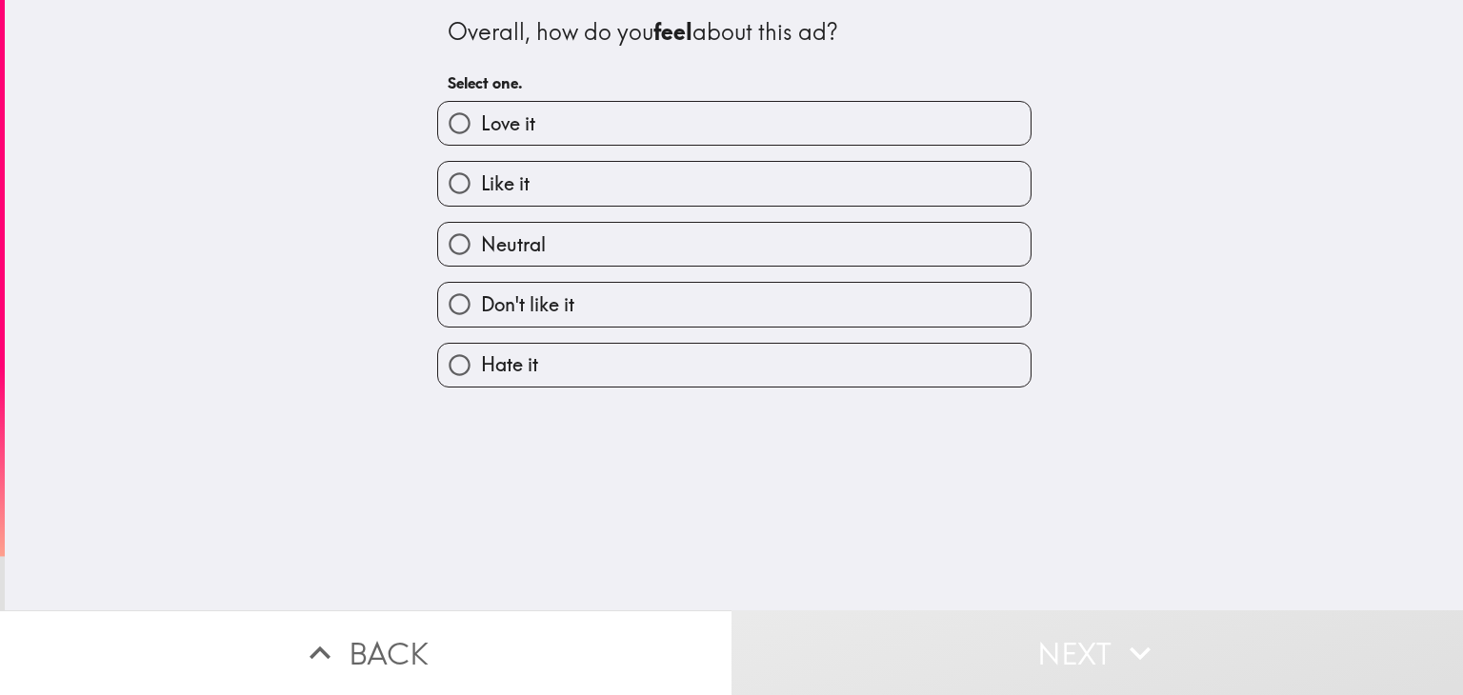
click at [820, 127] on label "Love it" at bounding box center [734, 123] width 592 height 43
click at [481, 127] on input "Love it" at bounding box center [459, 123] width 43 height 43
radio input "true"
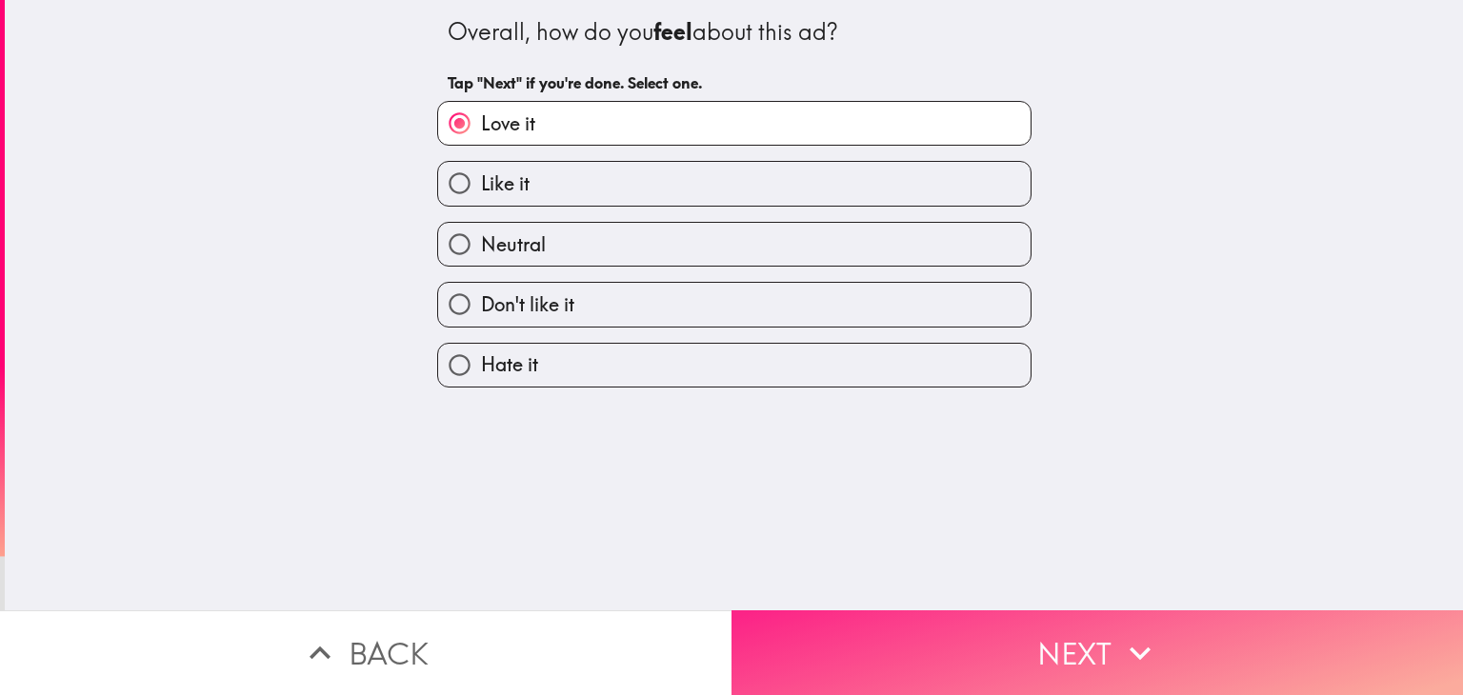
click at [987, 640] on button "Next" at bounding box center [1096, 653] width 731 height 85
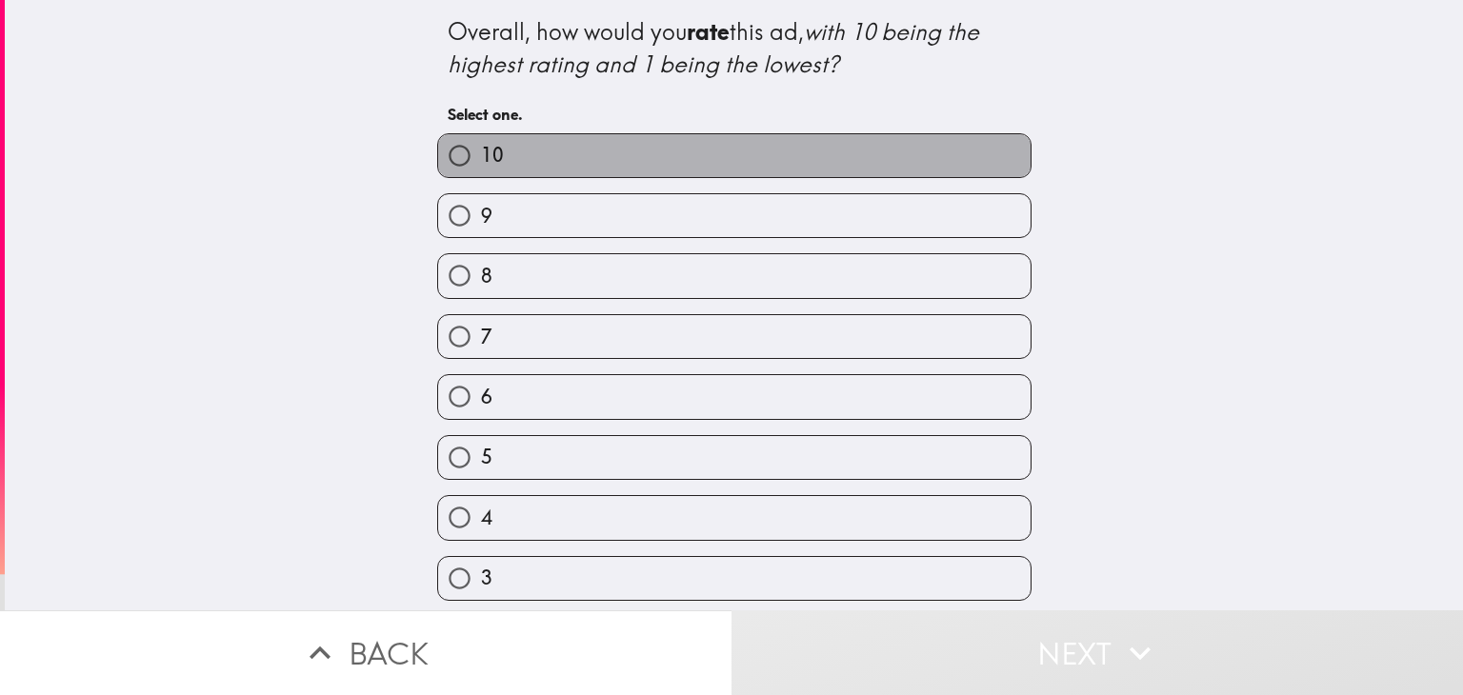
click at [756, 167] on label "10" at bounding box center [734, 155] width 592 height 43
click at [481, 167] on input "10" at bounding box center [459, 155] width 43 height 43
radio input "true"
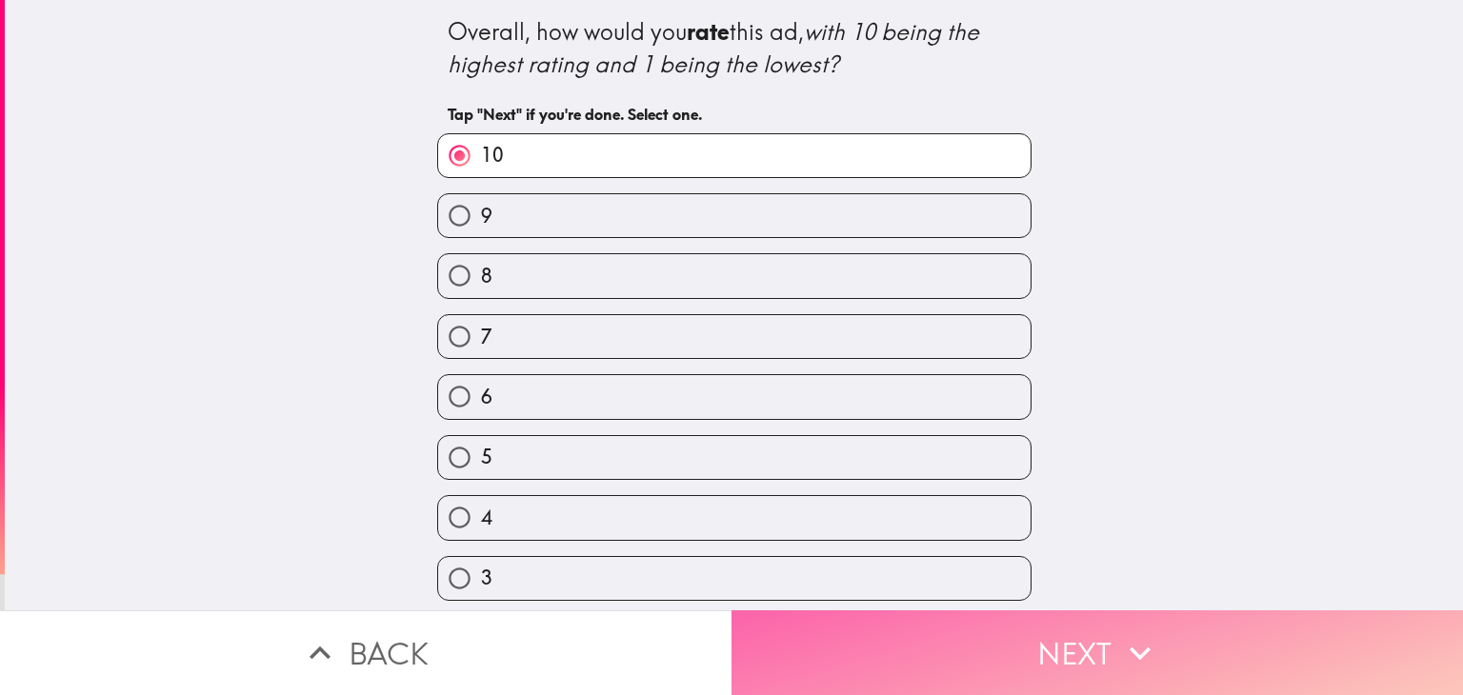
click at [1027, 637] on button "Next" at bounding box center [1096, 653] width 731 height 85
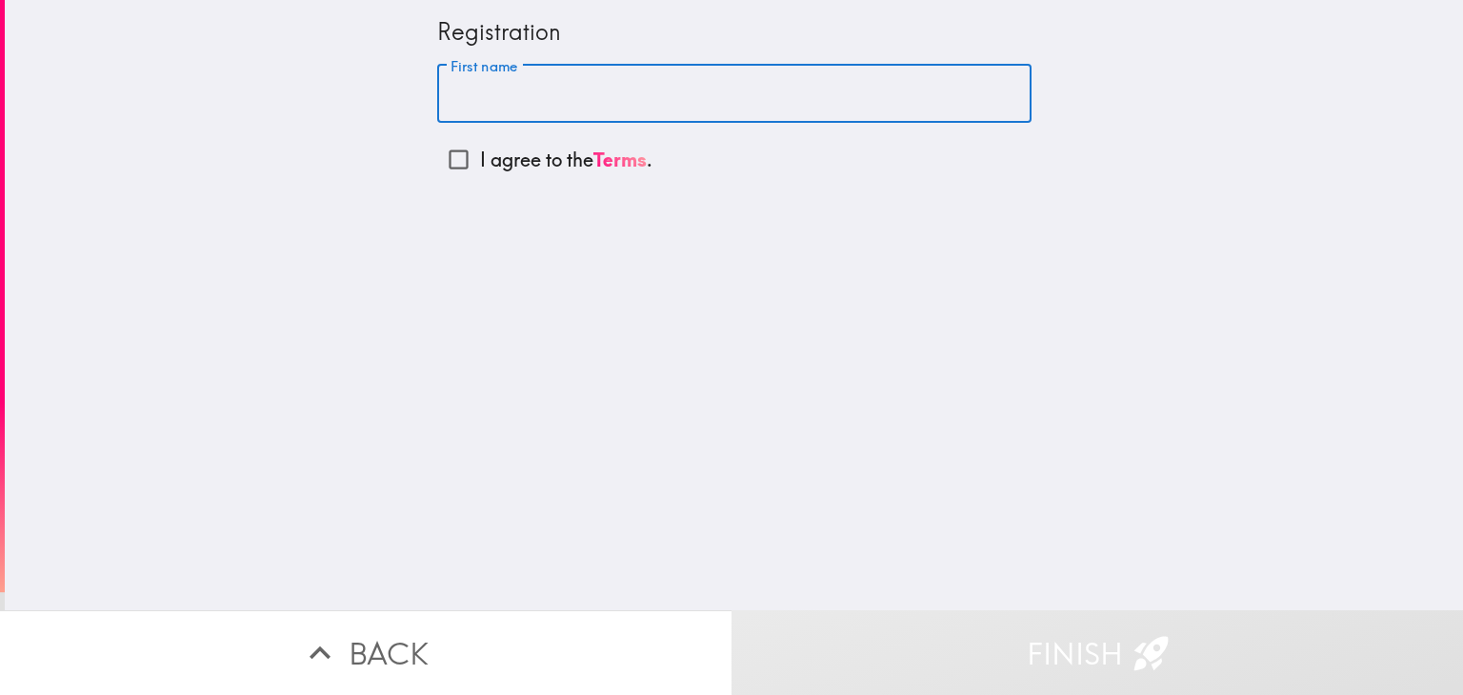
click at [550, 104] on input "First name" at bounding box center [734, 94] width 594 height 59
type input "[PERSON_NAME]"
click at [441, 160] on input "I agree to the Terms ." at bounding box center [458, 159] width 43 height 43
checkbox input "true"
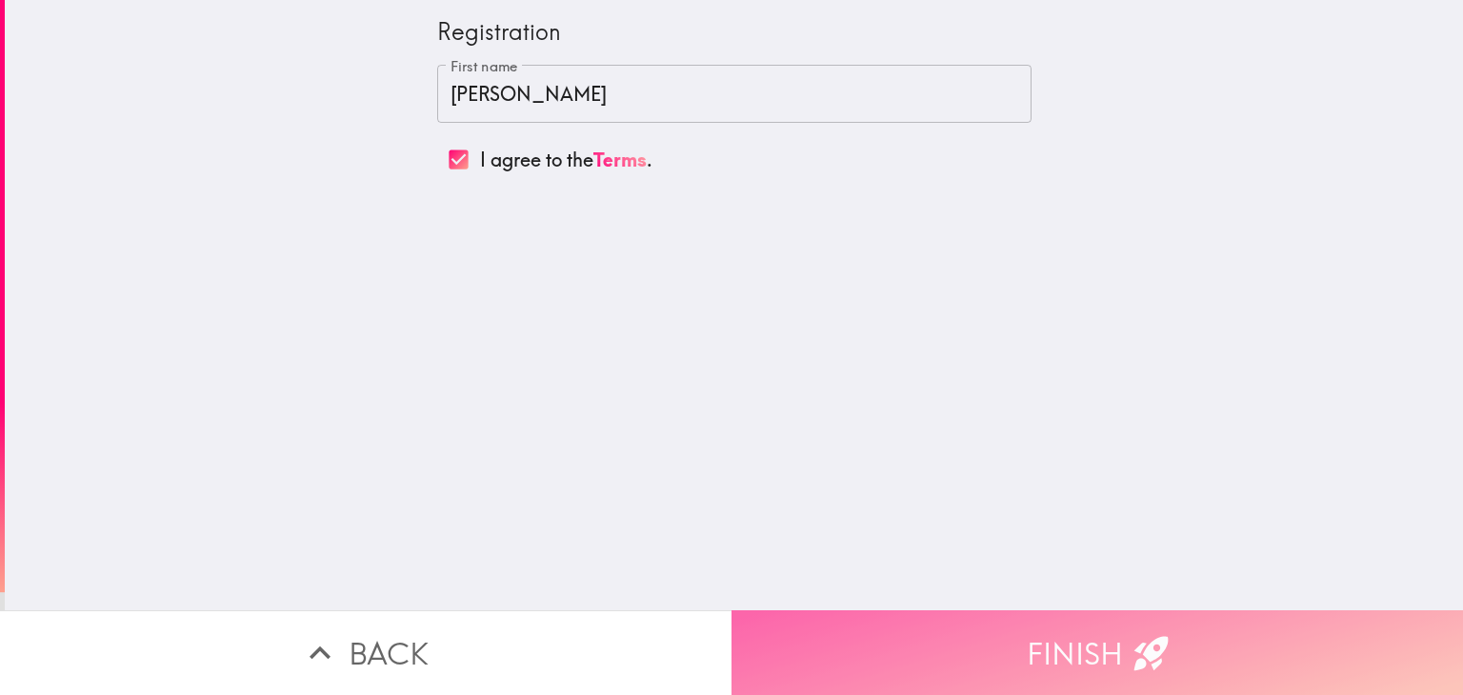
click at [979, 640] on button "Finish" at bounding box center [1096, 653] width 731 height 85
